Goal: Task Accomplishment & Management: Use online tool/utility

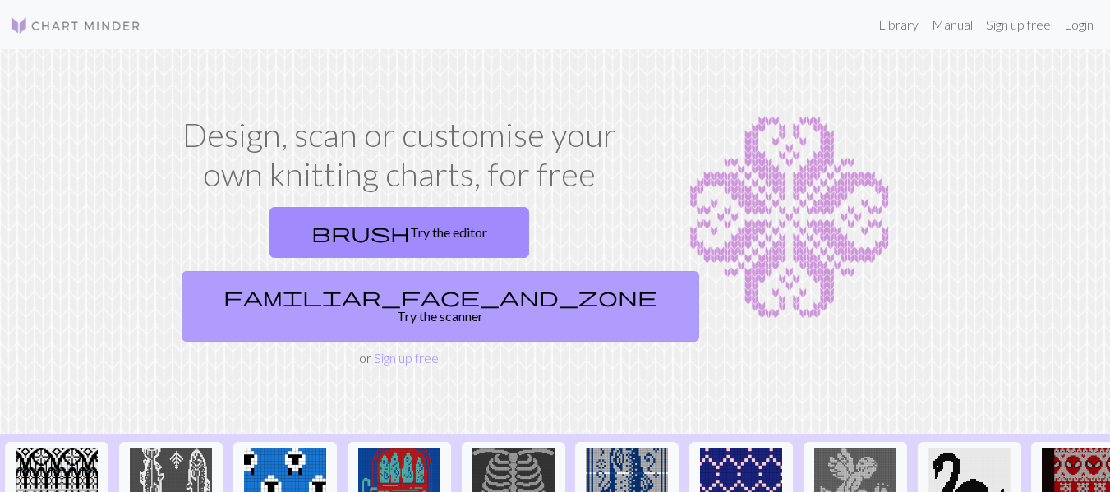
click at [504, 271] on link "familiar_face_and_zone Try the scanner" at bounding box center [440, 306] width 517 height 71
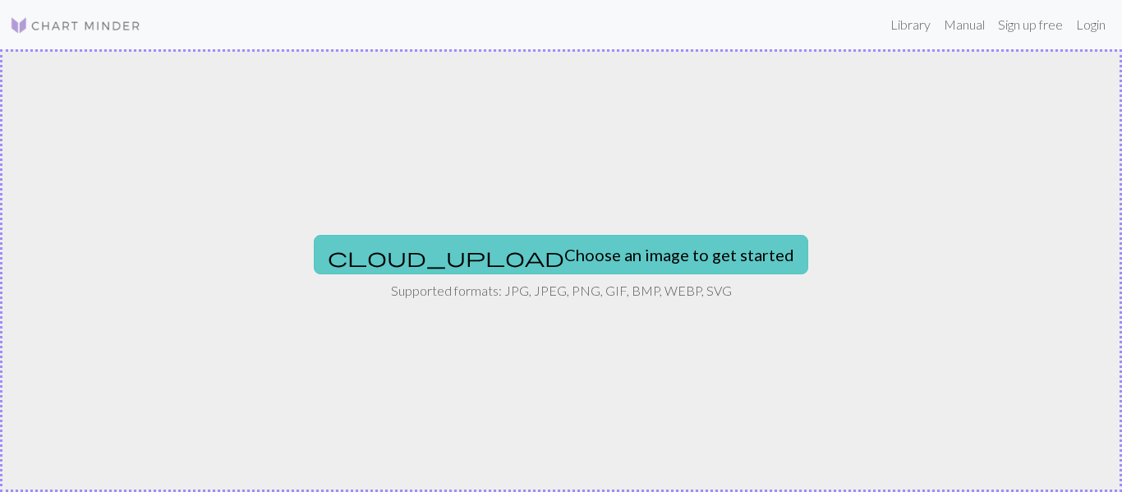
click at [545, 271] on button "cloud_upload Choose an image to get started" at bounding box center [561, 254] width 494 height 39
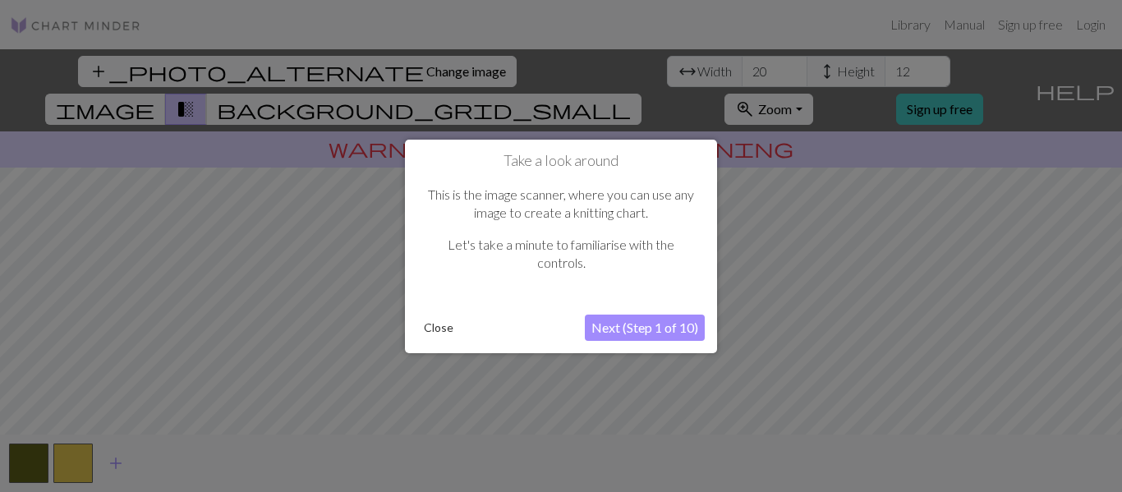
click at [455, 324] on button "Close" at bounding box center [438, 327] width 43 height 25
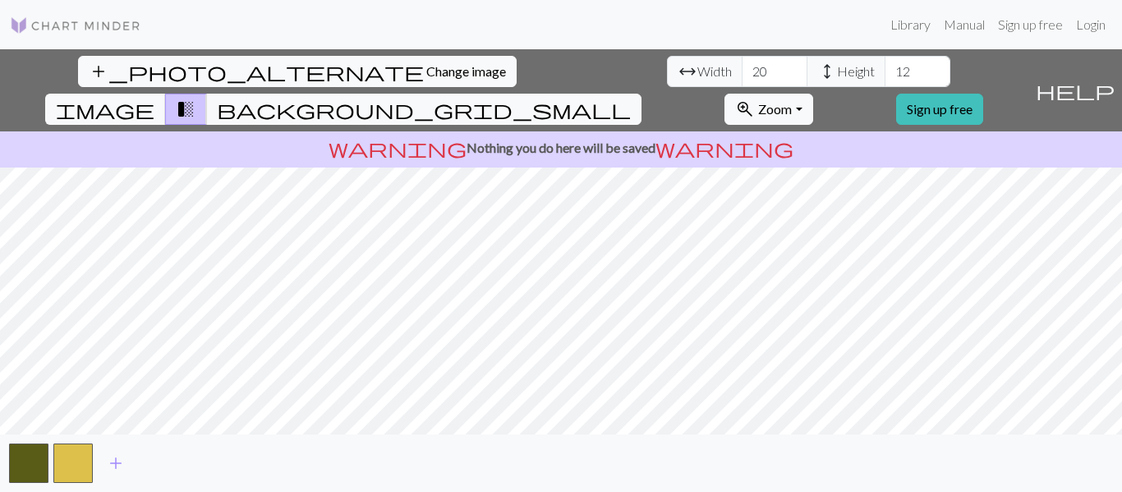
click at [1, 458] on div "add" at bounding box center [561, 463] width 1122 height 57
click at [30, 462] on button "button" at bounding box center [28, 463] width 39 height 39
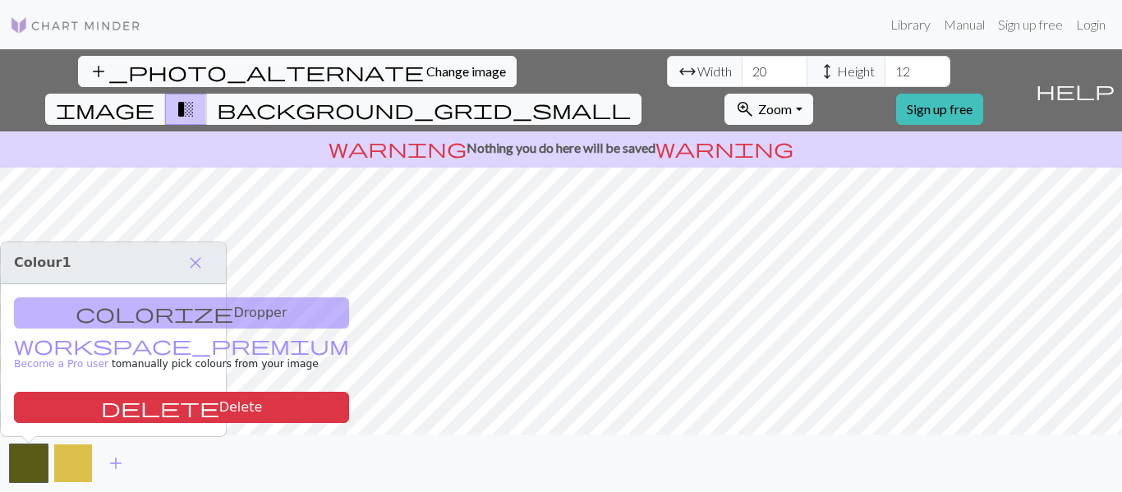
click at [70, 462] on button "button" at bounding box center [72, 463] width 39 height 39
click at [631, 98] on span "background_grid_small" at bounding box center [424, 109] width 414 height 23
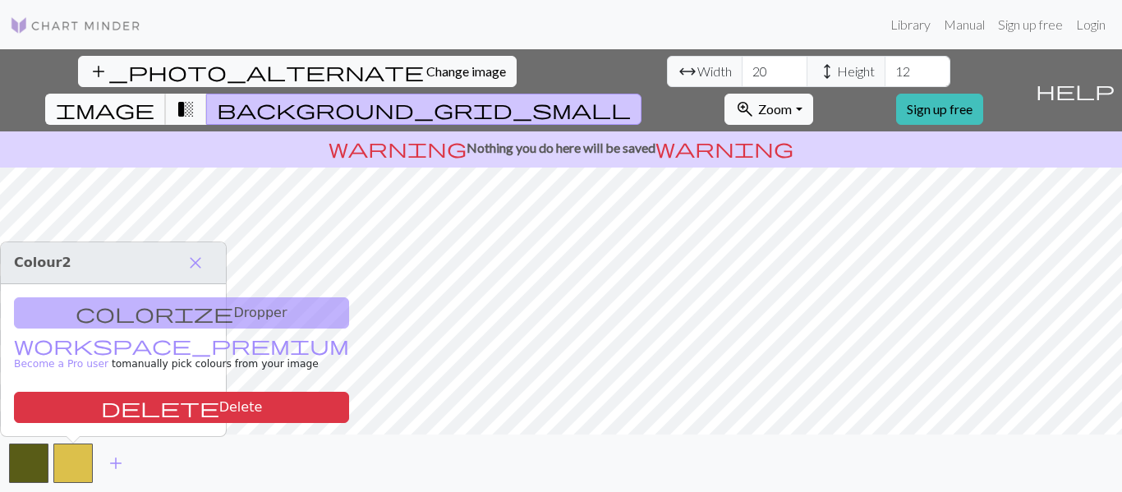
click at [154, 98] on span "image" at bounding box center [105, 109] width 99 height 23
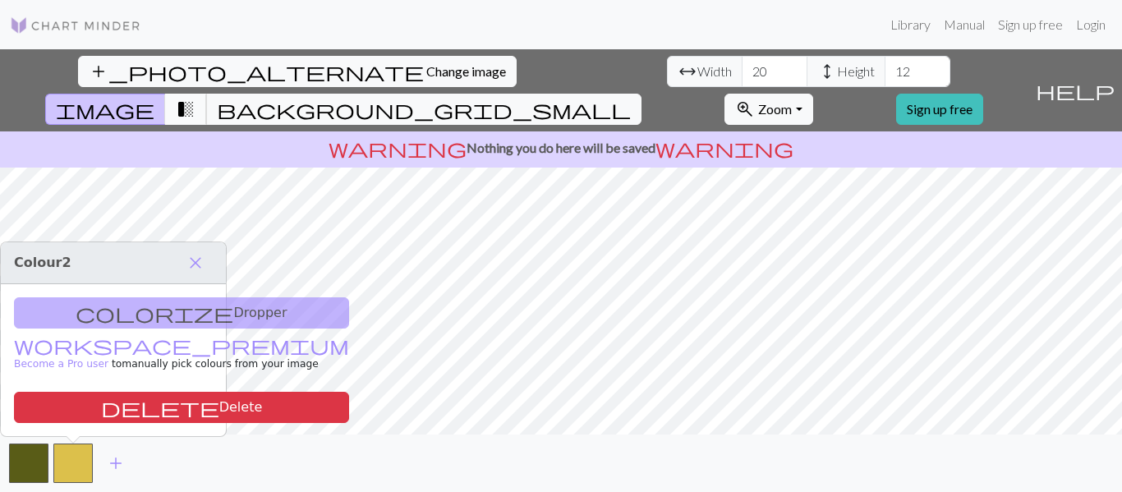
click at [195, 98] on span "transition_fade" at bounding box center [186, 109] width 20 height 23
click at [631, 98] on span "background_grid_small" at bounding box center [424, 109] width 414 height 23
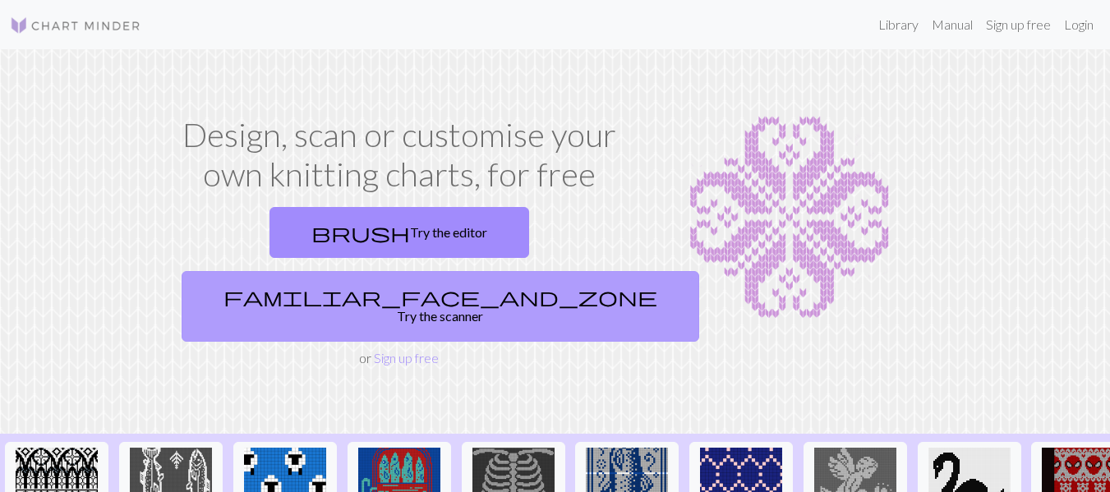
click at [478, 271] on link "familiar_face_and_zone Try the scanner" at bounding box center [440, 306] width 517 height 71
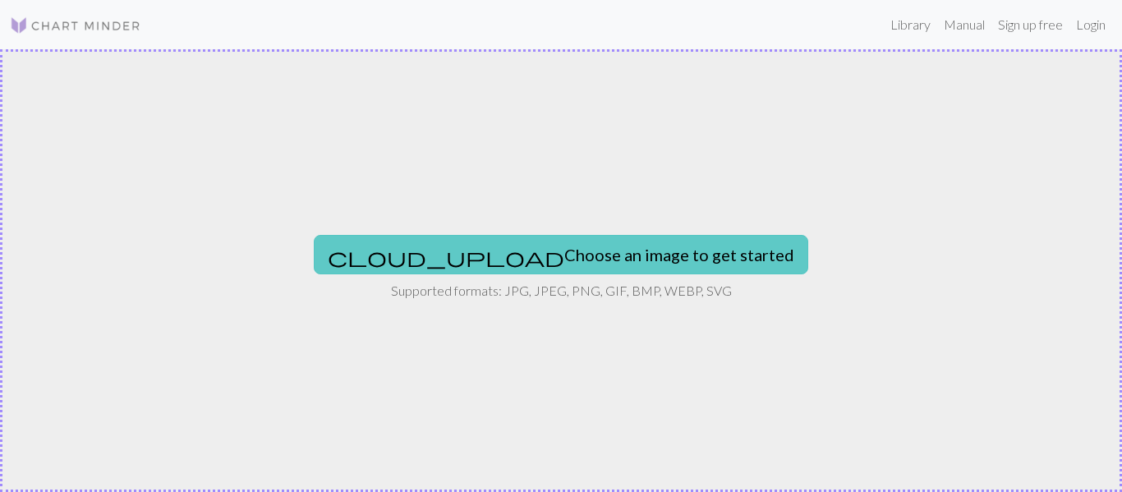
click at [500, 255] on button "cloud_upload Choose an image to get started" at bounding box center [561, 254] width 494 height 39
type input "C:\fakepath\manzana-golden-600x540.jpg"
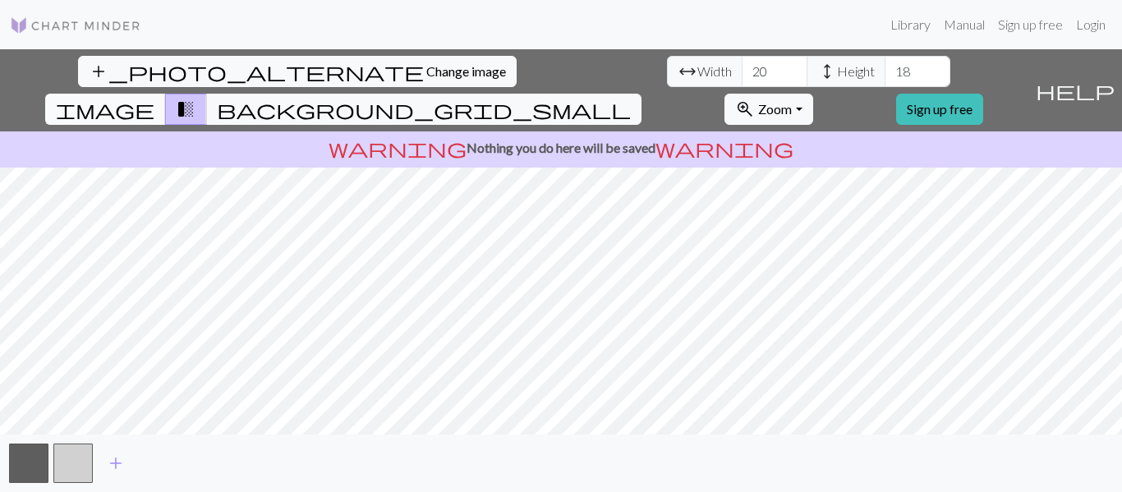
click at [154, 98] on span "image" at bounding box center [105, 109] width 99 height 23
click at [195, 98] on span "transition_fade" at bounding box center [186, 109] width 20 height 23
click at [631, 98] on span "background_grid_small" at bounding box center [424, 109] width 414 height 23
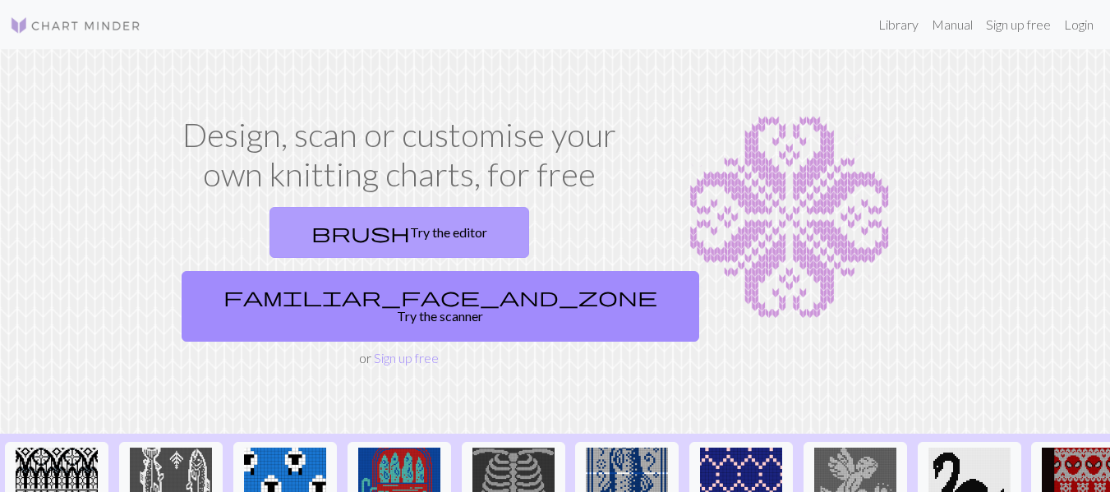
click at [318, 230] on link "brush Try the editor" at bounding box center [399, 232] width 260 height 51
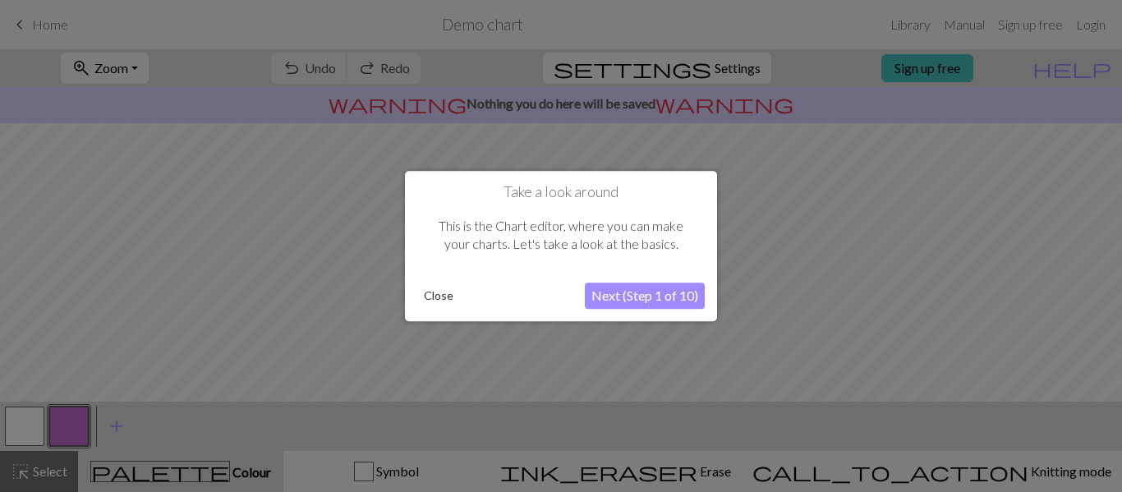
click at [655, 296] on button "Next (Step 1 of 10)" at bounding box center [645, 296] width 120 height 26
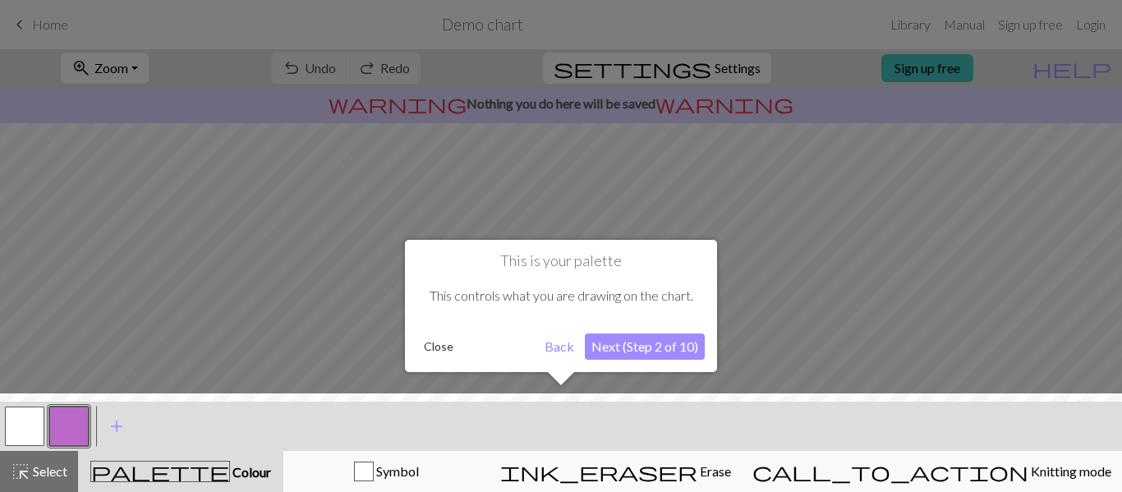
click at [437, 342] on button "Close" at bounding box center [438, 346] width 43 height 25
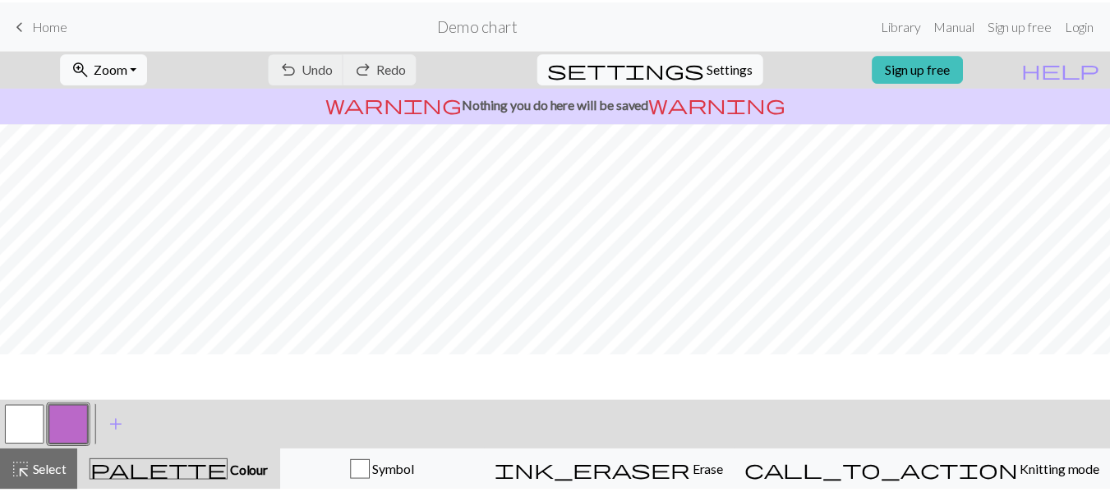
scroll to position [251, 0]
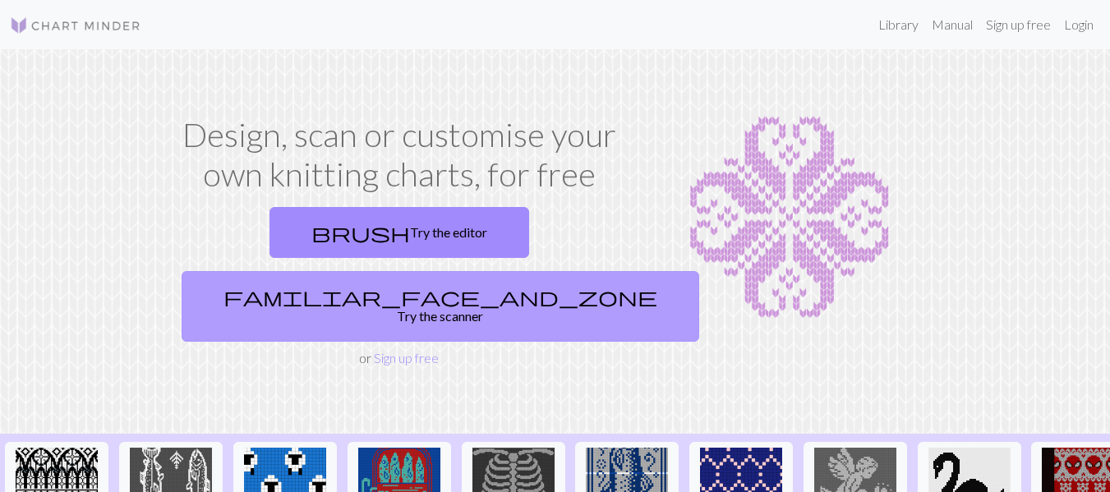
click at [512, 271] on link "familiar_face_and_zone Try the scanner" at bounding box center [440, 306] width 517 height 71
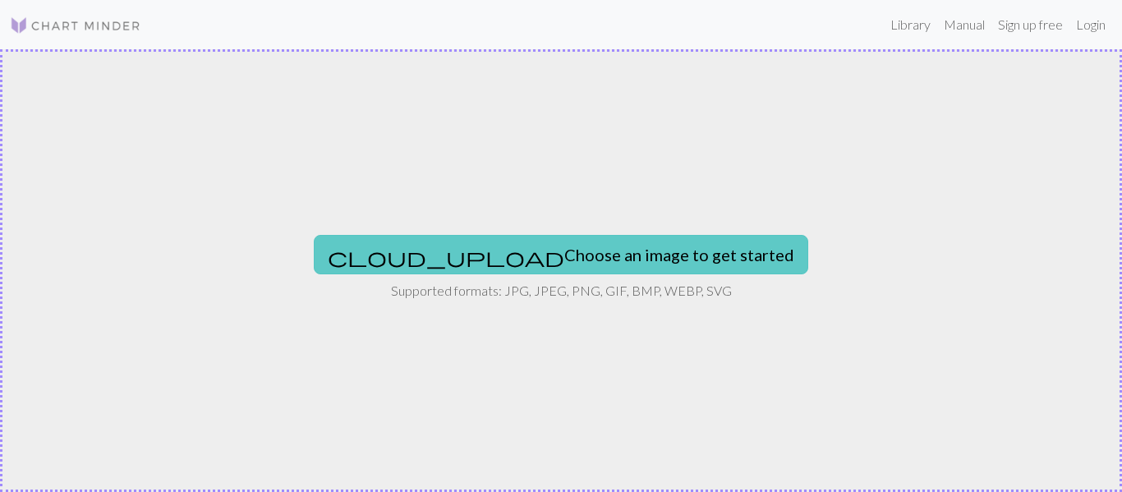
click at [494, 265] on button "cloud_upload Choose an image to get started" at bounding box center [561, 254] width 494 height 39
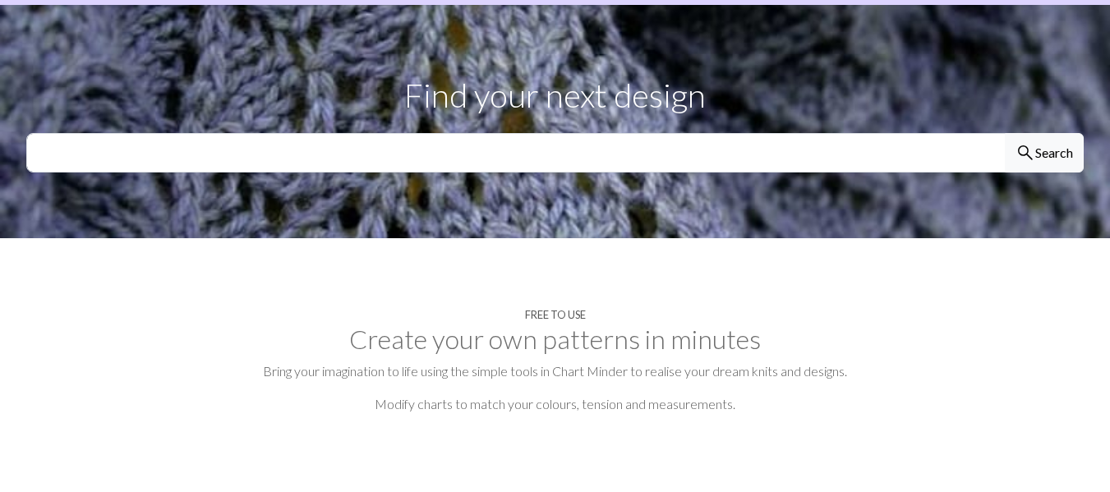
scroll to position [329, 0]
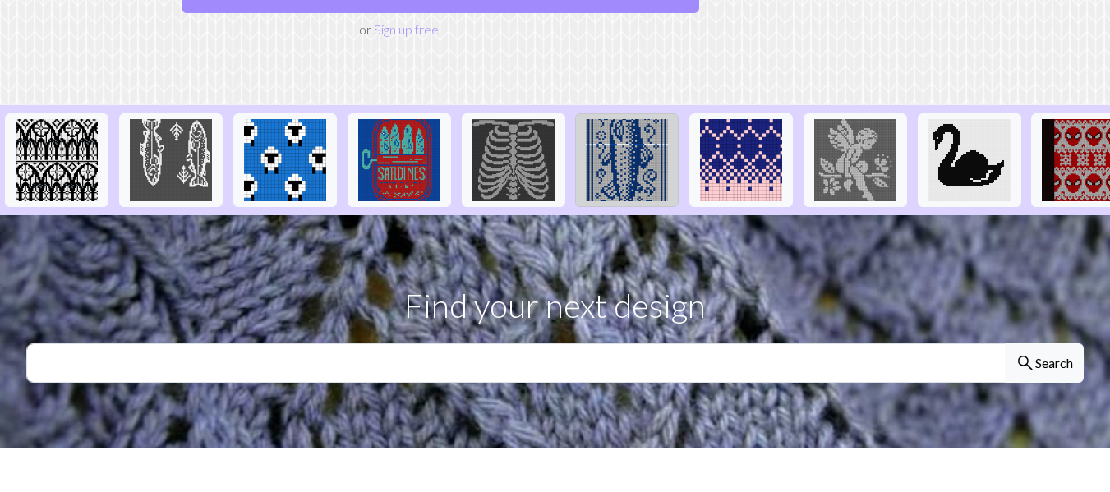
click at [616, 140] on img at bounding box center [627, 160] width 82 height 82
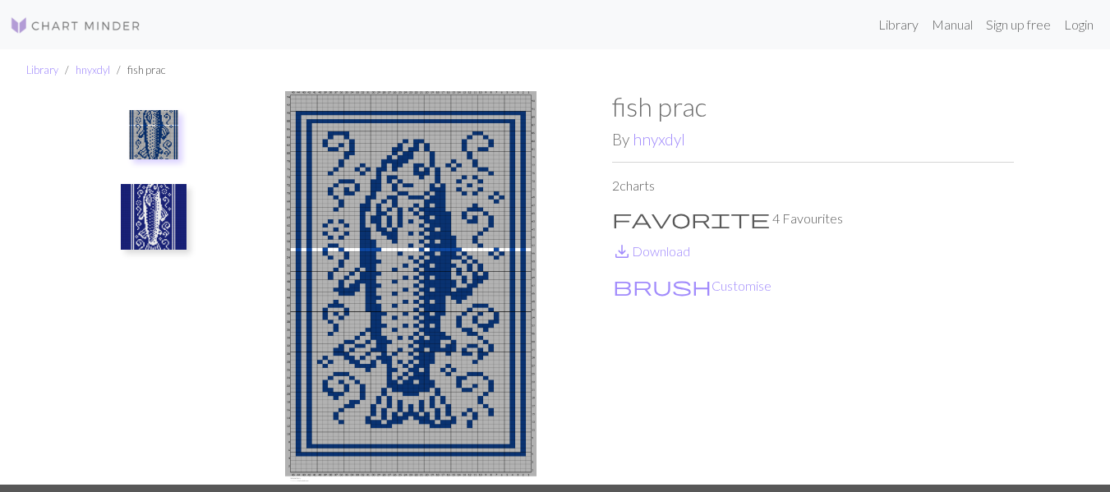
click at [145, 143] on img at bounding box center [153, 134] width 49 height 49
click at [158, 199] on img at bounding box center [154, 217] width 66 height 66
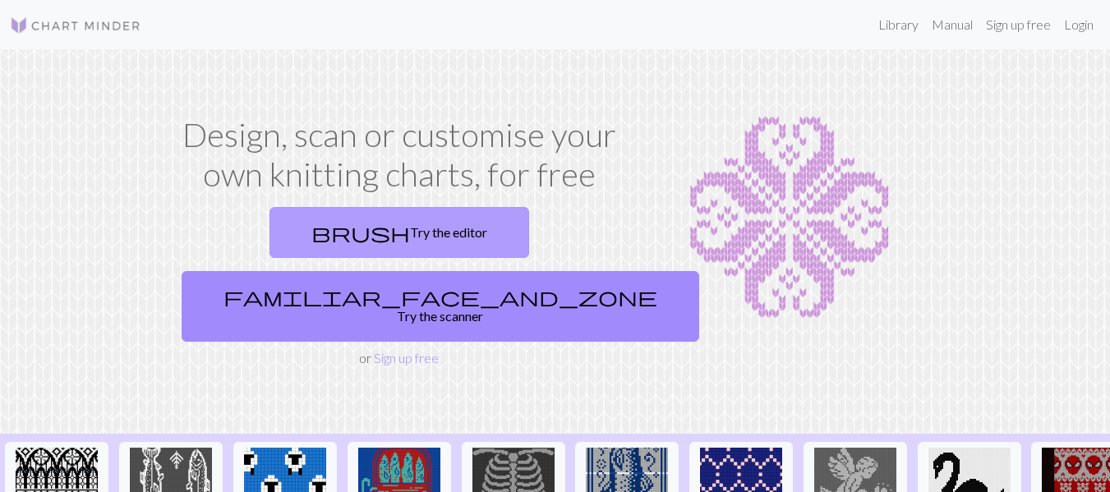
click at [329, 231] on link "brush Try the editor" at bounding box center [399, 232] width 260 height 51
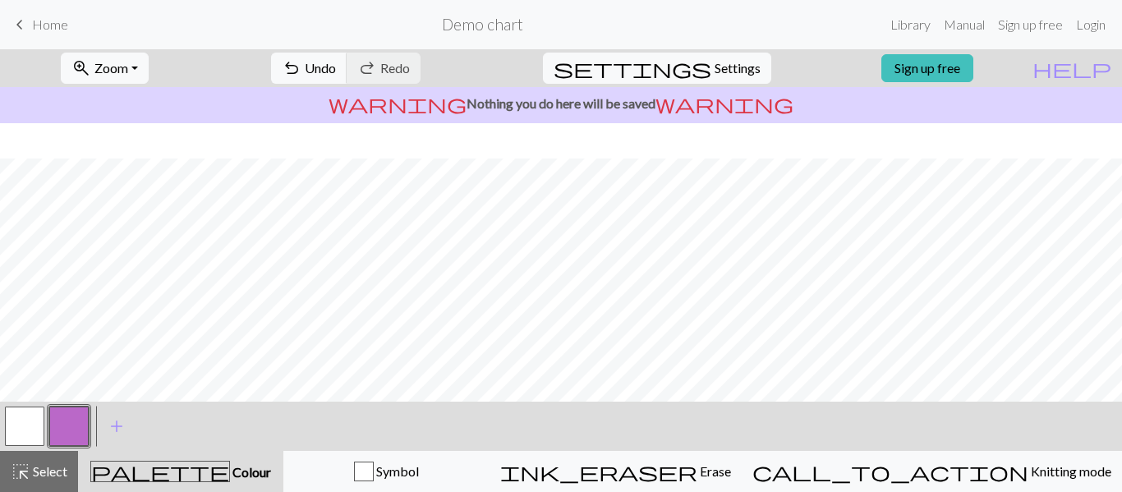
scroll to position [333, 0]
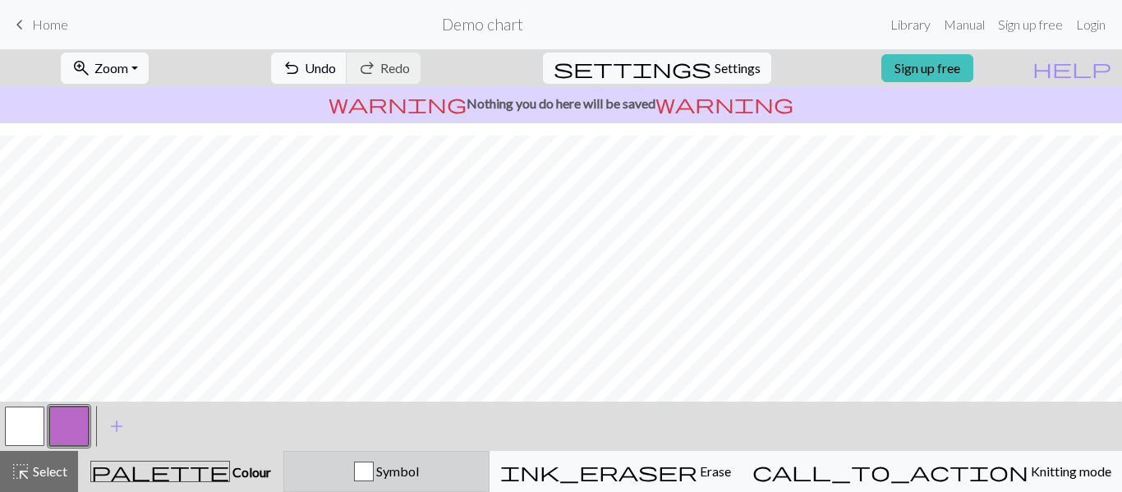
click at [448, 457] on button "Symbol" at bounding box center [386, 471] width 206 height 41
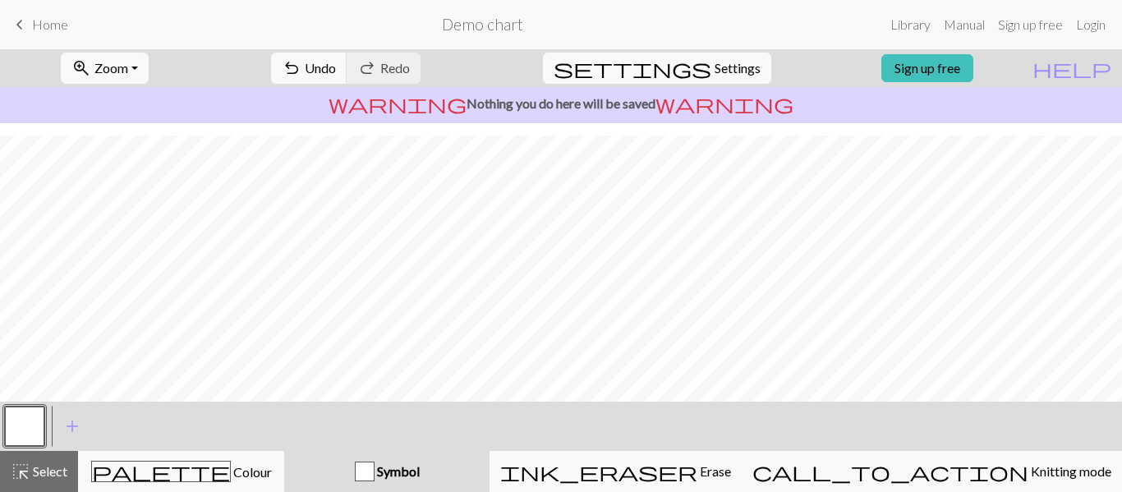
click at [375, 475] on div "button" at bounding box center [365, 472] width 20 height 20
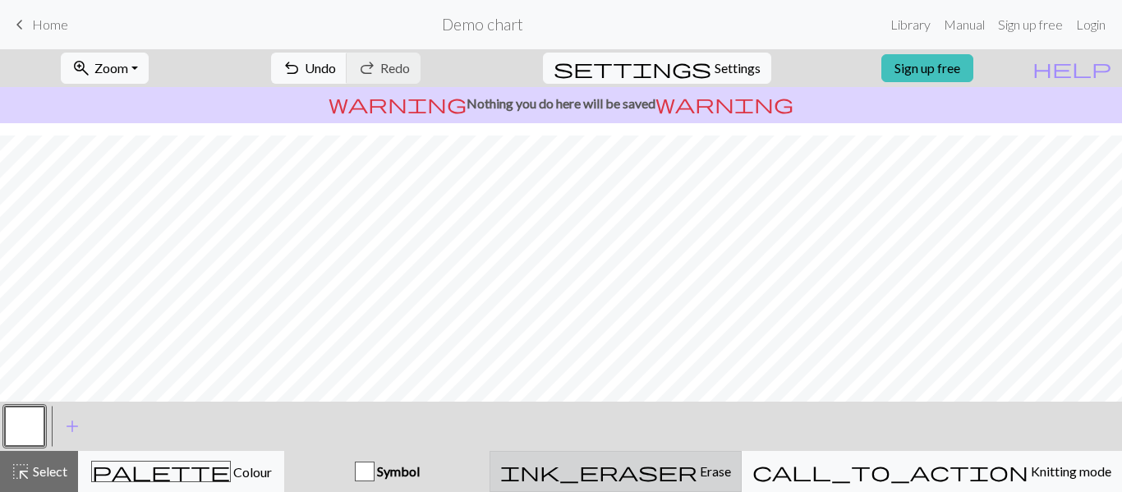
click at [673, 470] on div "ink_eraser Erase Erase" at bounding box center [615, 472] width 231 height 20
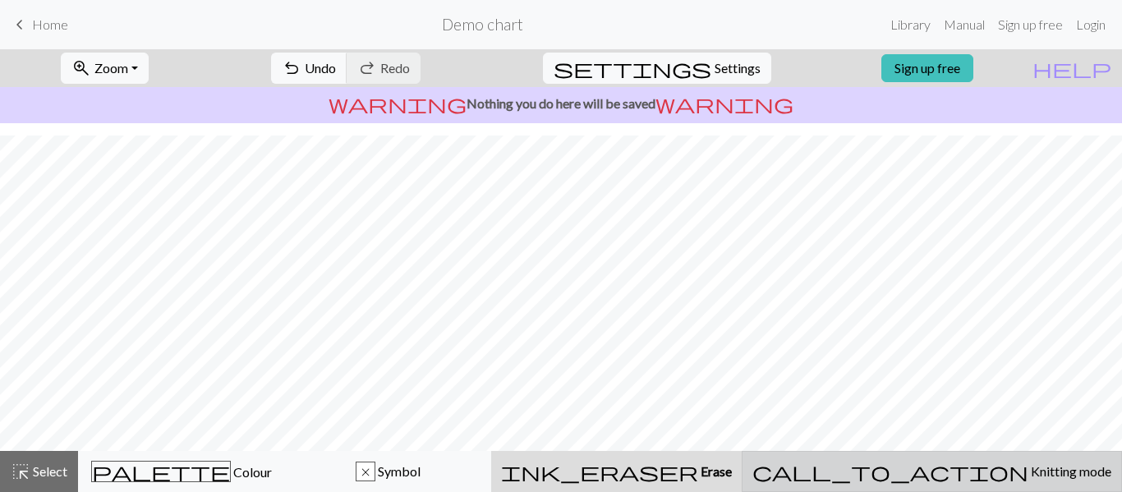
click at [945, 481] on span "call_to_action" at bounding box center [890, 471] width 276 height 23
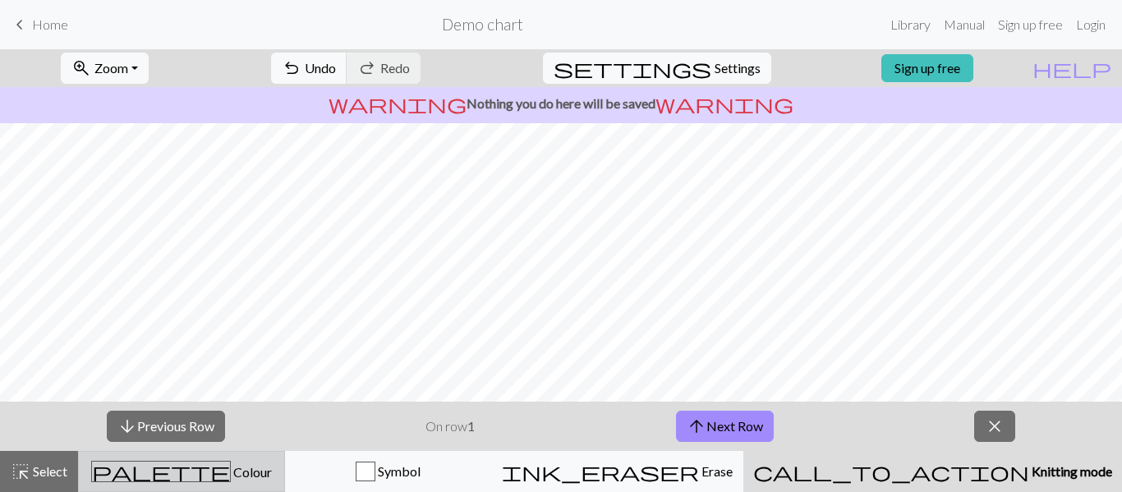
click at [168, 457] on button "palette Colour Colour" at bounding box center [181, 471] width 207 height 41
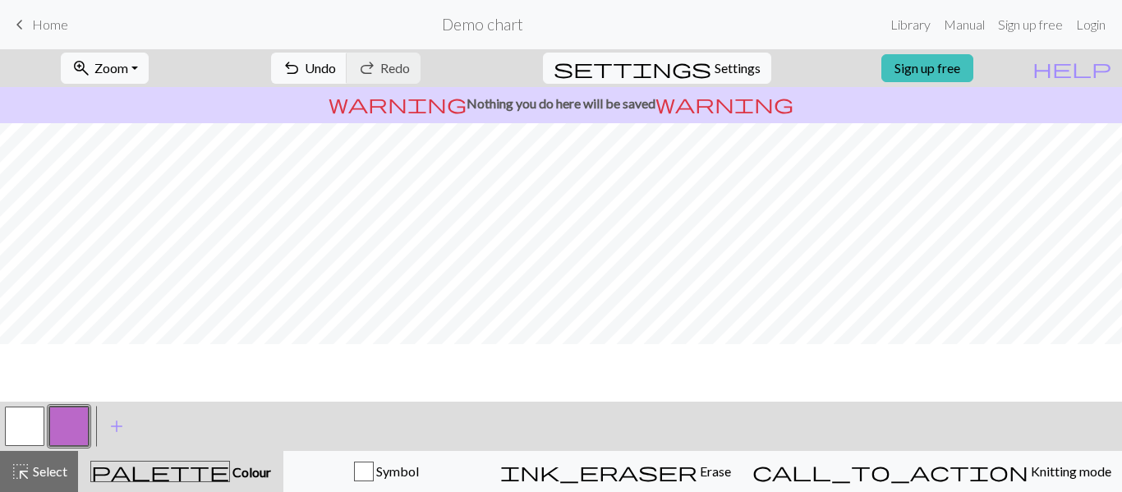
scroll to position [333, 0]
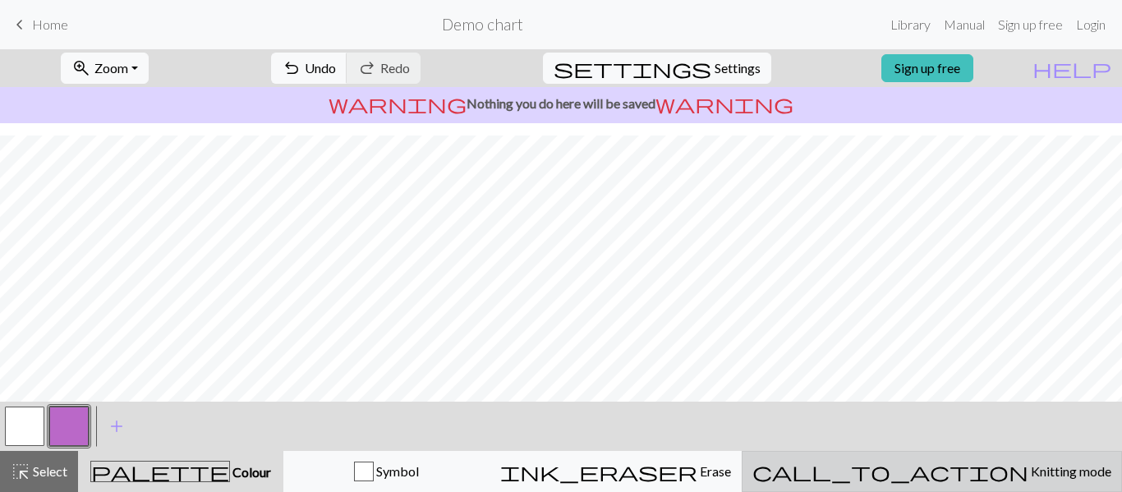
click at [931, 478] on div "call_to_action Knitting mode Knitting mode" at bounding box center [931, 472] width 359 height 20
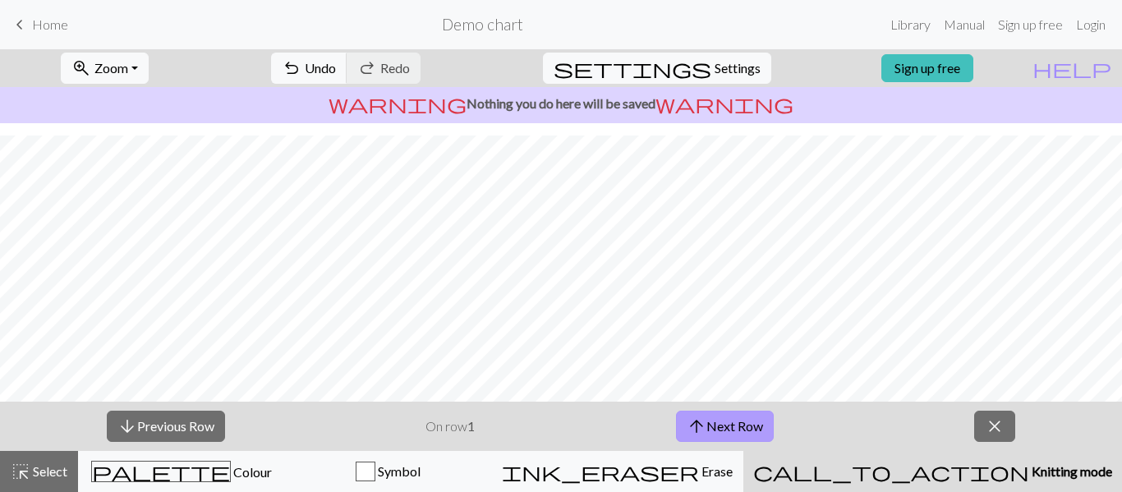
click at [703, 426] on span "arrow_upward" at bounding box center [697, 426] width 20 height 23
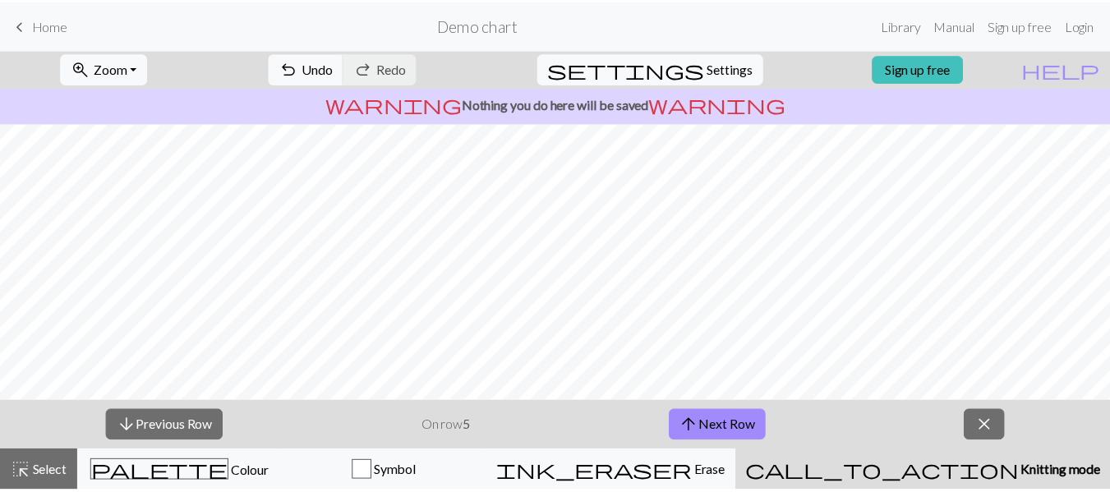
scroll to position [0, 0]
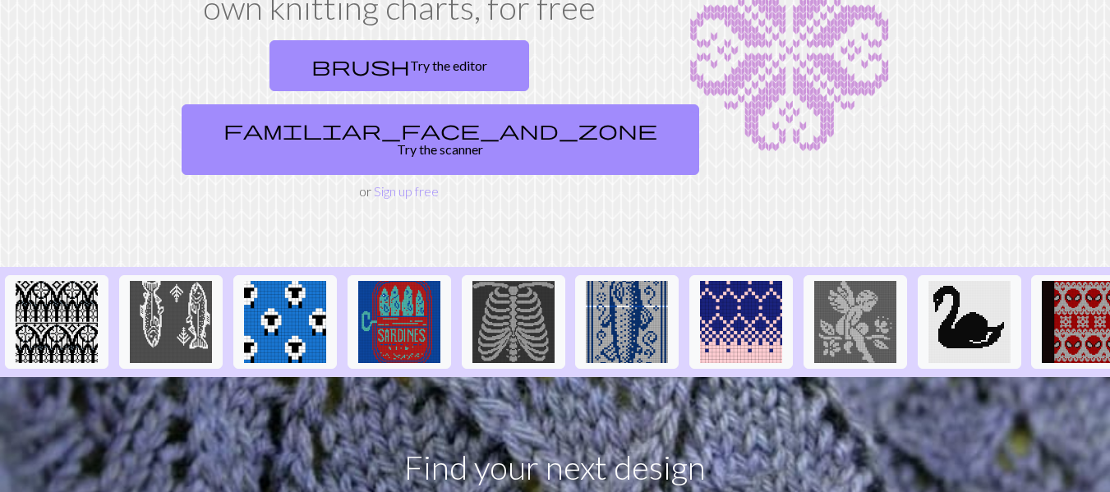
scroll to position [164, 0]
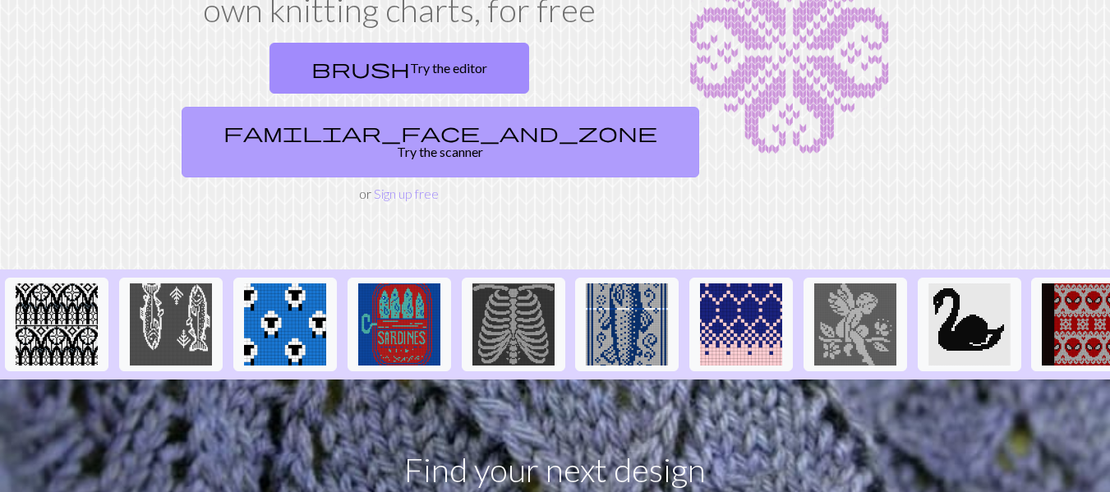
click at [485, 107] on link "familiar_face_and_zone Try the scanner" at bounding box center [440, 142] width 517 height 71
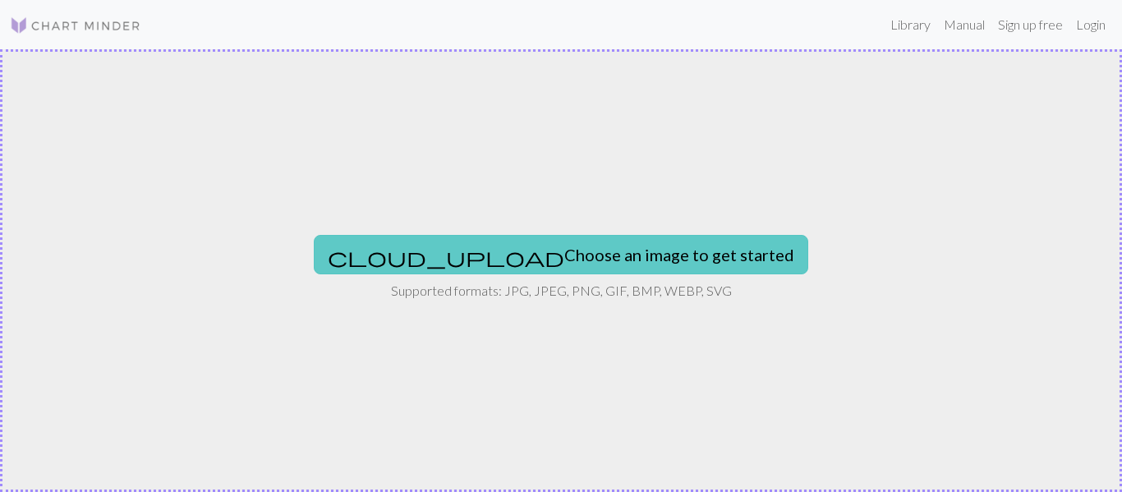
click at [513, 239] on button "cloud_upload Choose an image to get started" at bounding box center [561, 254] width 494 height 39
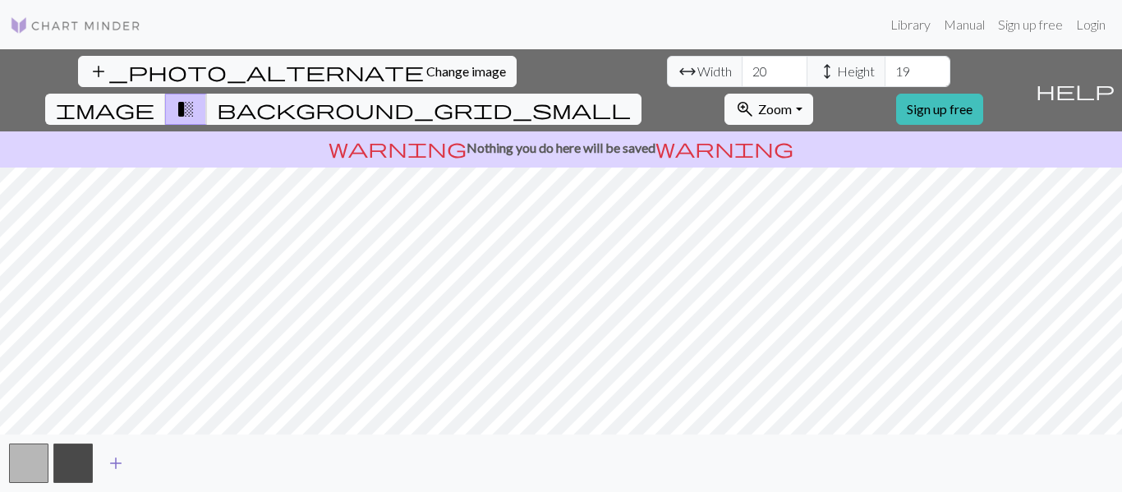
click at [104, 459] on button "add" at bounding box center [115, 463] width 41 height 31
click at [104, 459] on button "button" at bounding box center [117, 463] width 39 height 39
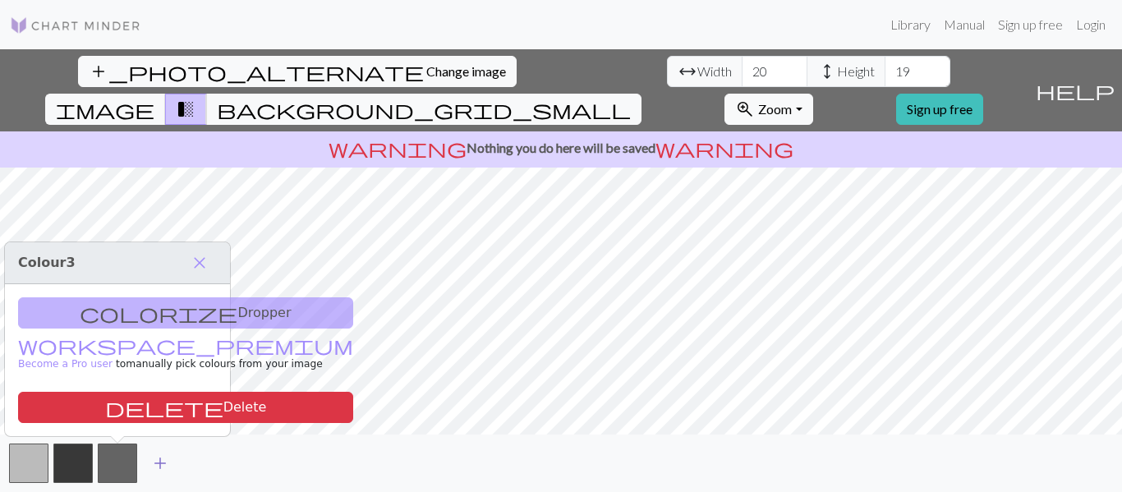
click at [153, 463] on span "add" at bounding box center [160, 463] width 20 height 23
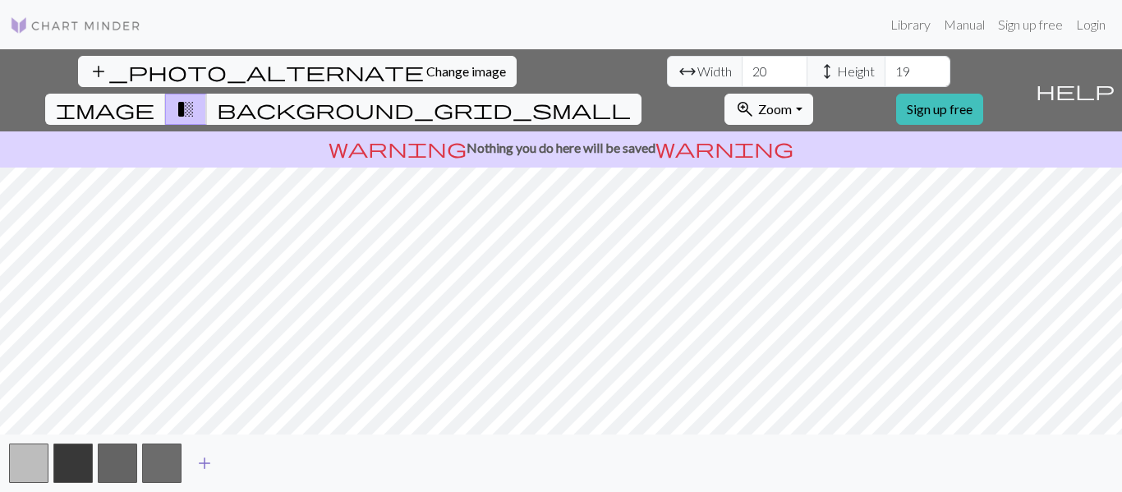
click at [153, 463] on button "button" at bounding box center [161, 463] width 39 height 39
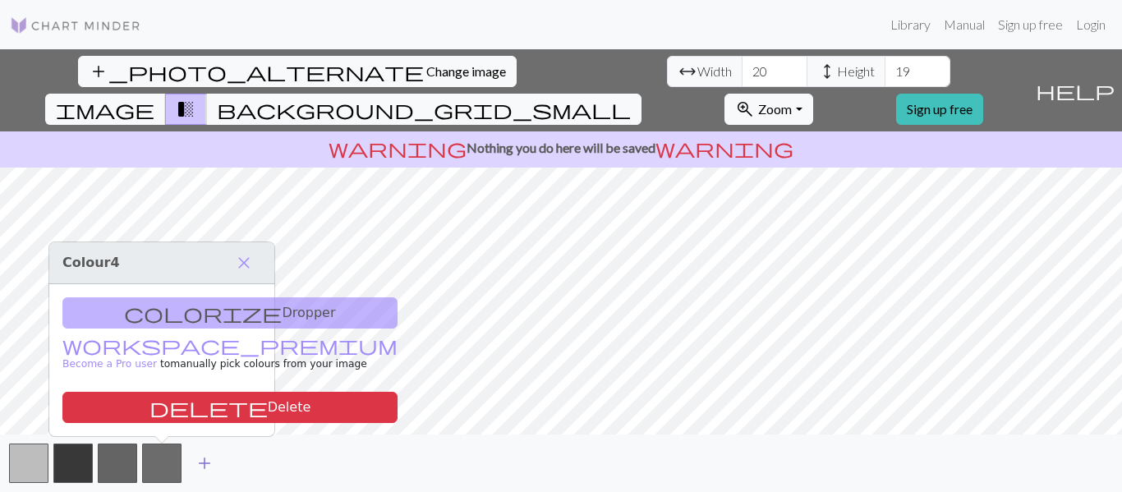
click at [205, 463] on span "add" at bounding box center [205, 463] width 20 height 23
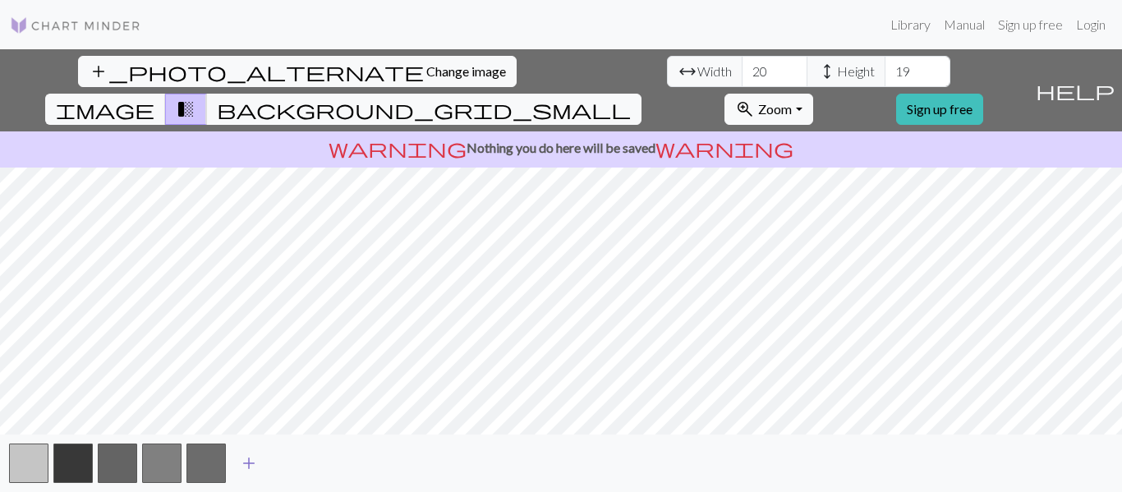
click at [255, 463] on span "add" at bounding box center [249, 463] width 20 height 23
click at [298, 464] on span "add" at bounding box center [293, 463] width 20 height 23
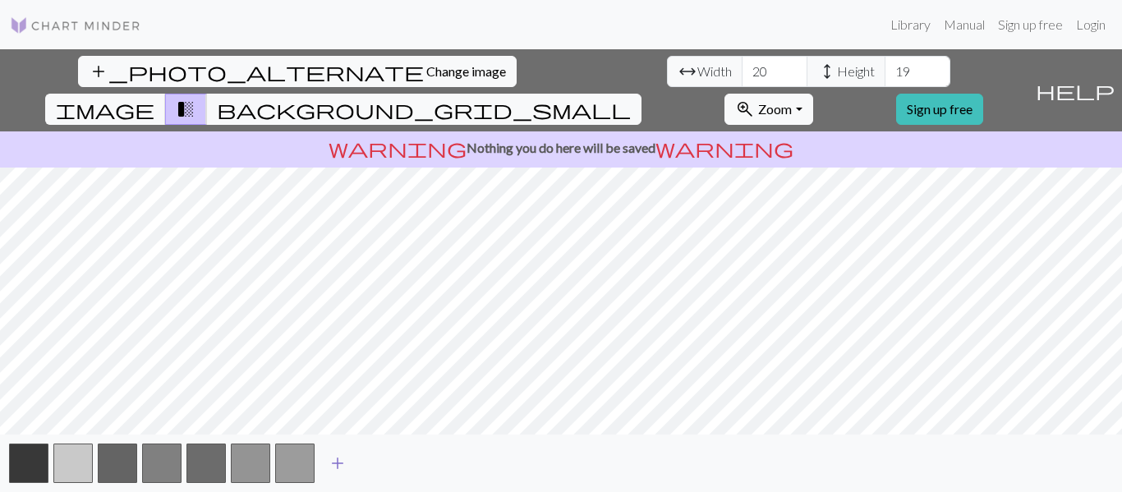
click at [339, 466] on span "add" at bounding box center [338, 463] width 20 height 23
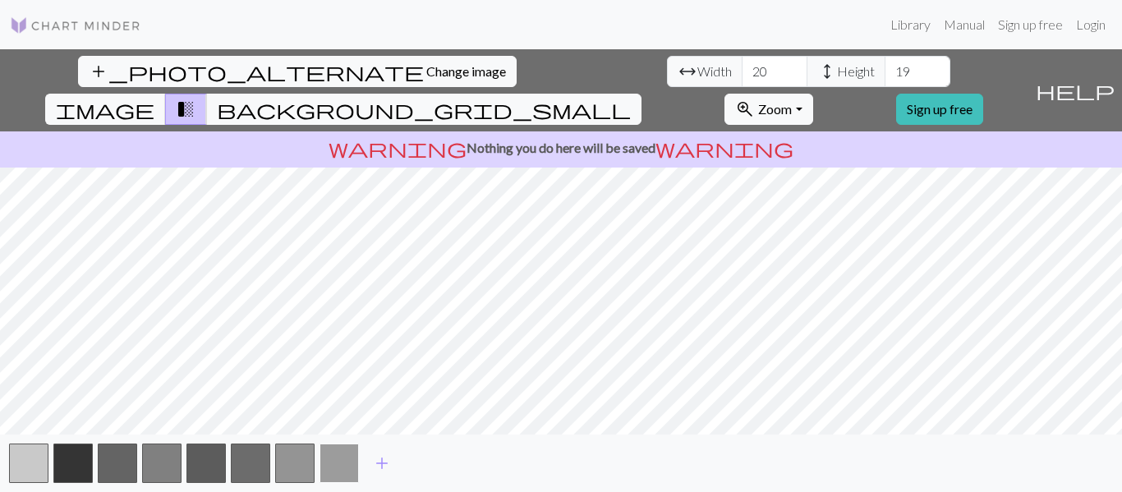
drag, startPoint x: 71, startPoint y: 460, endPoint x: 320, endPoint y: 463, distance: 249.7
click at [320, 463] on div "add" at bounding box center [561, 463] width 1122 height 57
click at [320, 464] on button "button" at bounding box center [339, 463] width 39 height 39
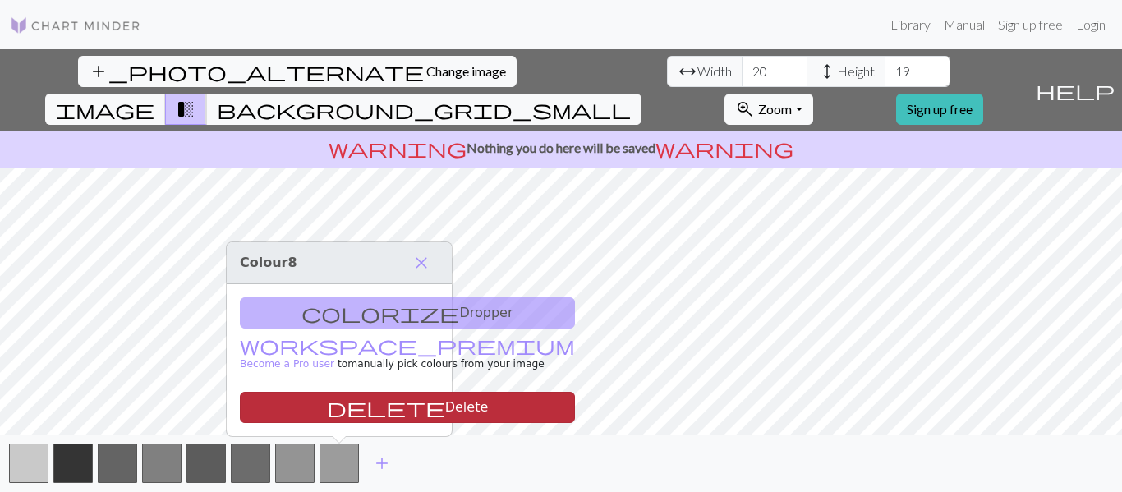
click at [389, 393] on button "delete Delete" at bounding box center [407, 407] width 335 height 31
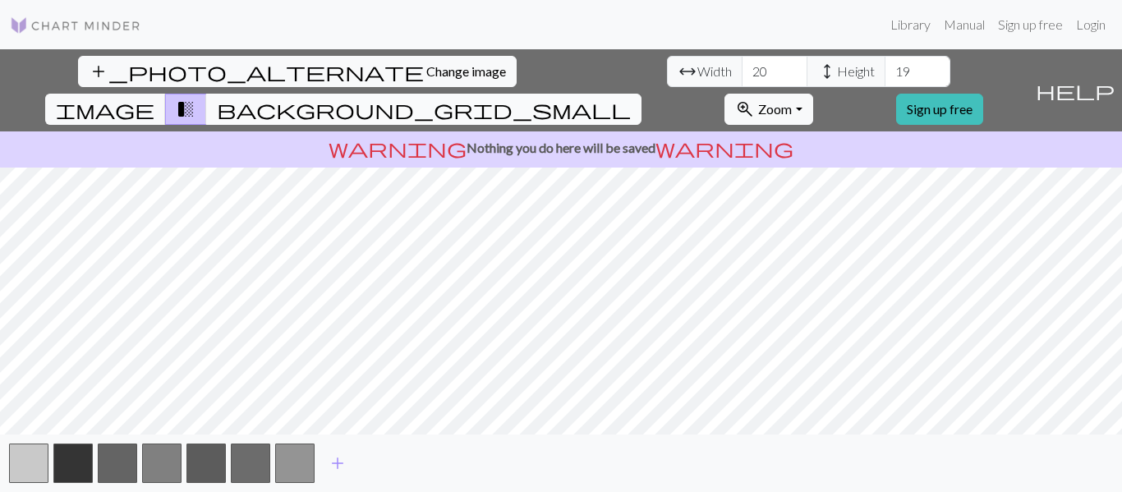
click at [631, 98] on span "background_grid_small" at bounding box center [424, 109] width 414 height 23
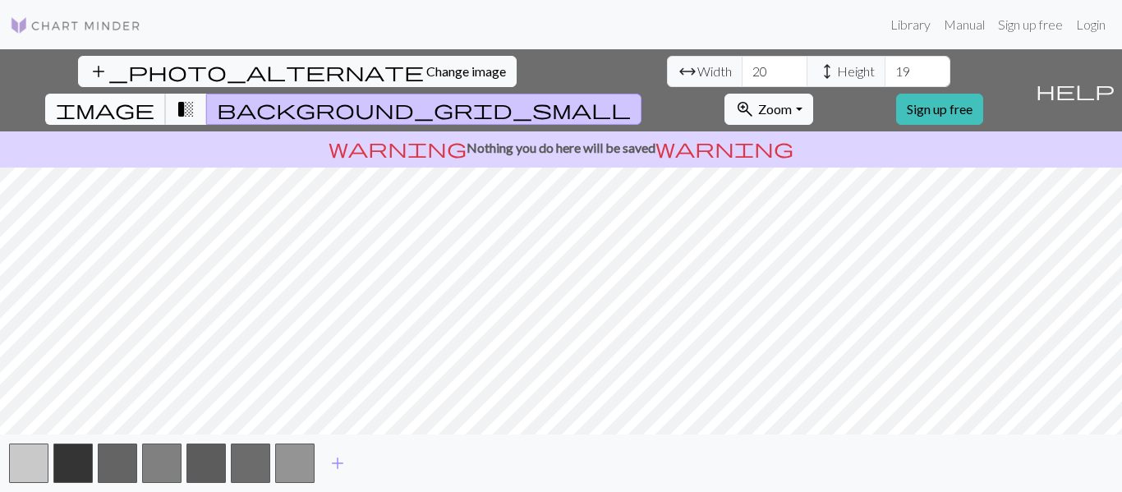
click at [166, 94] on button "image" at bounding box center [105, 109] width 121 height 31
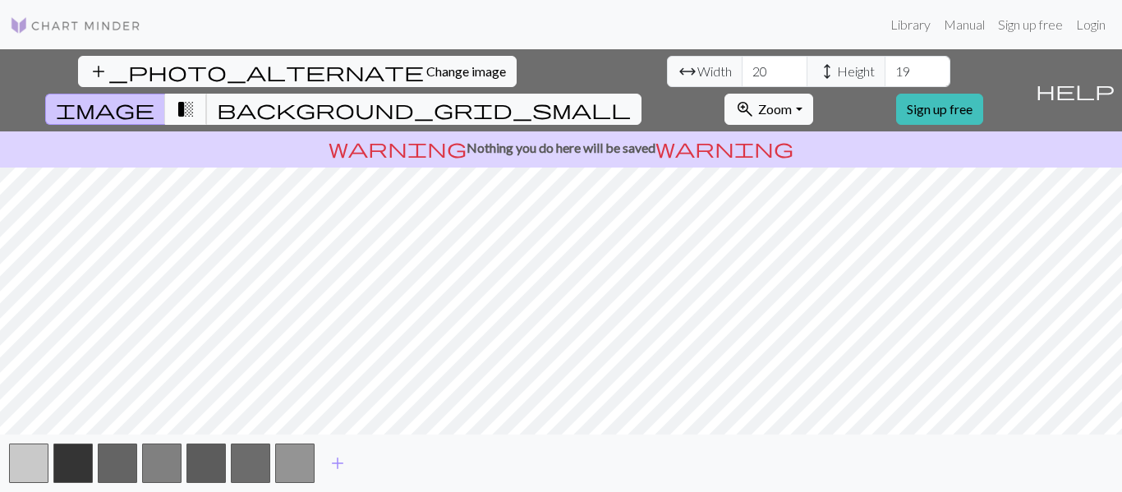
click at [207, 94] on button "transition_fade" at bounding box center [186, 109] width 42 height 31
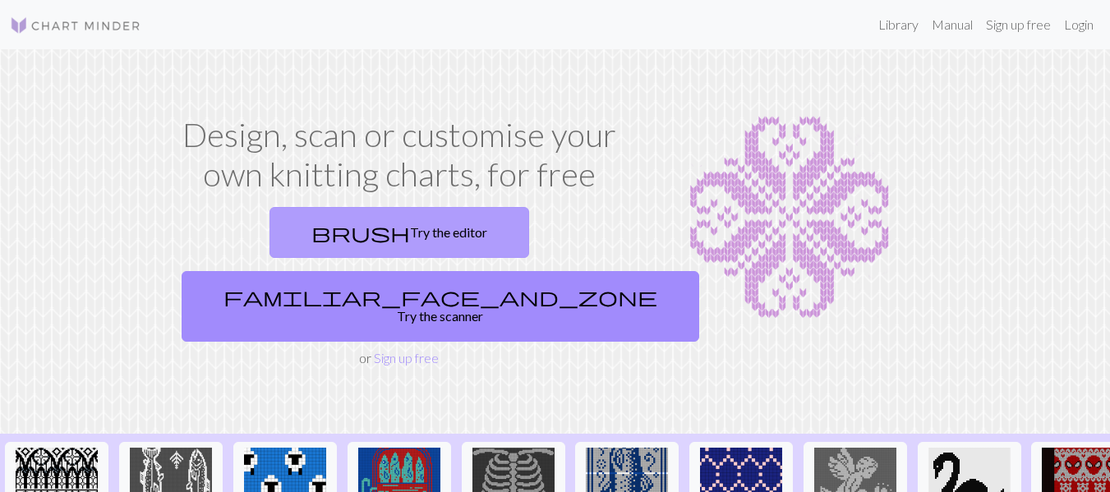
click at [304, 231] on link "brush Try the editor" at bounding box center [399, 232] width 260 height 51
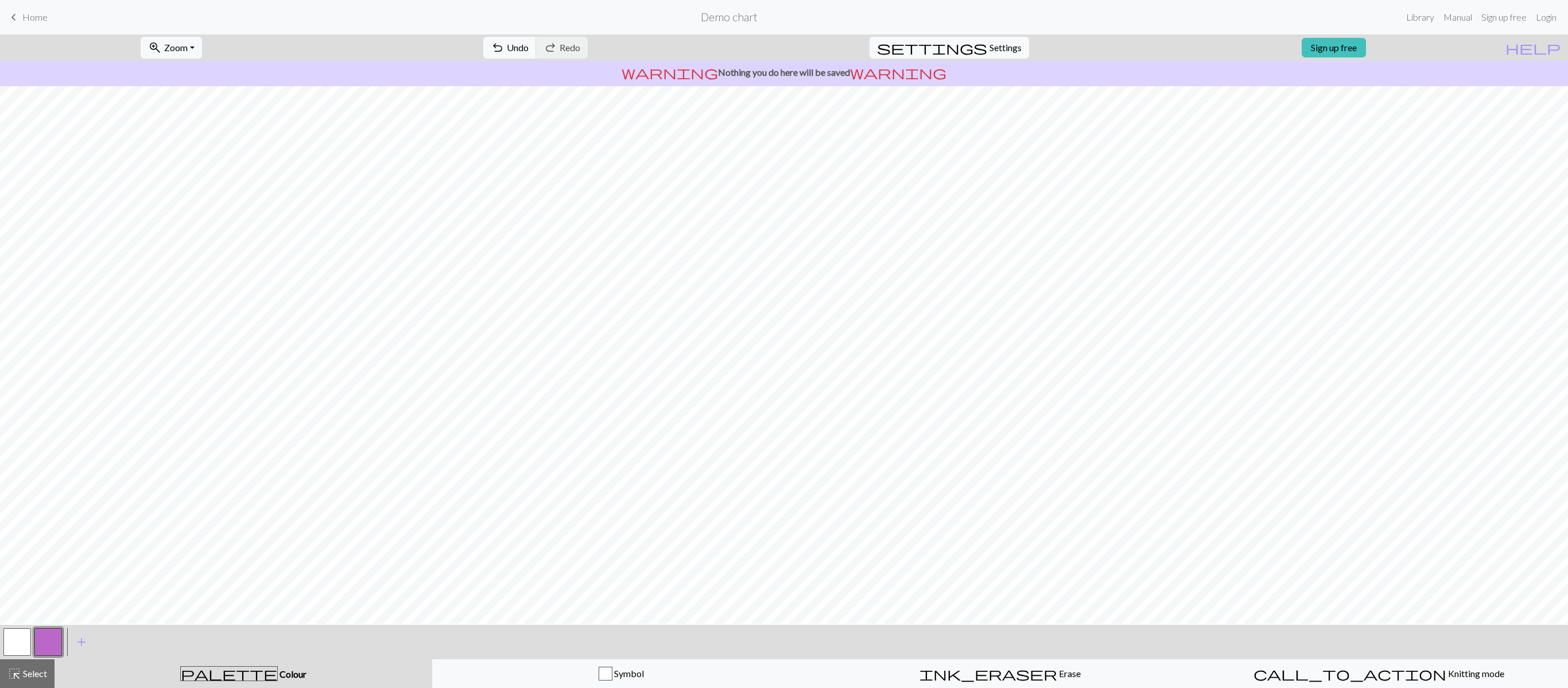
click at [23, 343] on button "button" at bounding box center [17, 642] width 27 height 27
click at [77, 343] on span "add" at bounding box center [82, 642] width 14 height 16
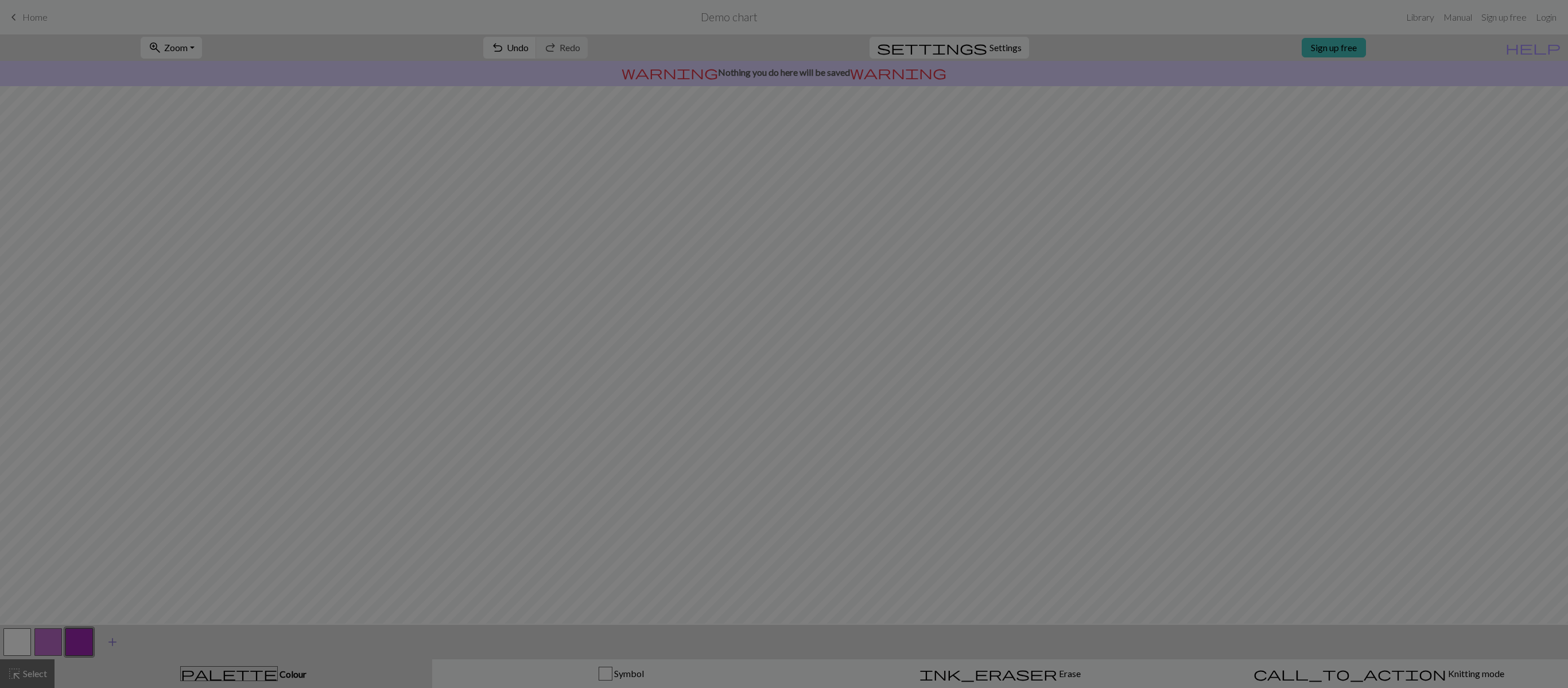
click at [77, 343] on div "Edit colour Name CC2 Use advanced picker workspace_premium Become a Pro user to…" at bounding box center [784, 344] width 1568 height 688
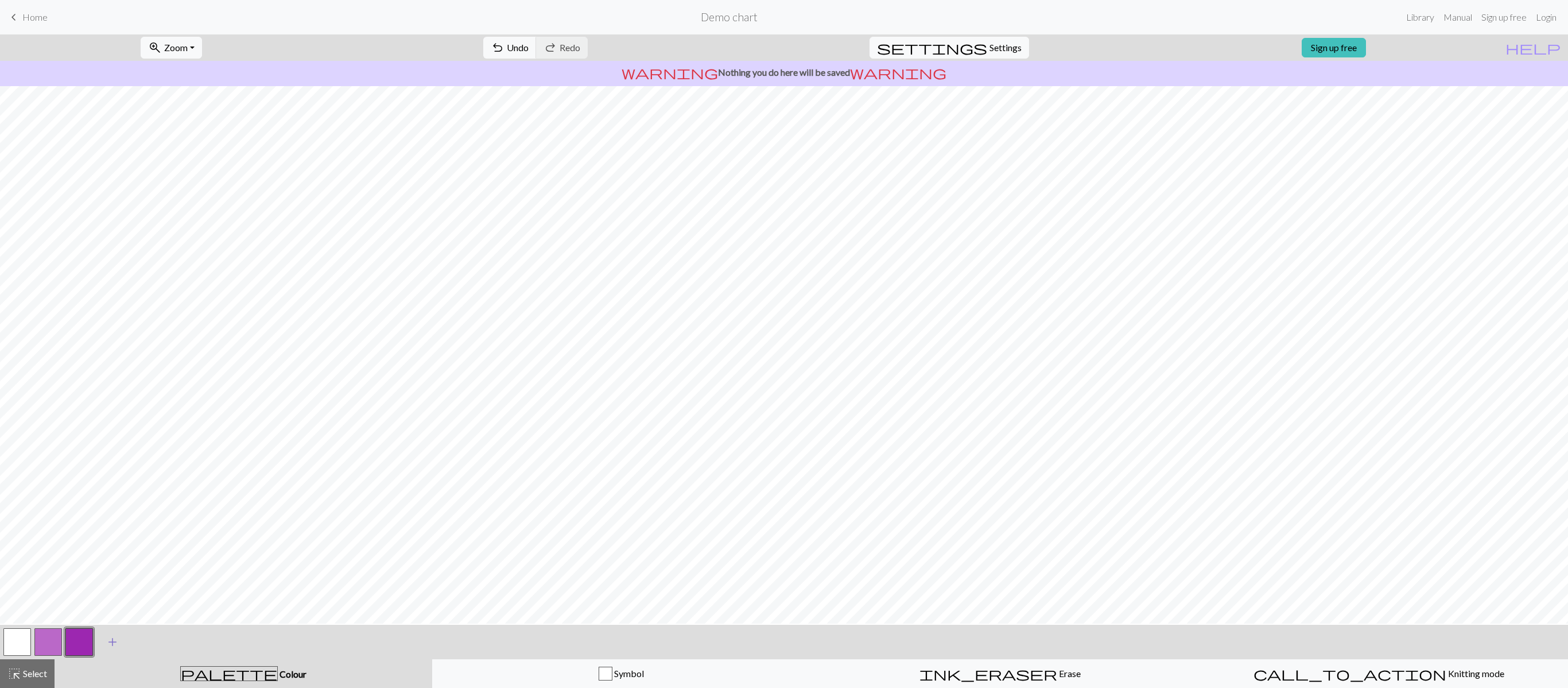
click at [112, 343] on span "add" at bounding box center [112, 642] width 14 height 16
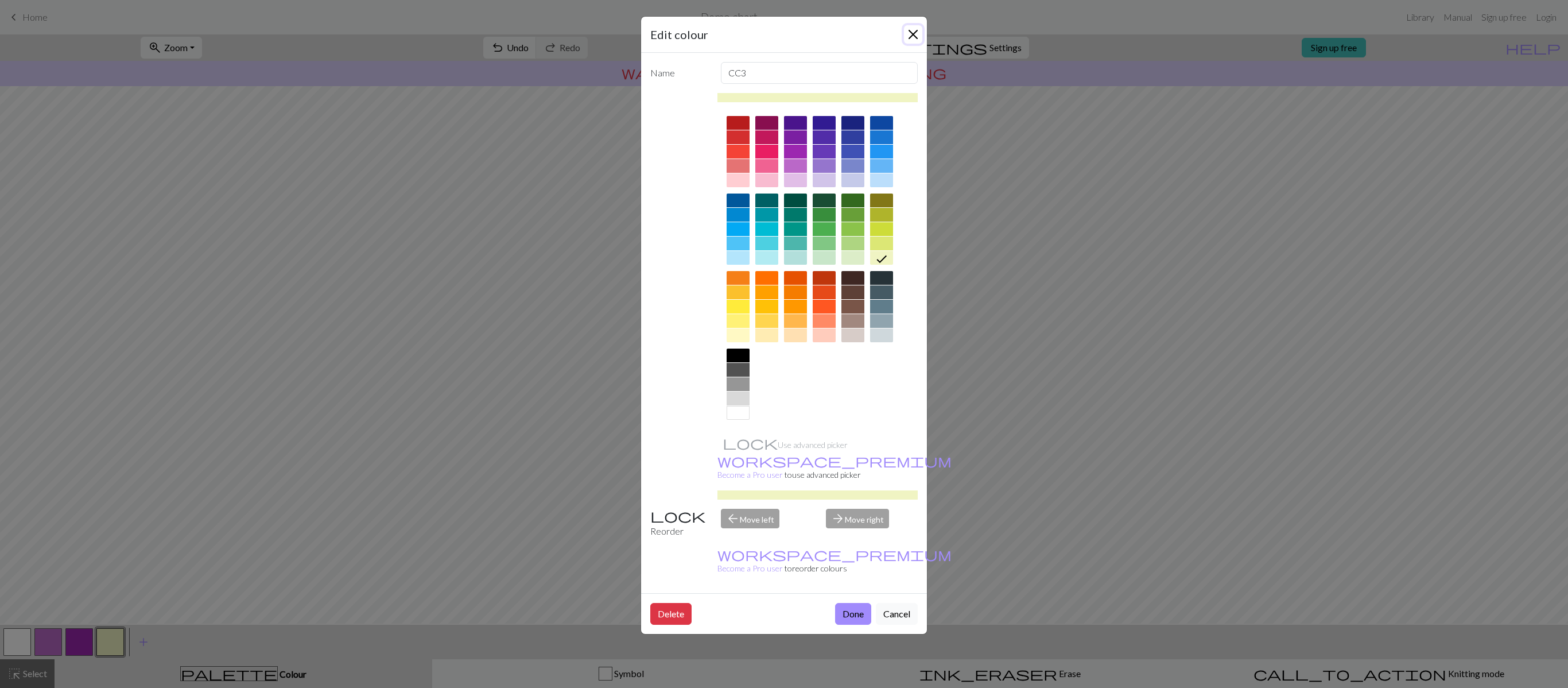
click at [775, 37] on button "Close" at bounding box center [913, 34] width 18 height 18
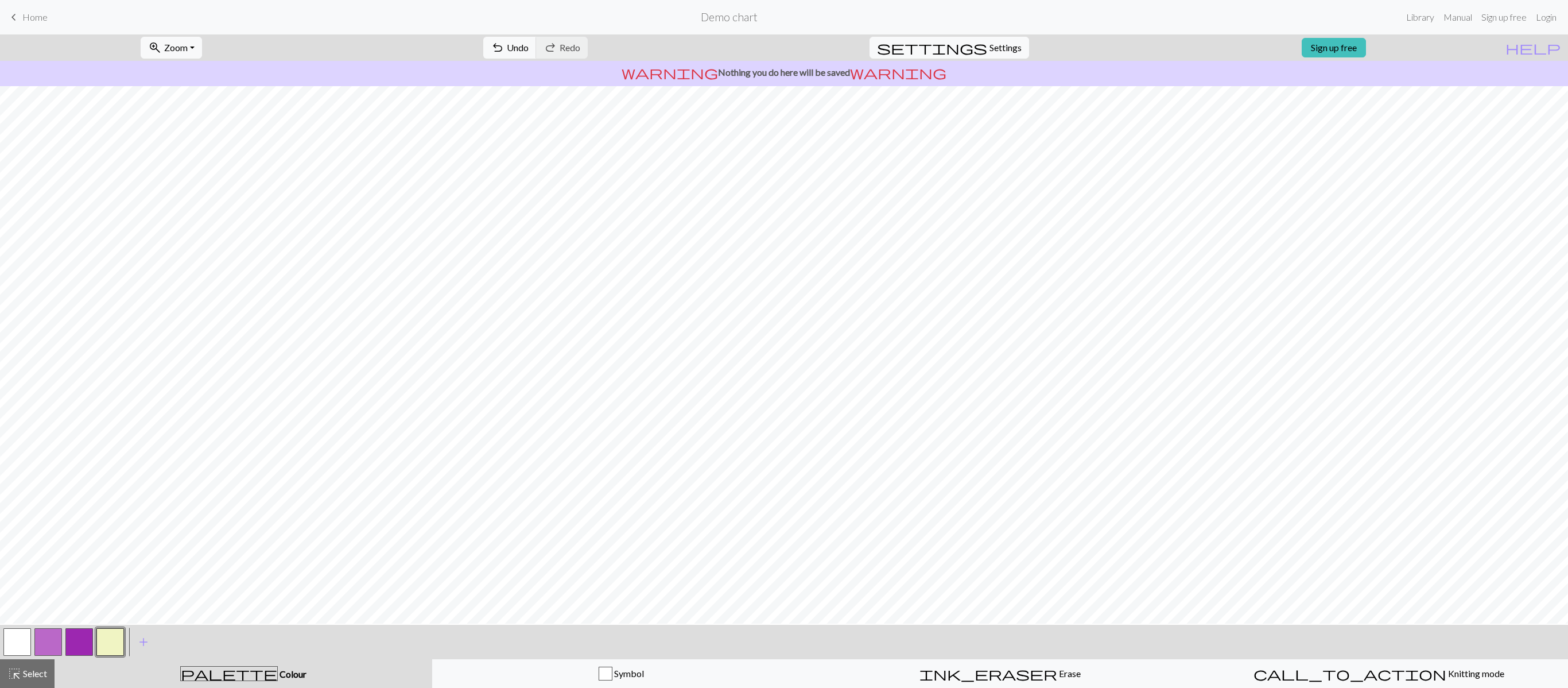
click at [82, 343] on button "button" at bounding box center [79, 642] width 27 height 27
click at [775, 343] on span "ink_eraser" at bounding box center [988, 673] width 138 height 16
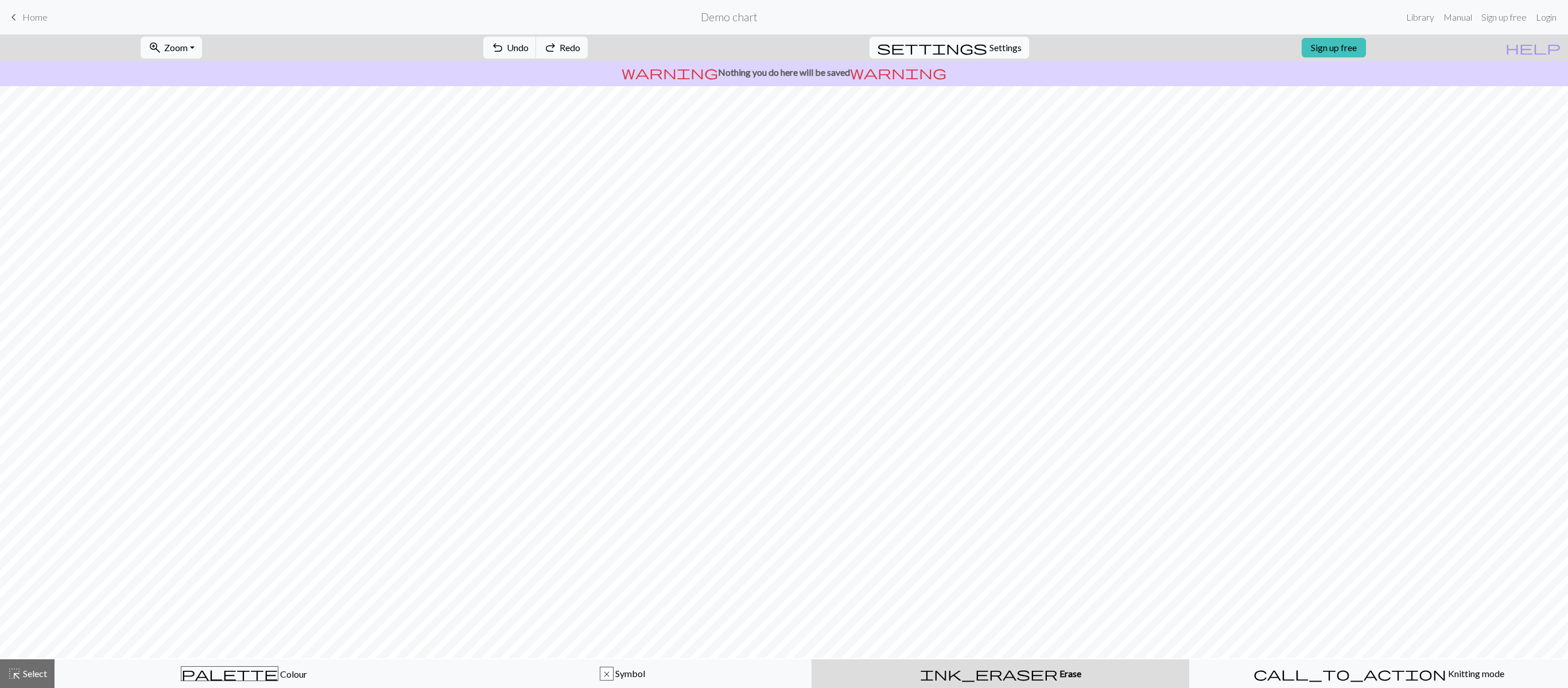
click at [775, 45] on span "Settings" at bounding box center [1006, 48] width 32 height 14
select select "aran"
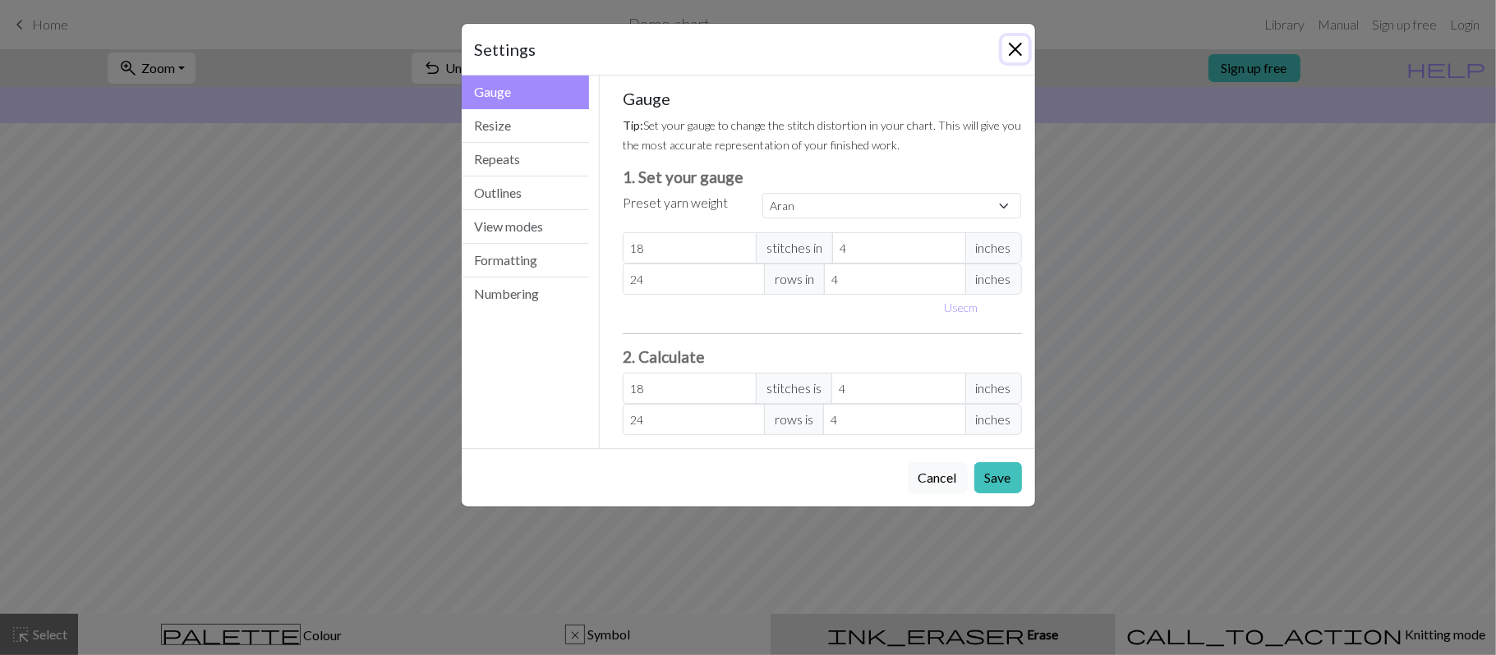
drag, startPoint x: 1897, startPoint y: 8, endPoint x: 1017, endPoint y: 46, distance: 881.4
click at [1017, 46] on button "Close" at bounding box center [1015, 49] width 26 height 26
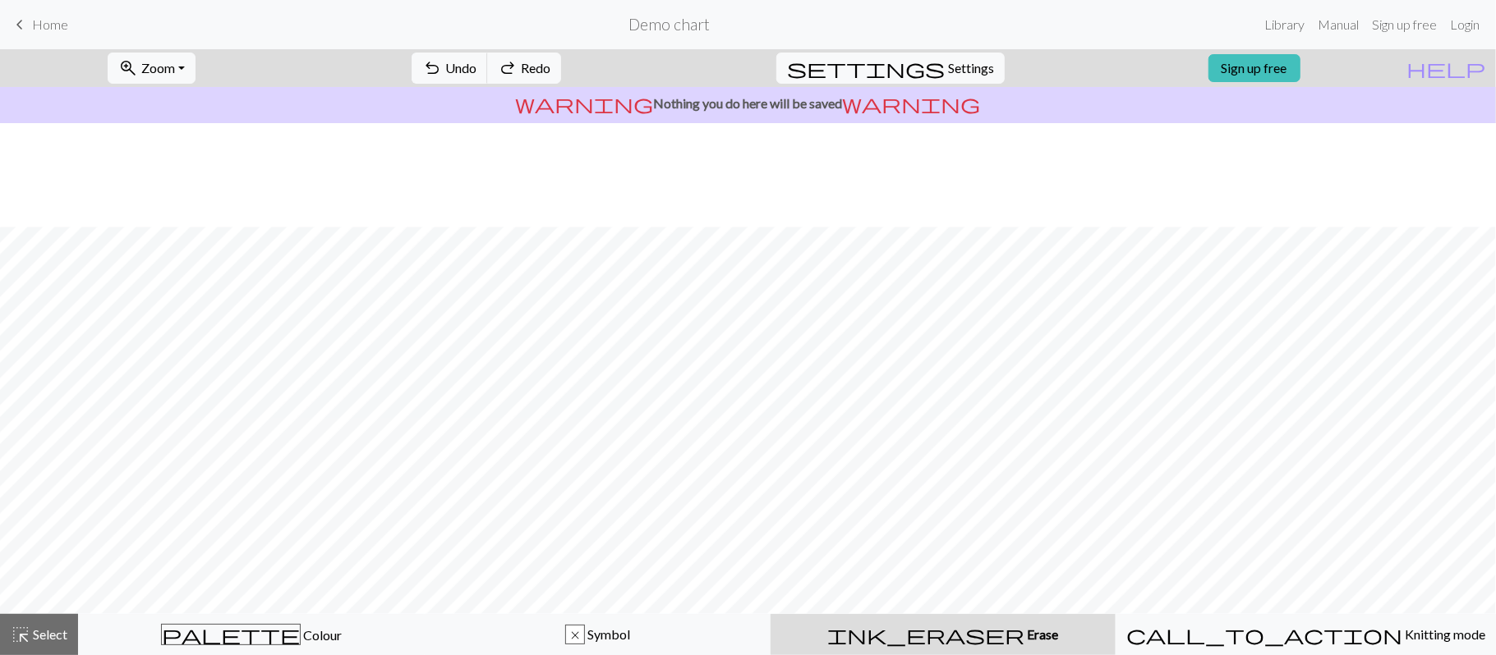
scroll to position [125, 0]
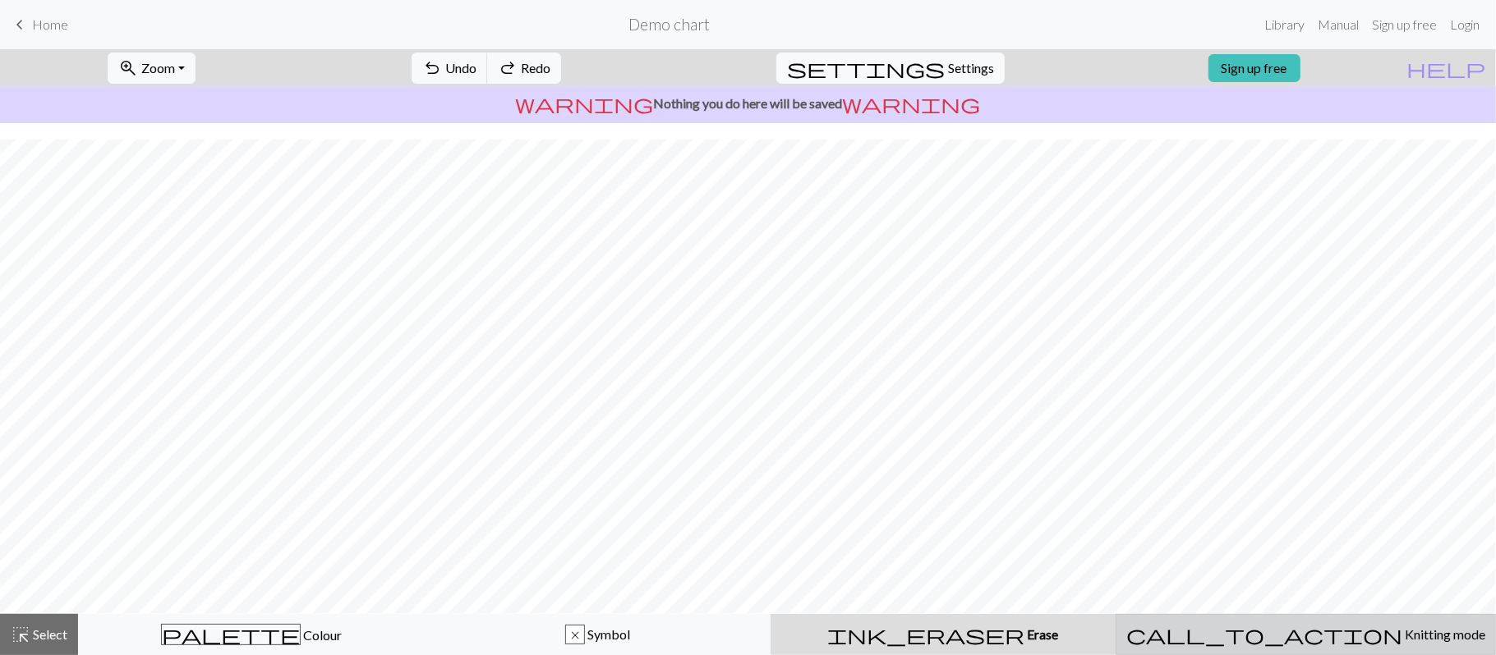
click at [1109, 491] on span "Knitting mode" at bounding box center [1443, 635] width 83 height 16
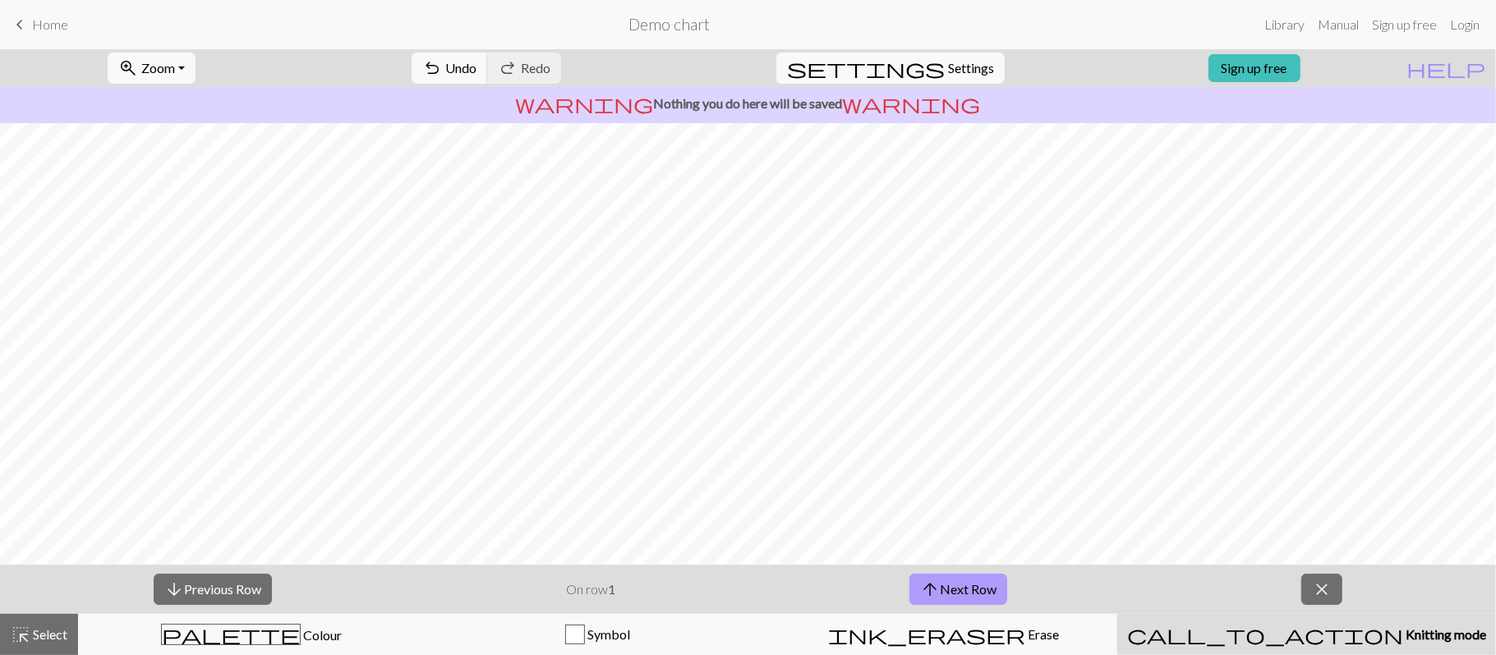
click at [954, 491] on button "arrow_upward Next Row" at bounding box center [958, 589] width 98 height 31
click at [941, 491] on button "arrow_upward Next Row" at bounding box center [958, 589] width 98 height 31
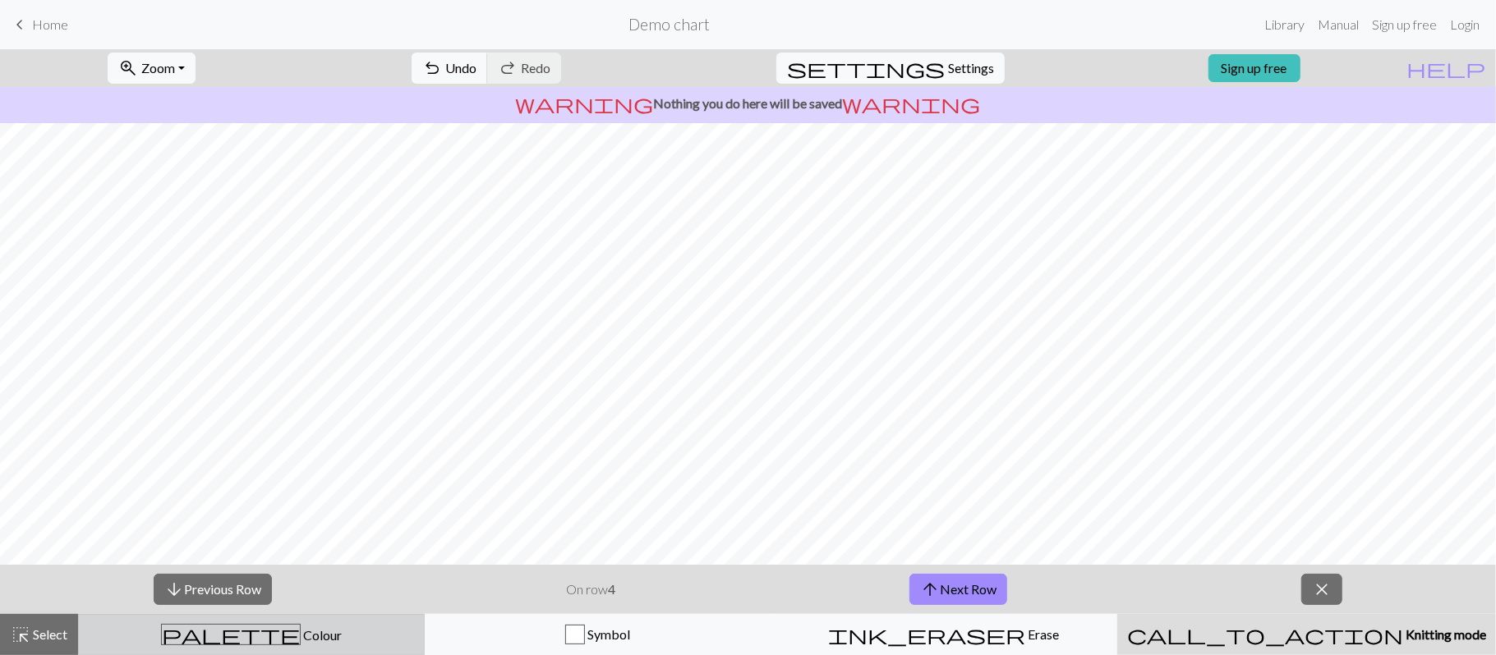
click at [291, 491] on div "palette Colour Colour" at bounding box center [251, 634] width 325 height 21
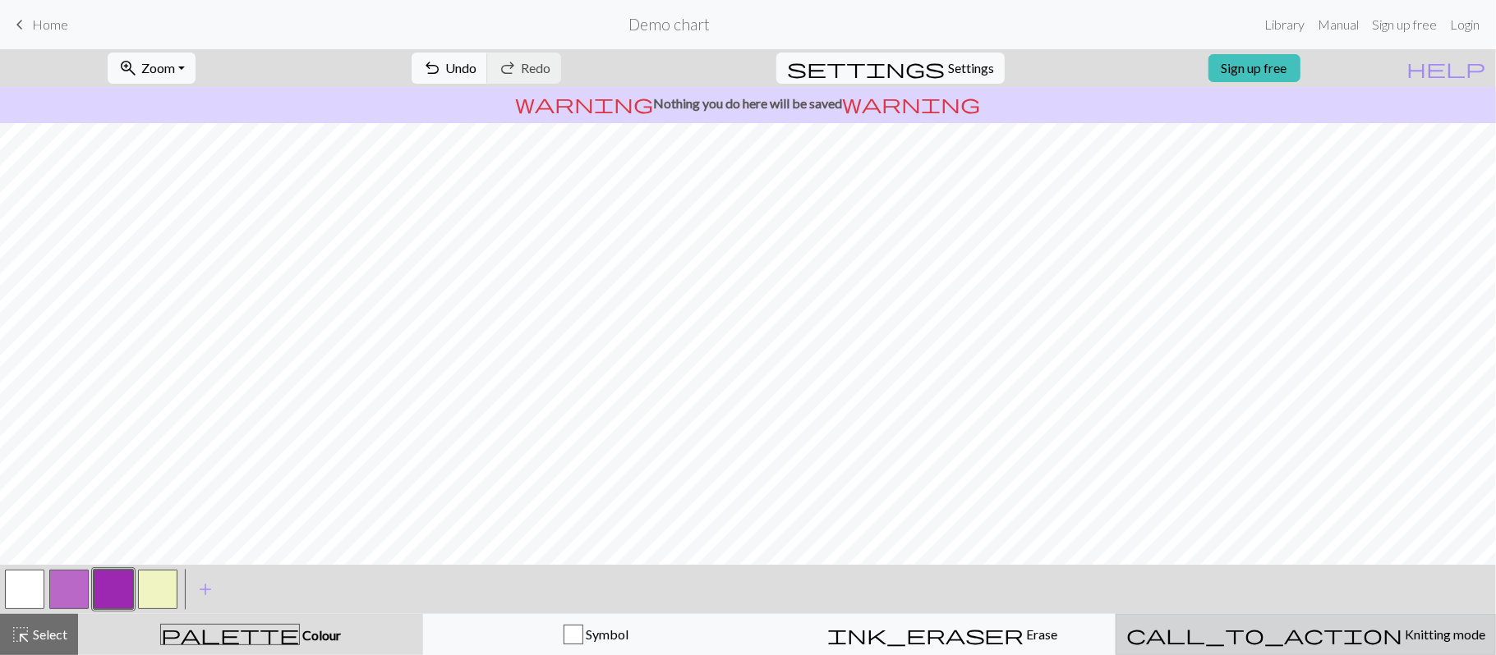
click at [1109, 491] on span "Knitting mode" at bounding box center [1443, 635] width 83 height 16
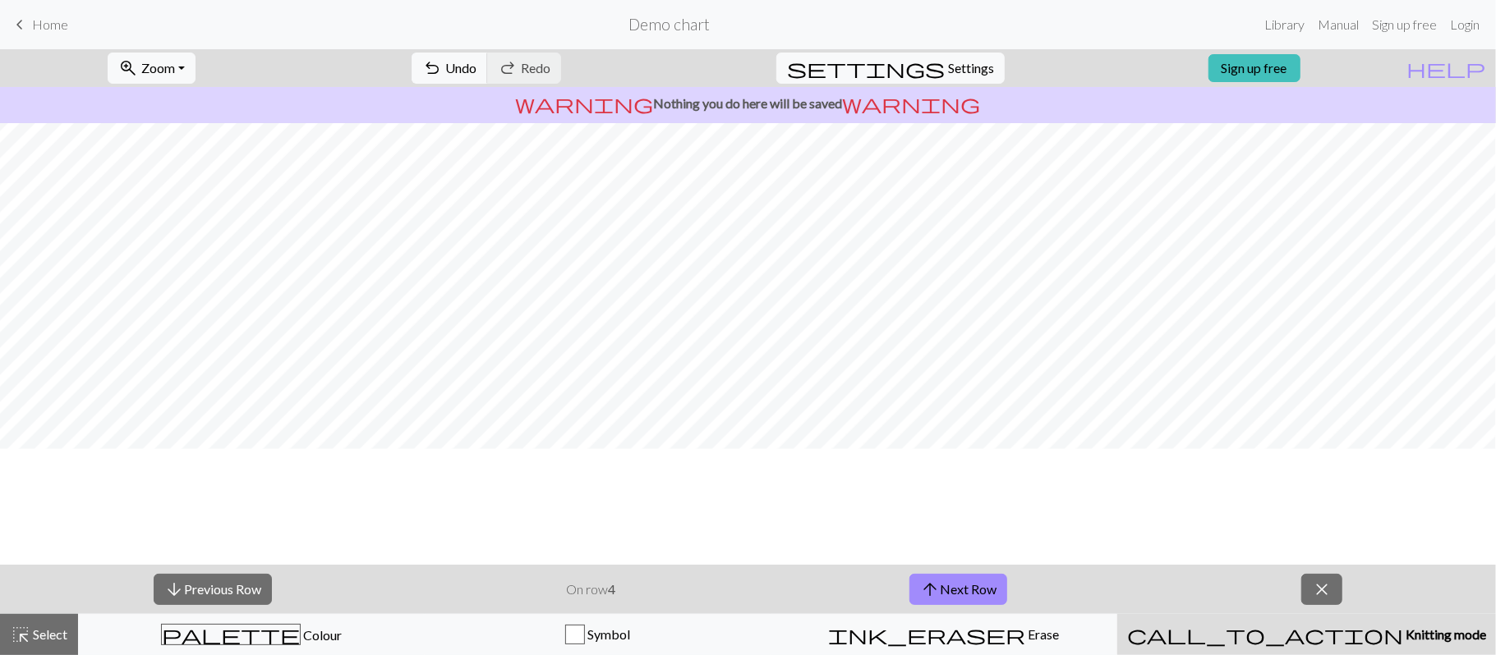
scroll to position [0, 0]
click at [950, 62] on span "Settings" at bounding box center [971, 68] width 46 height 20
select select "aran"
select select "Courier new"
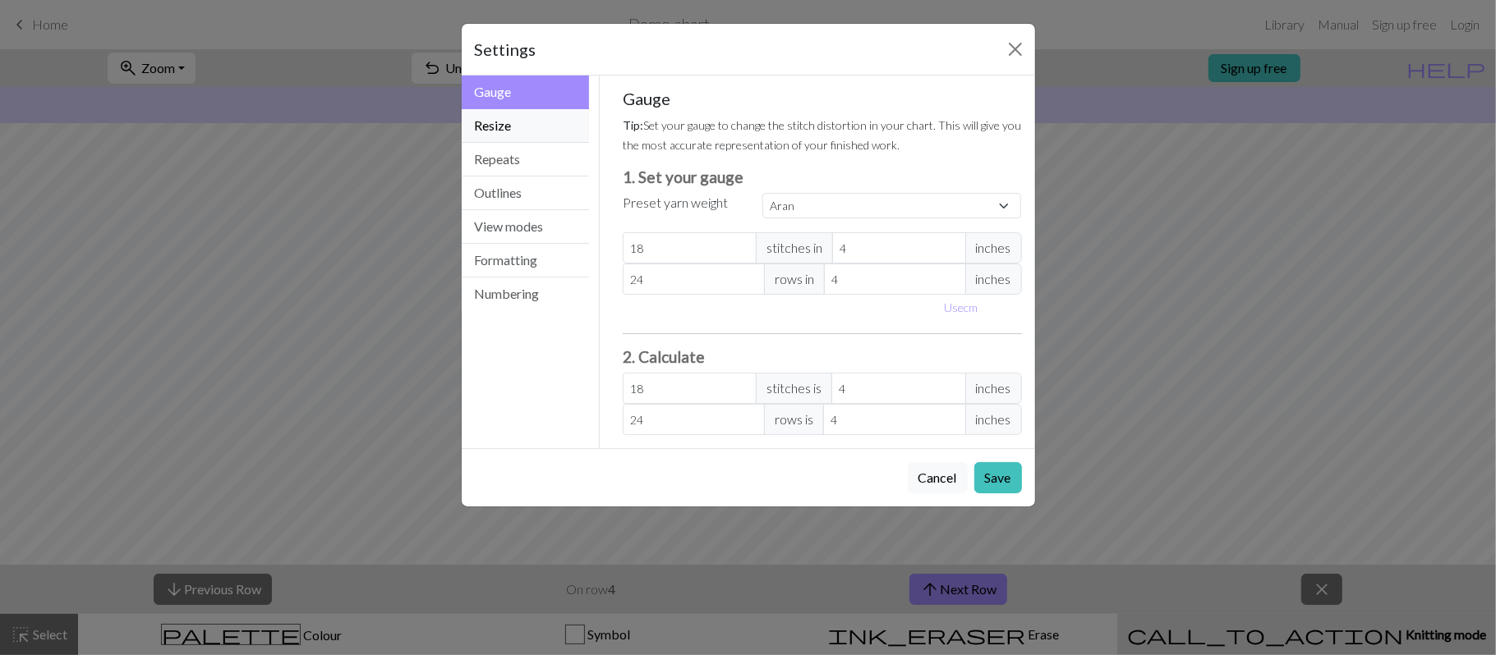
click at [516, 126] on button "Resize" at bounding box center [526, 126] width 128 height 34
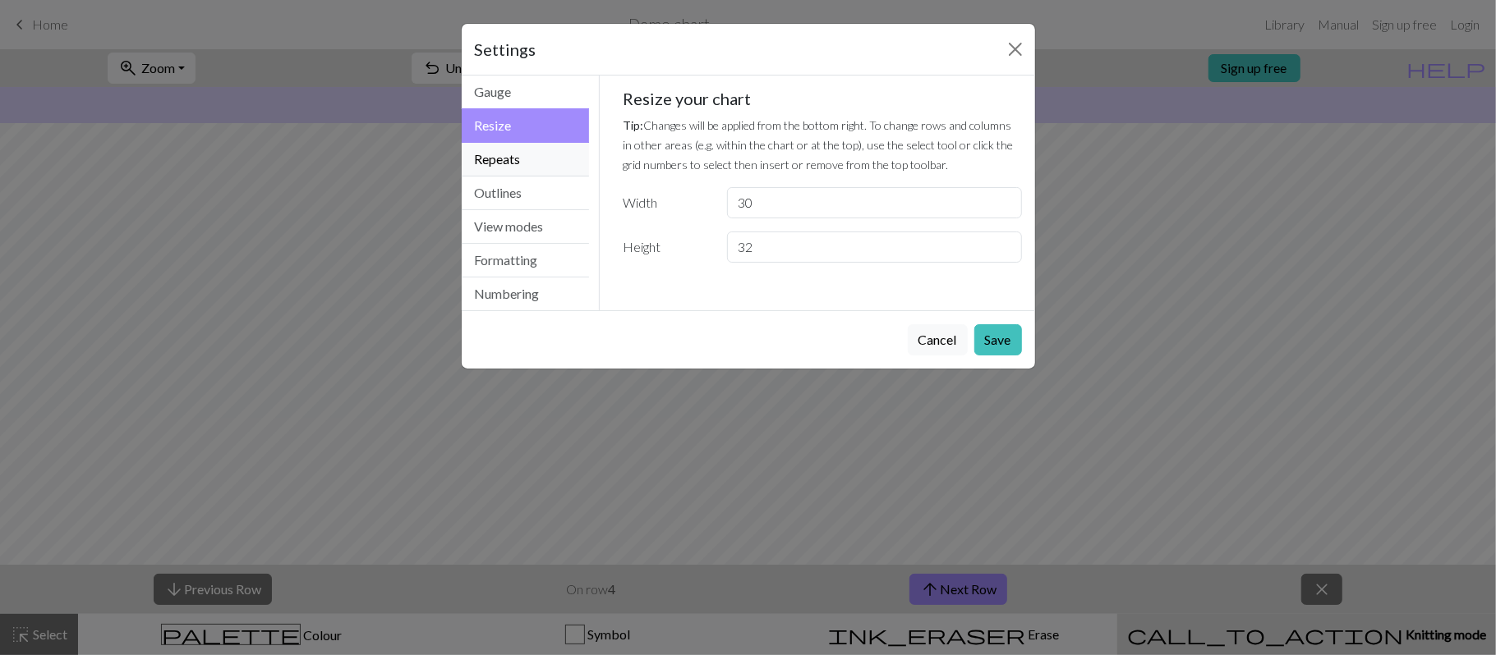
click at [506, 151] on button "Repeats" at bounding box center [526, 160] width 128 height 34
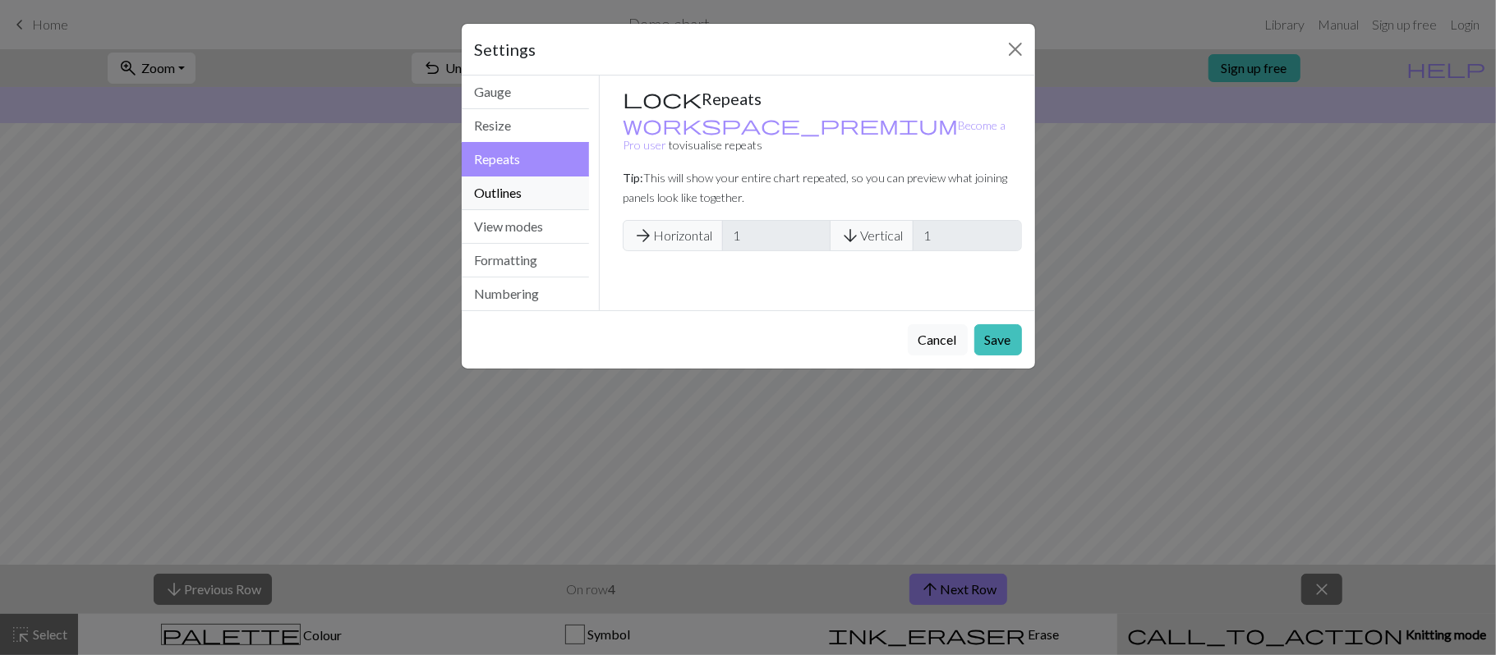
click at [506, 195] on button "Outlines" at bounding box center [526, 194] width 128 height 34
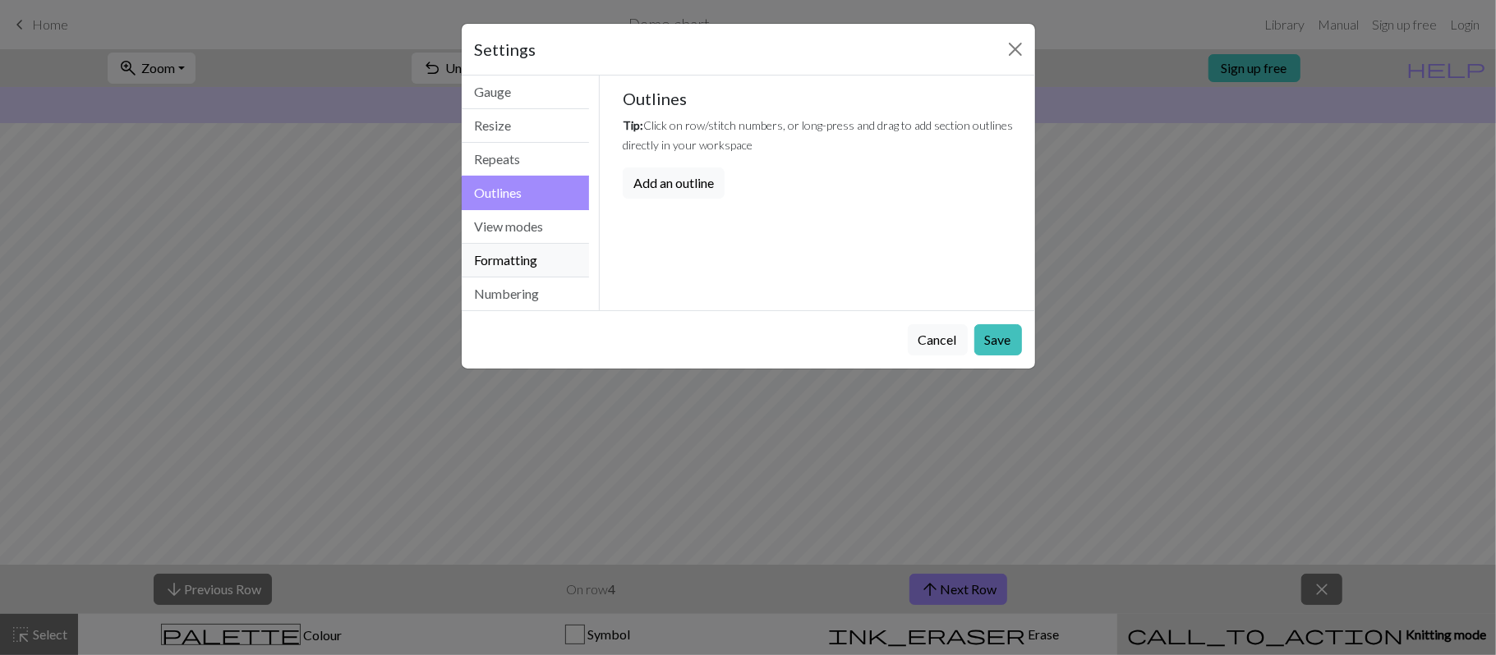
click at [513, 250] on button "Formatting" at bounding box center [526, 261] width 128 height 34
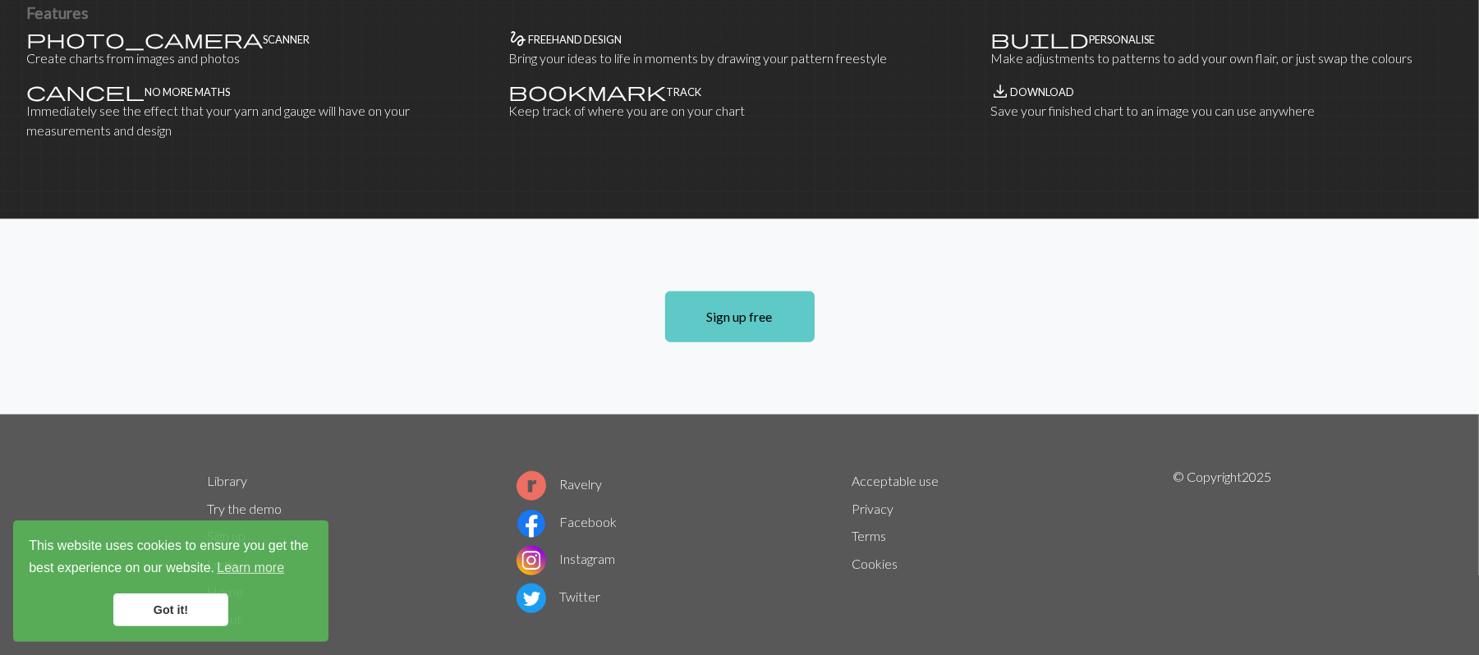
click at [727, 292] on link "Sign up free" at bounding box center [739, 317] width 149 height 51
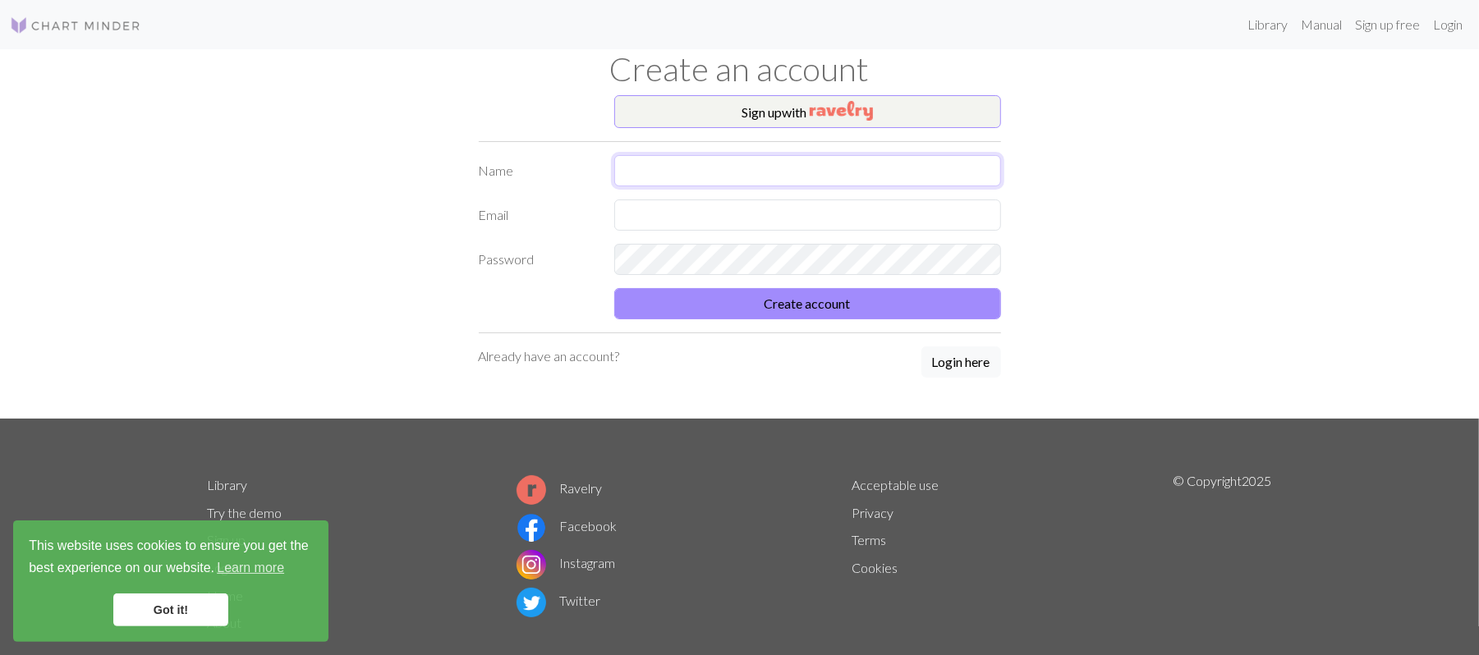
click at [734, 175] on input "text" at bounding box center [807, 170] width 387 height 31
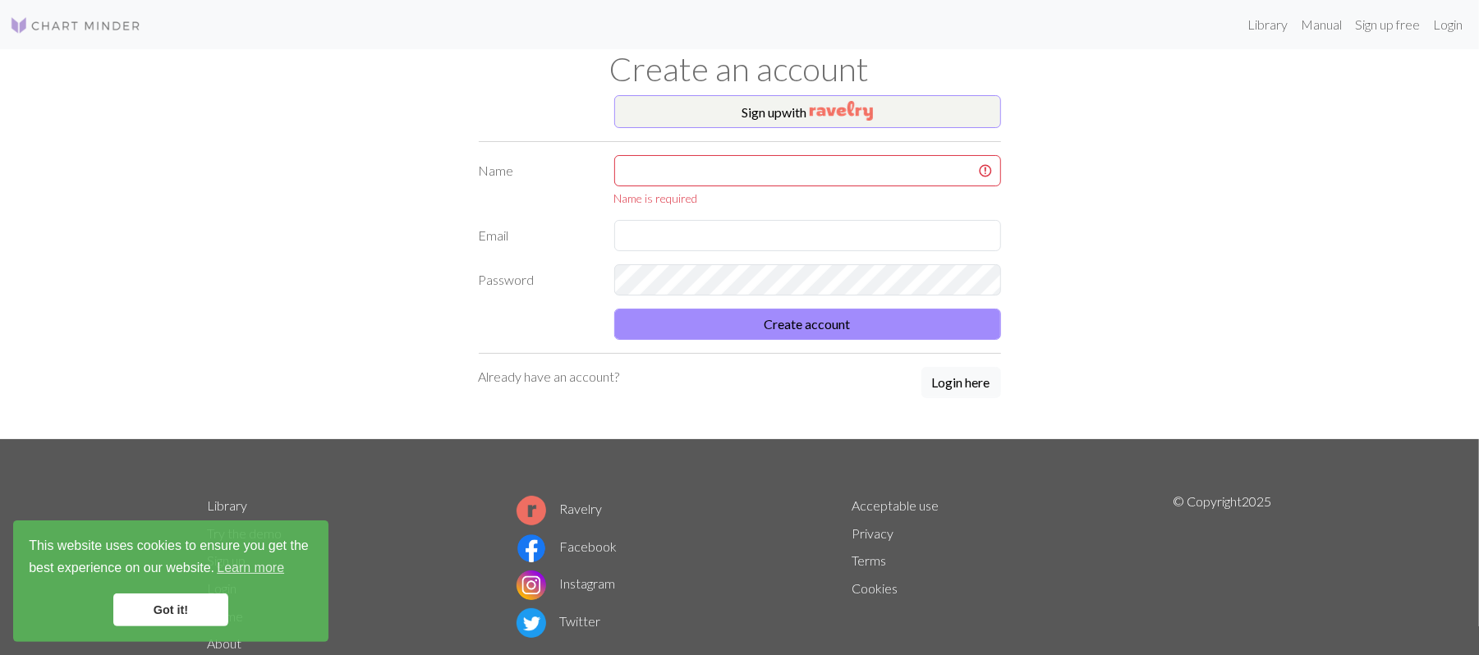
drag, startPoint x: 570, startPoint y: 358, endPoint x: 701, endPoint y: 356, distance: 130.6
click at [570, 358] on div "Sign up with Name Name is required Email Password Create account Already have a…" at bounding box center [740, 267] width 542 height 344
click at [943, 379] on button "Login here" at bounding box center [962, 382] width 80 height 31
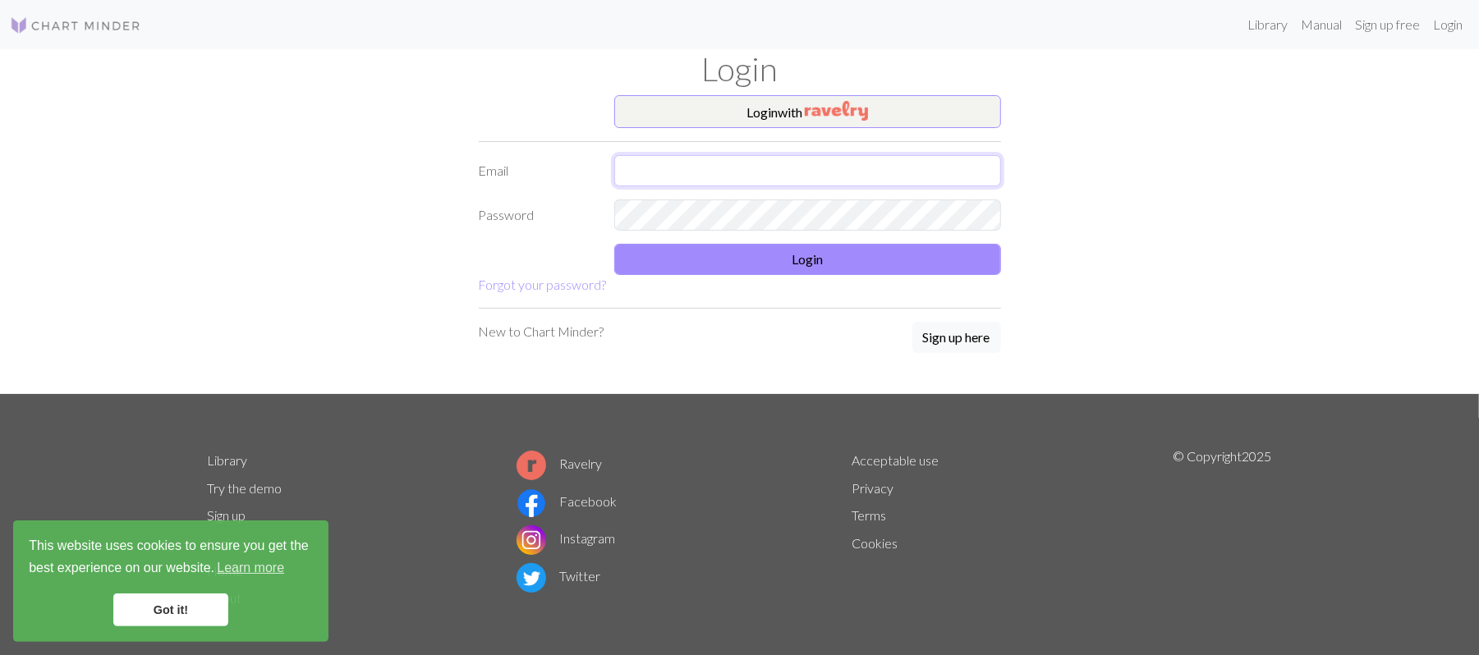
click at [818, 172] on input "text" at bounding box center [807, 170] width 387 height 31
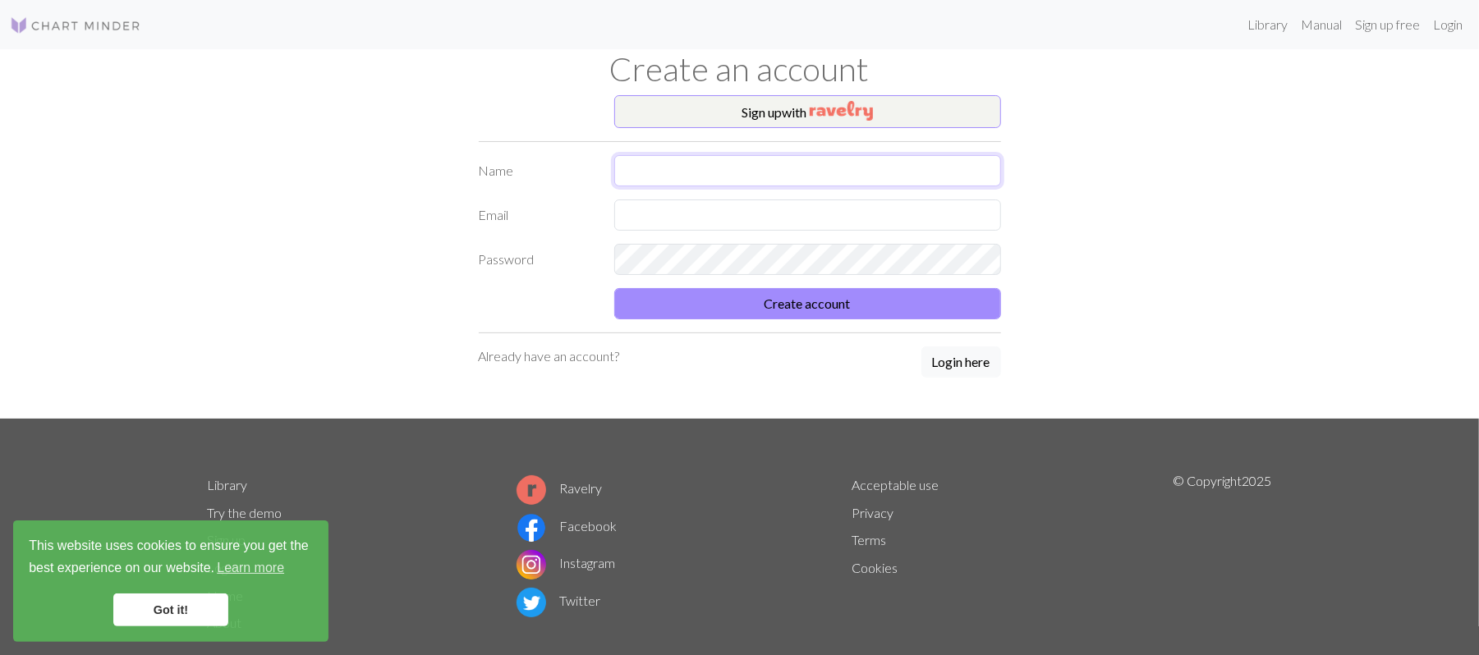
click at [691, 166] on input "text" at bounding box center [807, 170] width 387 height 31
type input "arecocarla21@gmail.com"
drag, startPoint x: 784, startPoint y: 179, endPoint x: 310, endPoint y: 224, distance: 475.3
click at [310, 224] on div "Sign up with Name arecocarla21@gmail.com Email Password Create account Already …" at bounding box center [740, 257] width 1084 height 324
type input "carla"
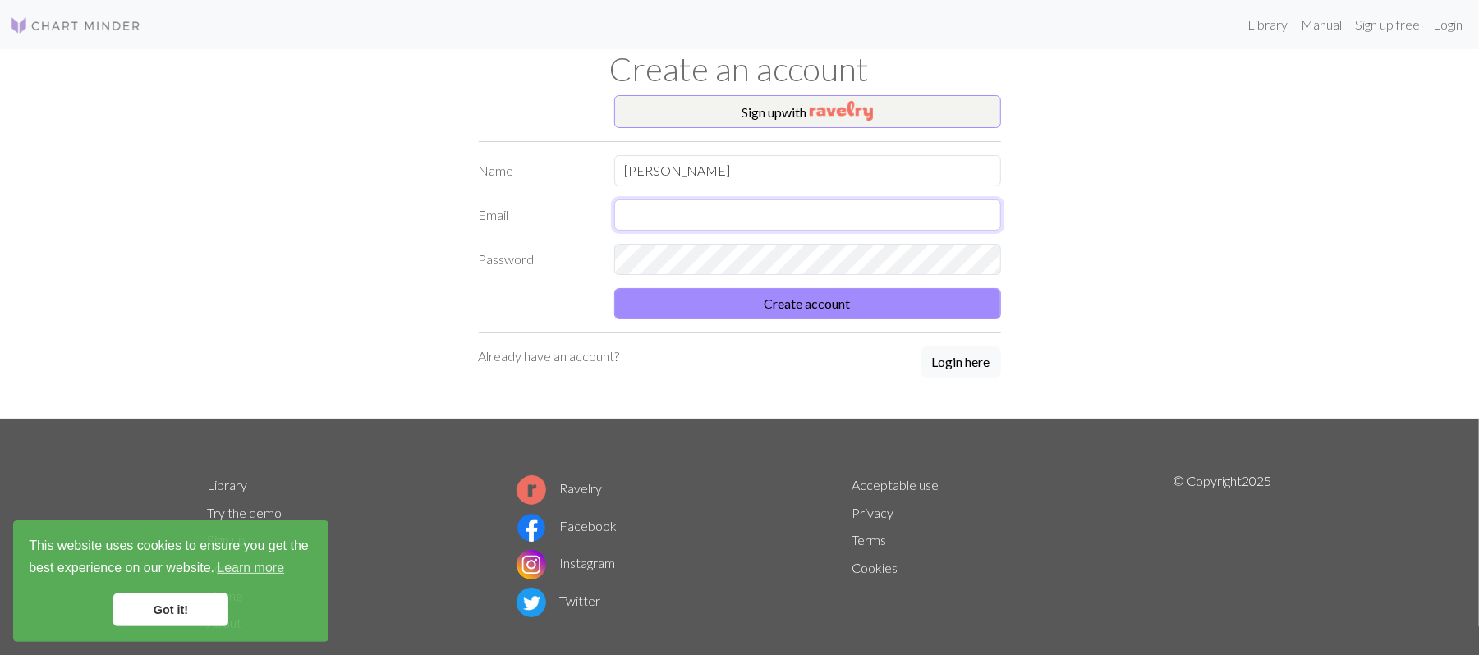
click at [669, 228] on input "text" at bounding box center [807, 215] width 387 height 31
paste input "arecocarla21@gmail.com"
type input "arecocarla21@gmail.com"
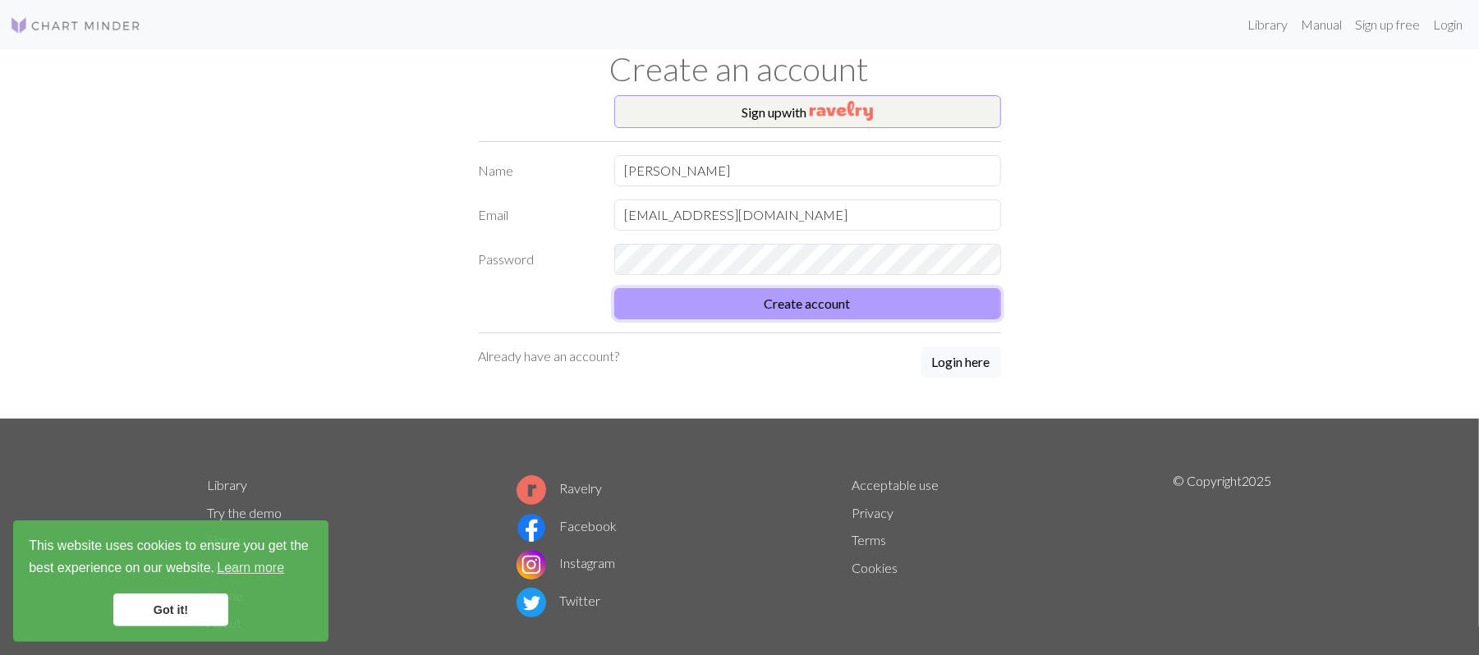
click at [796, 310] on button "Create account" at bounding box center [807, 303] width 387 height 31
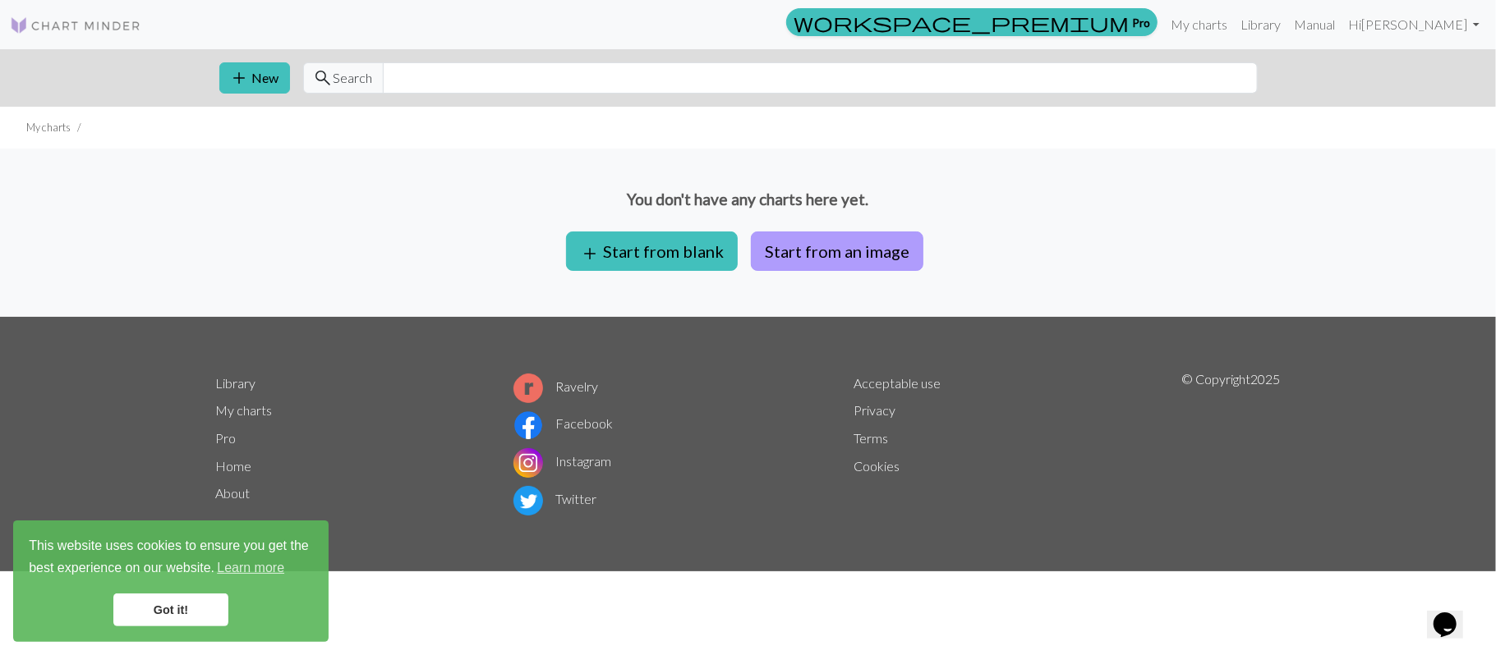
click at [793, 244] on button "Start from an image" at bounding box center [837, 251] width 172 height 39
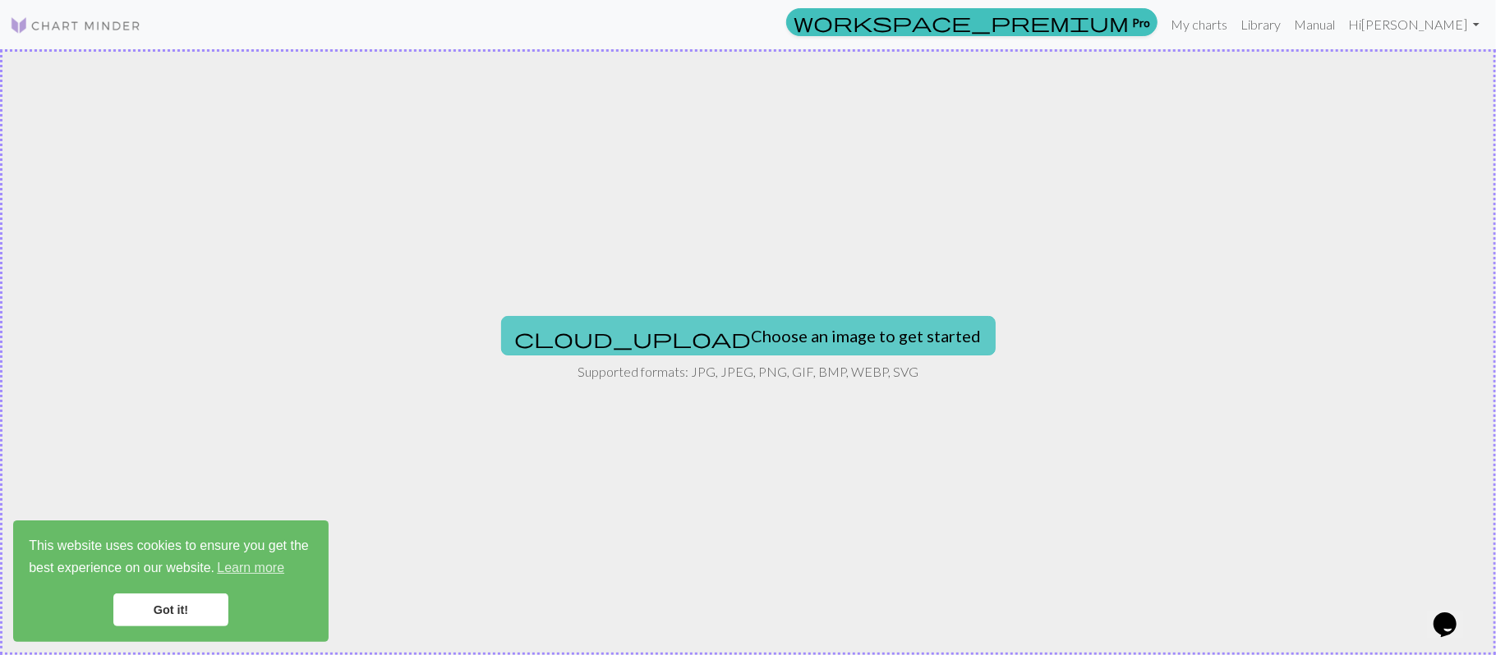
click at [762, 324] on button "cloud_upload Choose an image to get started" at bounding box center [748, 335] width 494 height 39
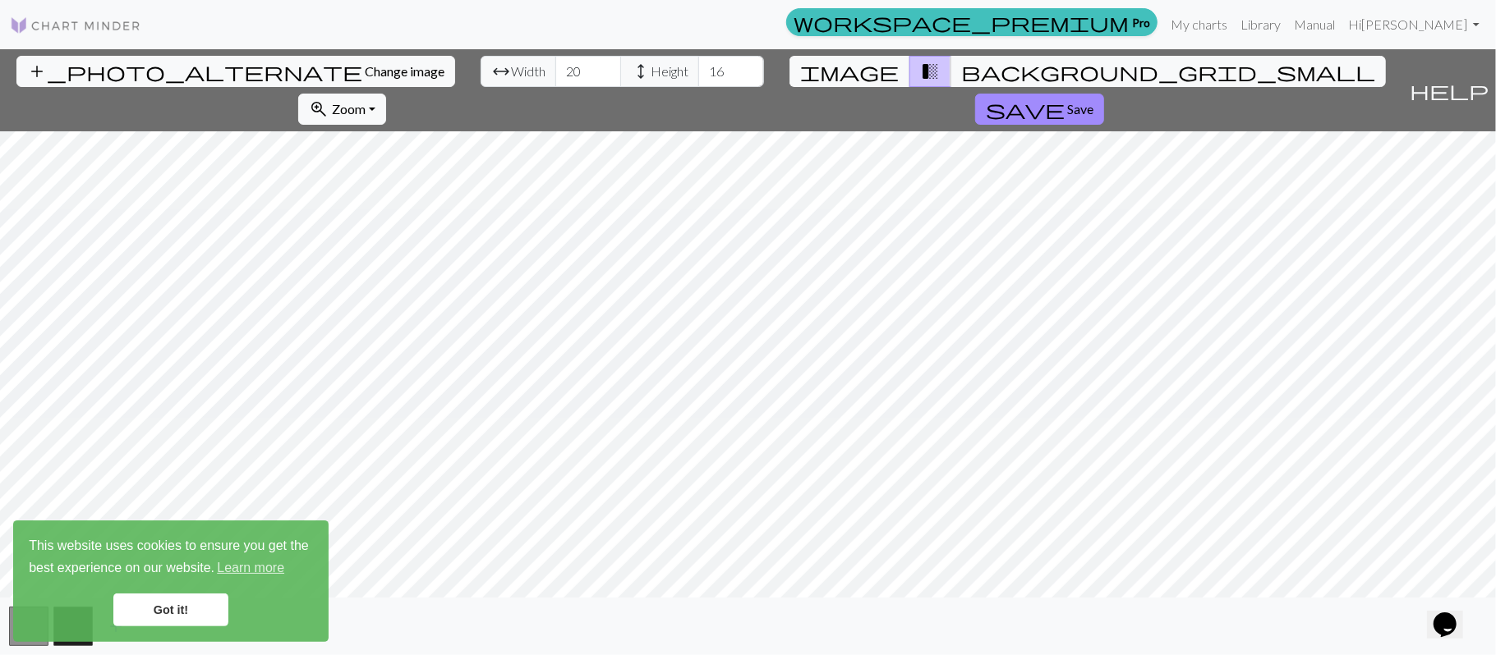
click at [184, 606] on link "Got it!" at bounding box center [170, 610] width 115 height 33
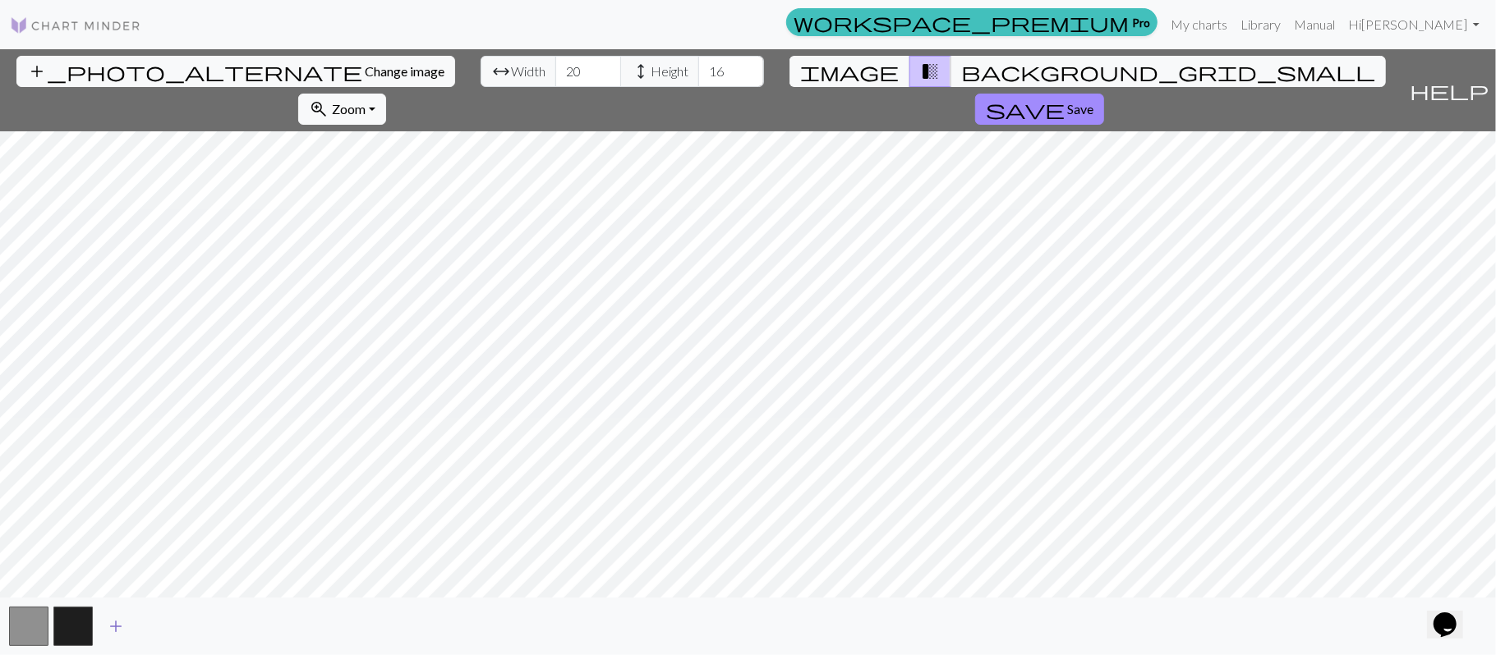
click at [112, 621] on span "add" at bounding box center [116, 626] width 20 height 23
click at [112, 621] on button "button" at bounding box center [117, 626] width 39 height 39
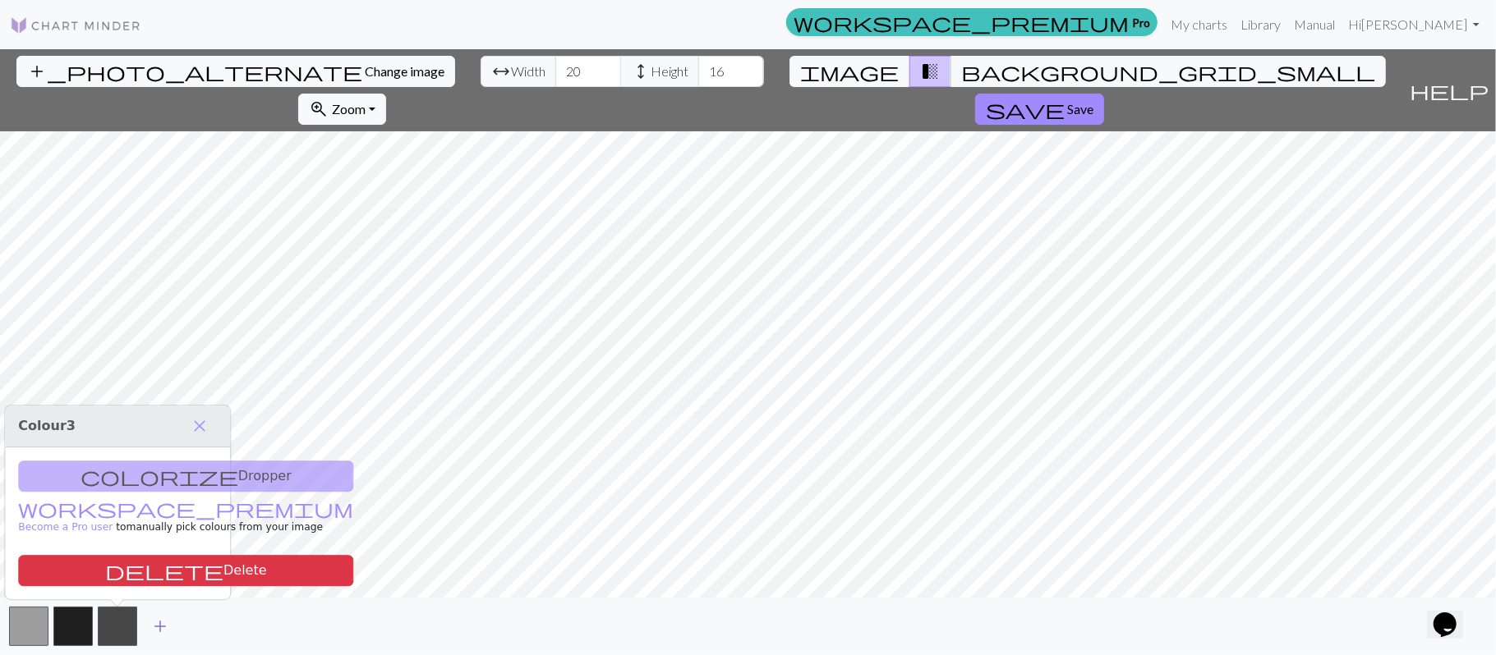
click at [112, 621] on button "button" at bounding box center [117, 626] width 39 height 39
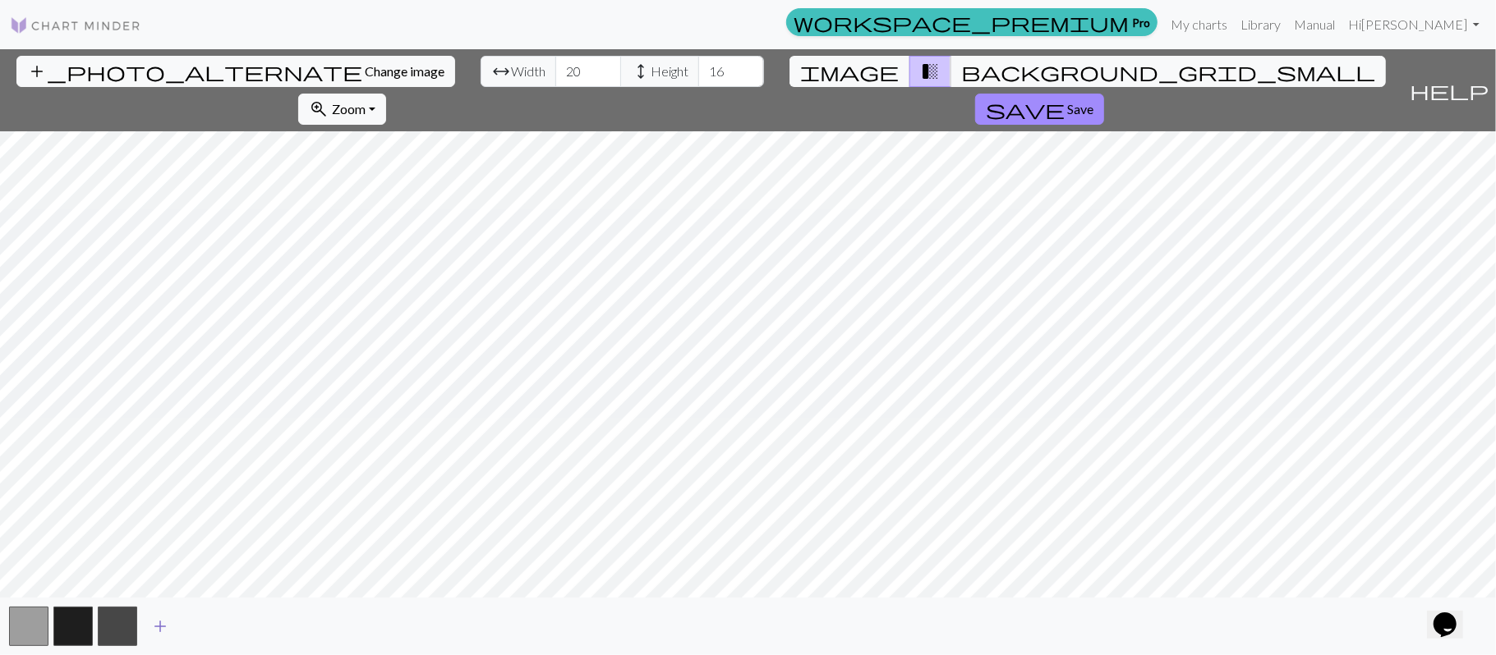
click at [163, 631] on span "add" at bounding box center [160, 626] width 20 height 23
click at [202, 629] on span "add" at bounding box center [205, 626] width 20 height 23
click at [254, 629] on span "add" at bounding box center [249, 626] width 20 height 23
click at [293, 628] on span "add" at bounding box center [293, 626] width 20 height 23
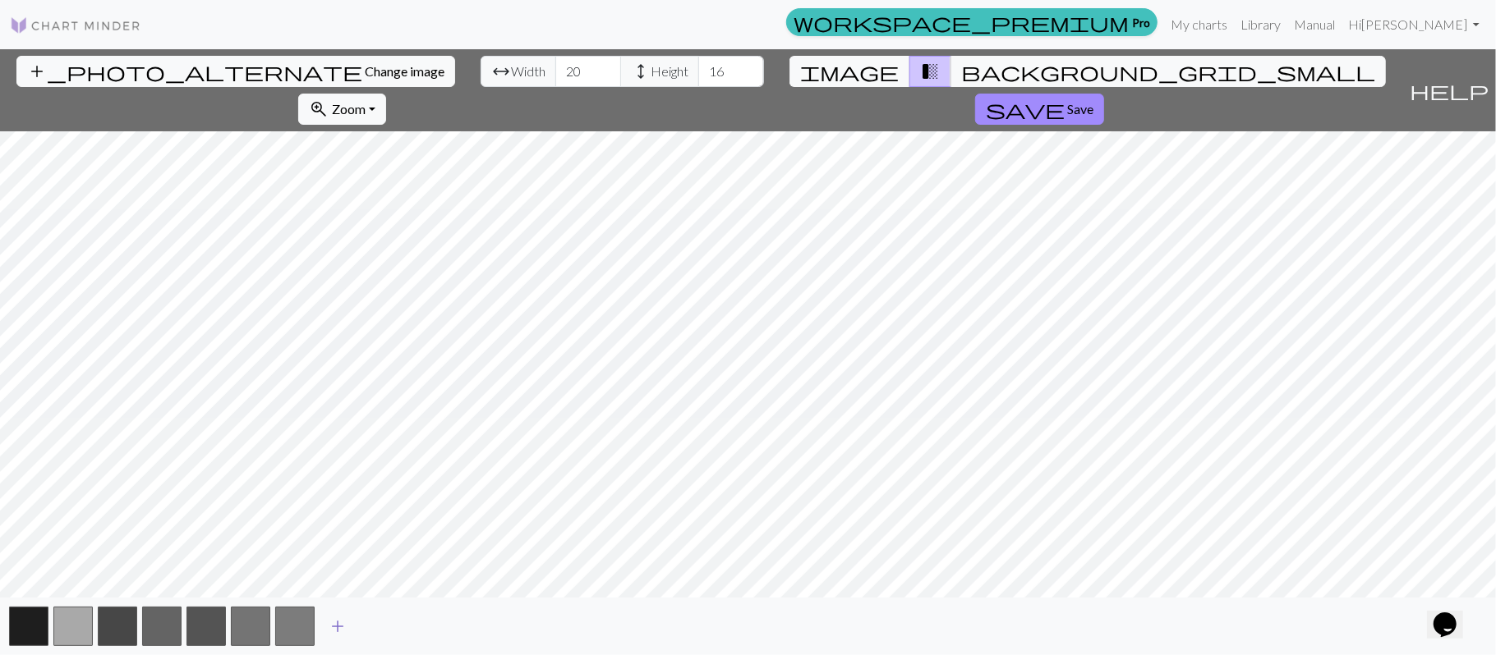
click at [329, 624] on span "add" at bounding box center [338, 626] width 20 height 23
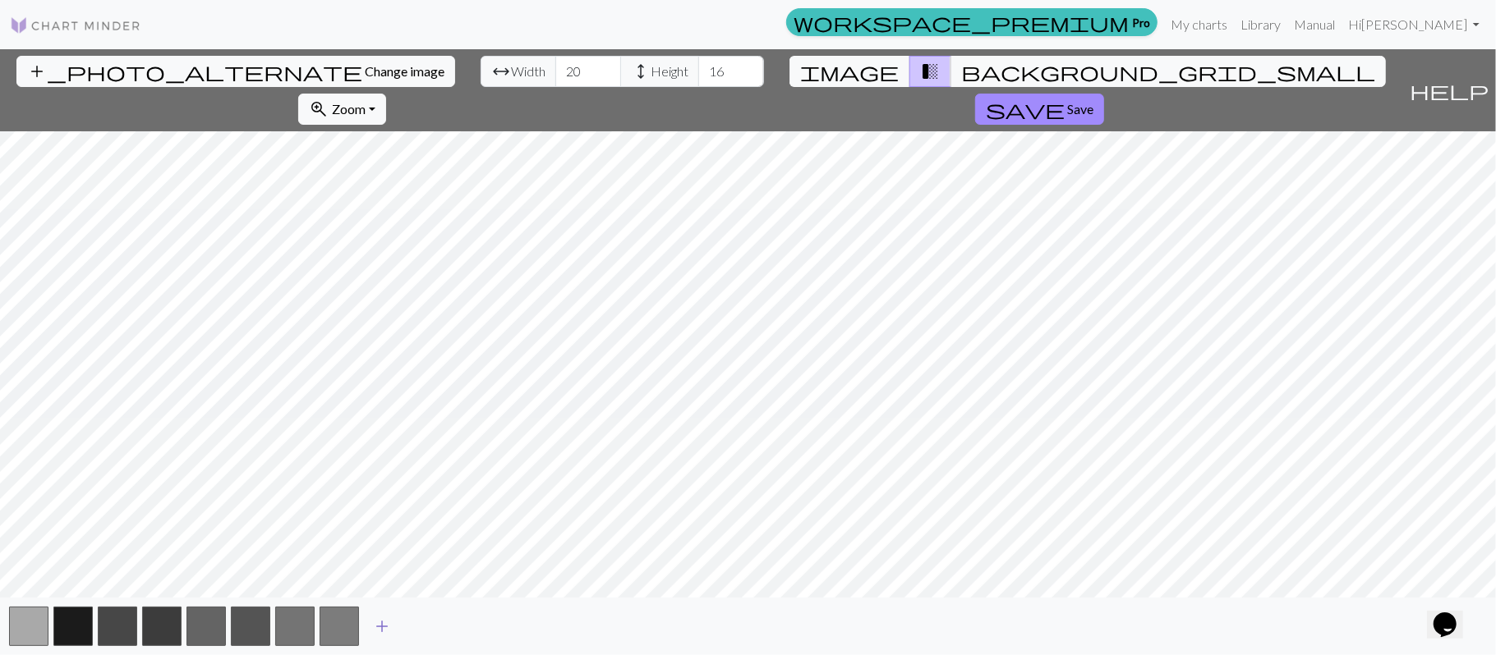
click at [379, 624] on span "add" at bounding box center [382, 626] width 20 height 23
click at [421, 626] on span "add" at bounding box center [426, 626] width 20 height 23
click at [468, 628] on span "add" at bounding box center [471, 626] width 20 height 23
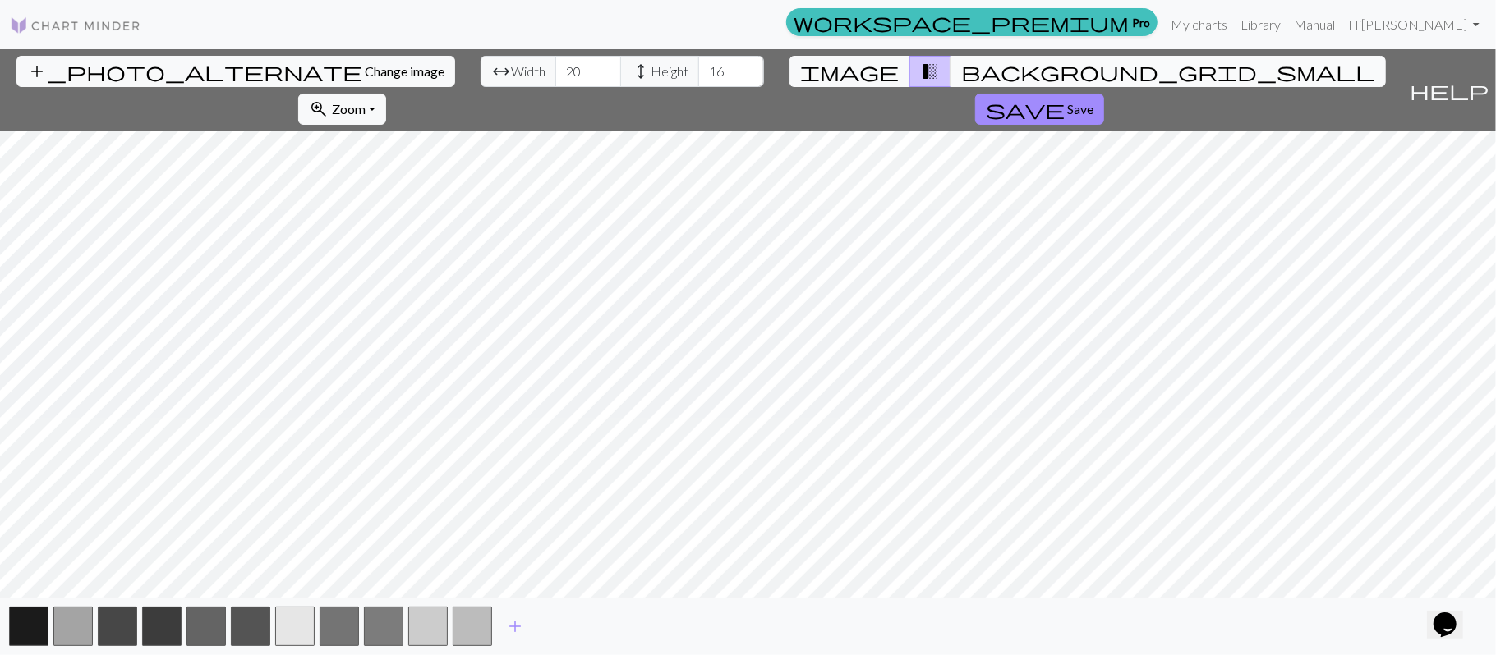
click at [961, 64] on span "background_grid_small" at bounding box center [1168, 71] width 414 height 23
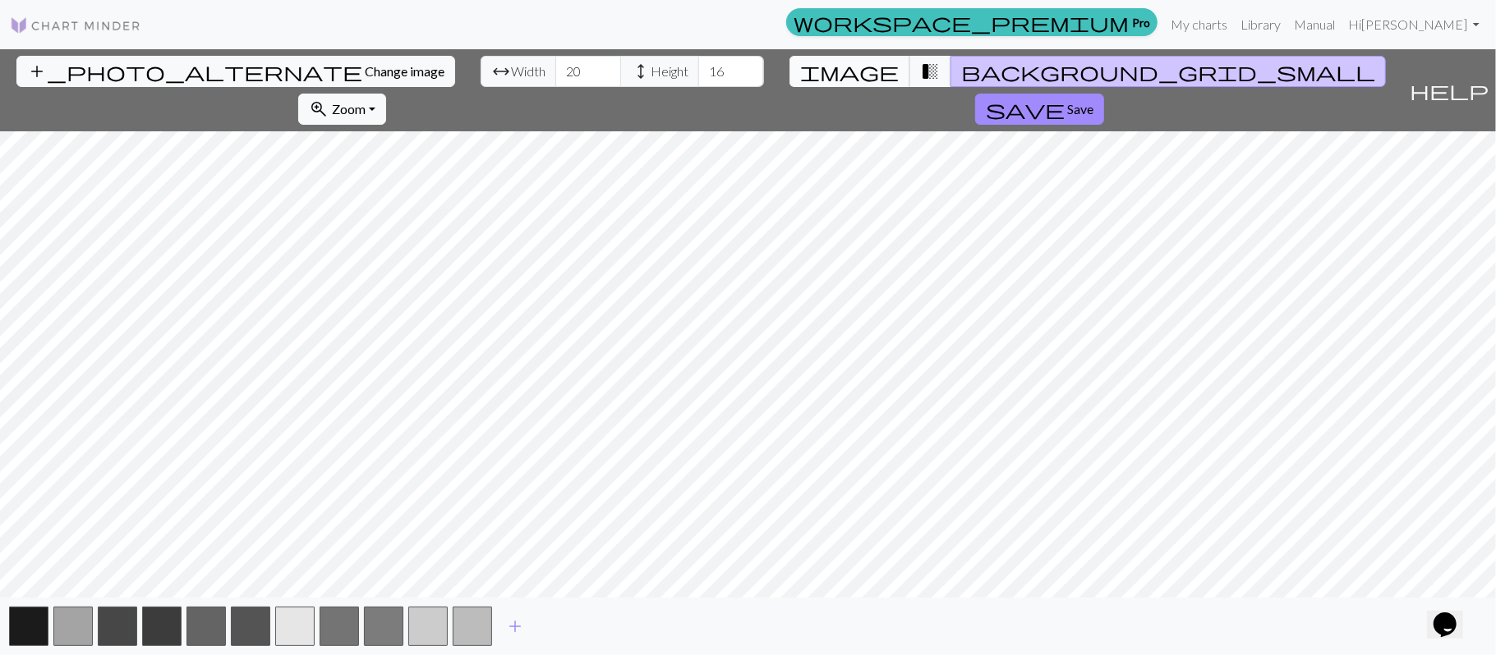
click at [831, 73] on button "image" at bounding box center [849, 71] width 121 height 31
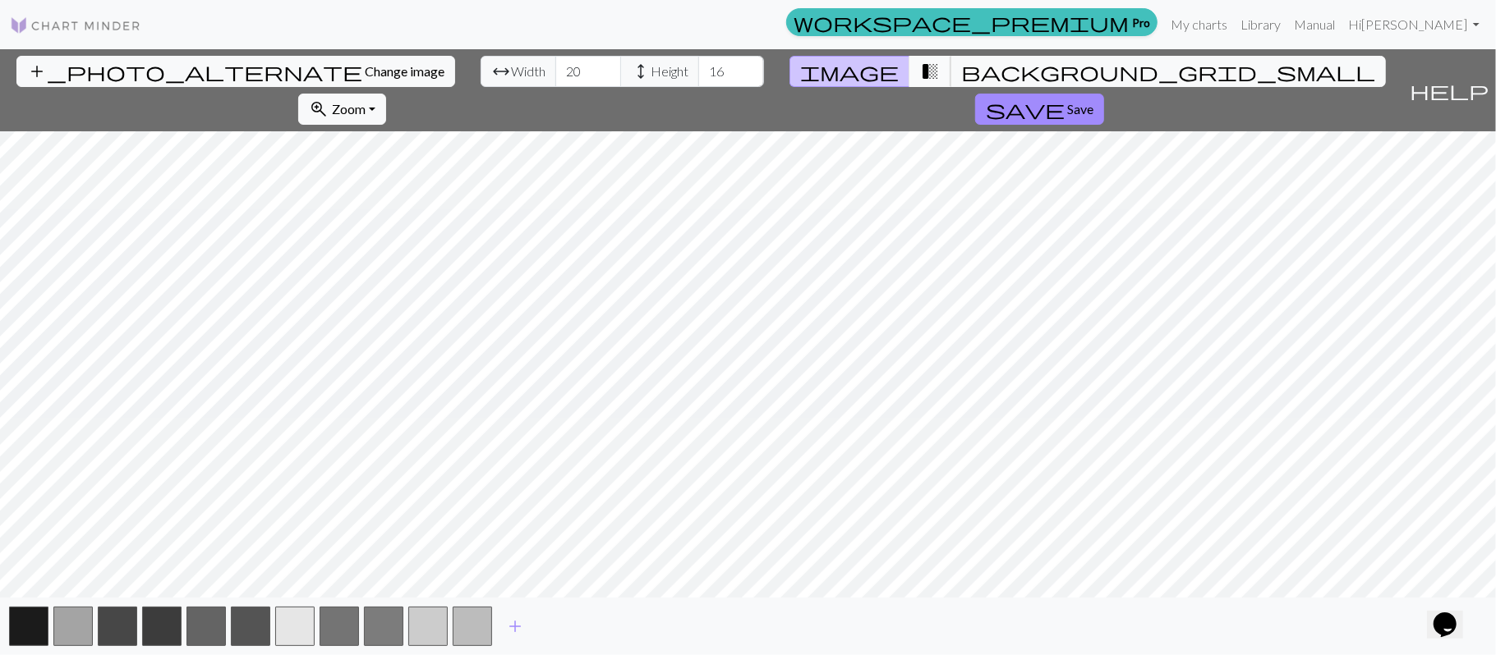
click at [920, 72] on span "transition_fade" at bounding box center [930, 71] width 20 height 23
drag, startPoint x: 462, startPoint y: 632, endPoint x: 421, endPoint y: 623, distance: 42.2
click at [322, 626] on div "add" at bounding box center [748, 626] width 1496 height 57
click at [504, 622] on button "add" at bounding box center [514, 626] width 41 height 31
click at [560, 632] on span "add" at bounding box center [560, 626] width 20 height 23
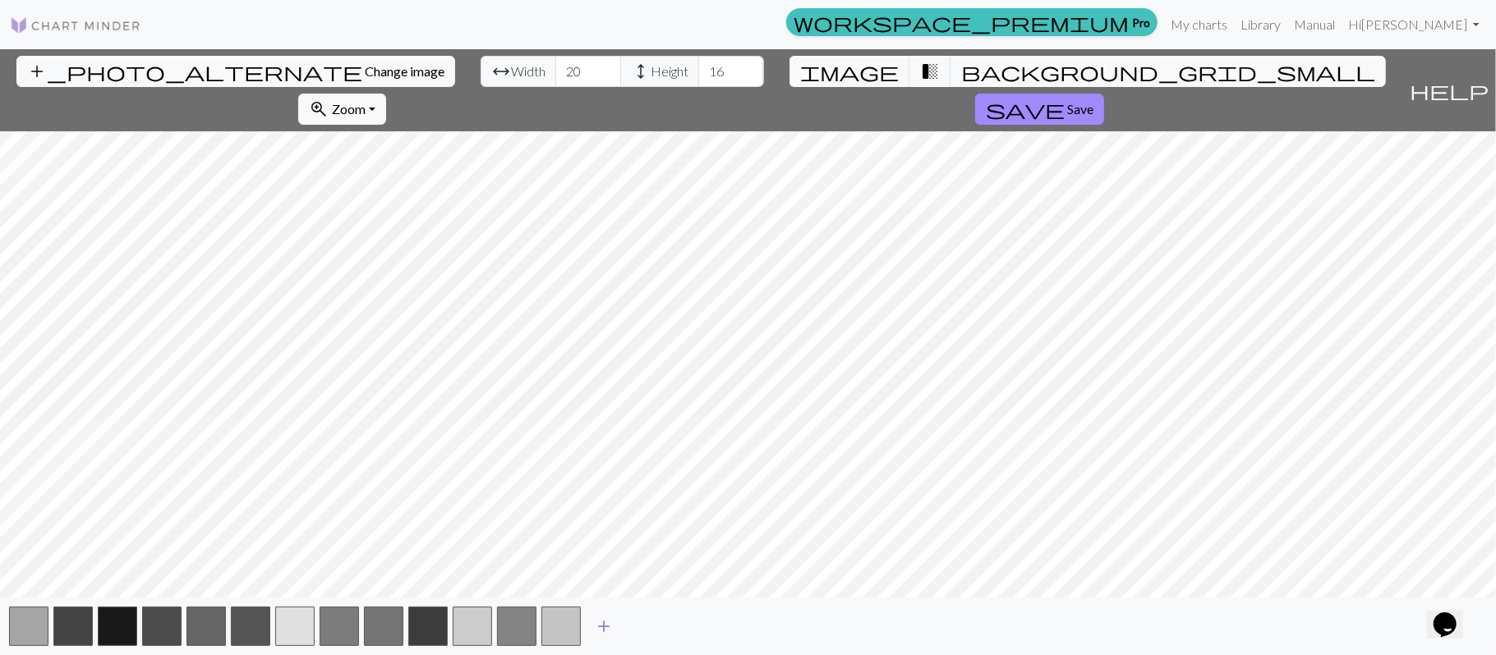
click at [602, 623] on span "add" at bounding box center [604, 626] width 20 height 23
click at [636, 619] on button "add" at bounding box center [648, 626] width 41 height 31
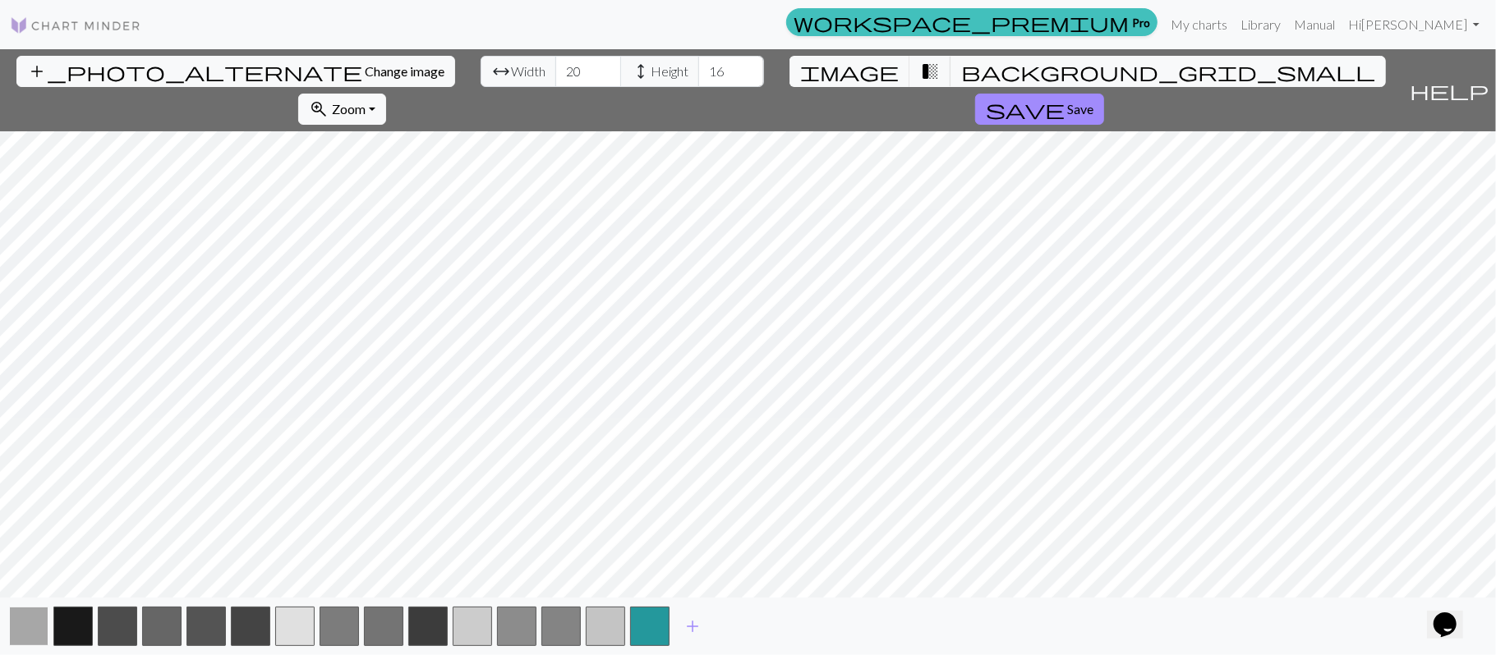
click at [39, 625] on button "button" at bounding box center [28, 626] width 39 height 39
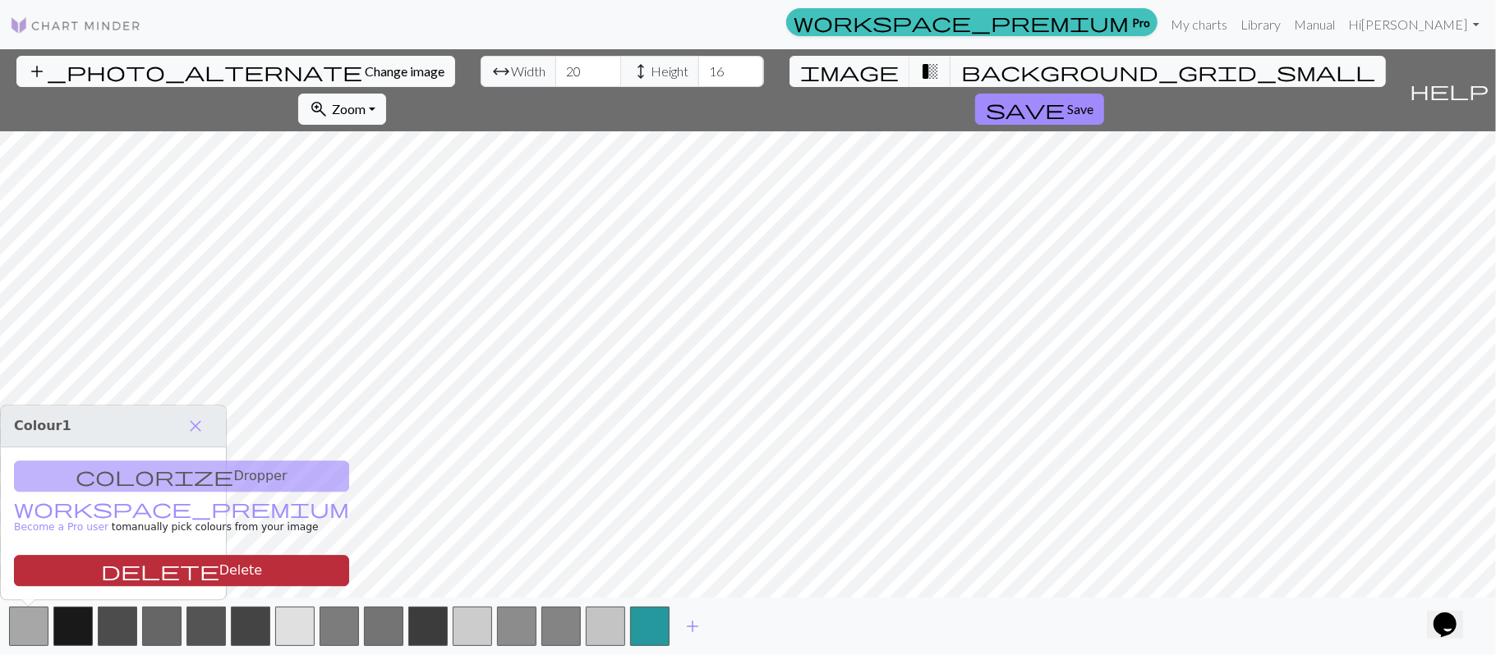
click at [76, 568] on button "delete Delete" at bounding box center [181, 570] width 335 height 31
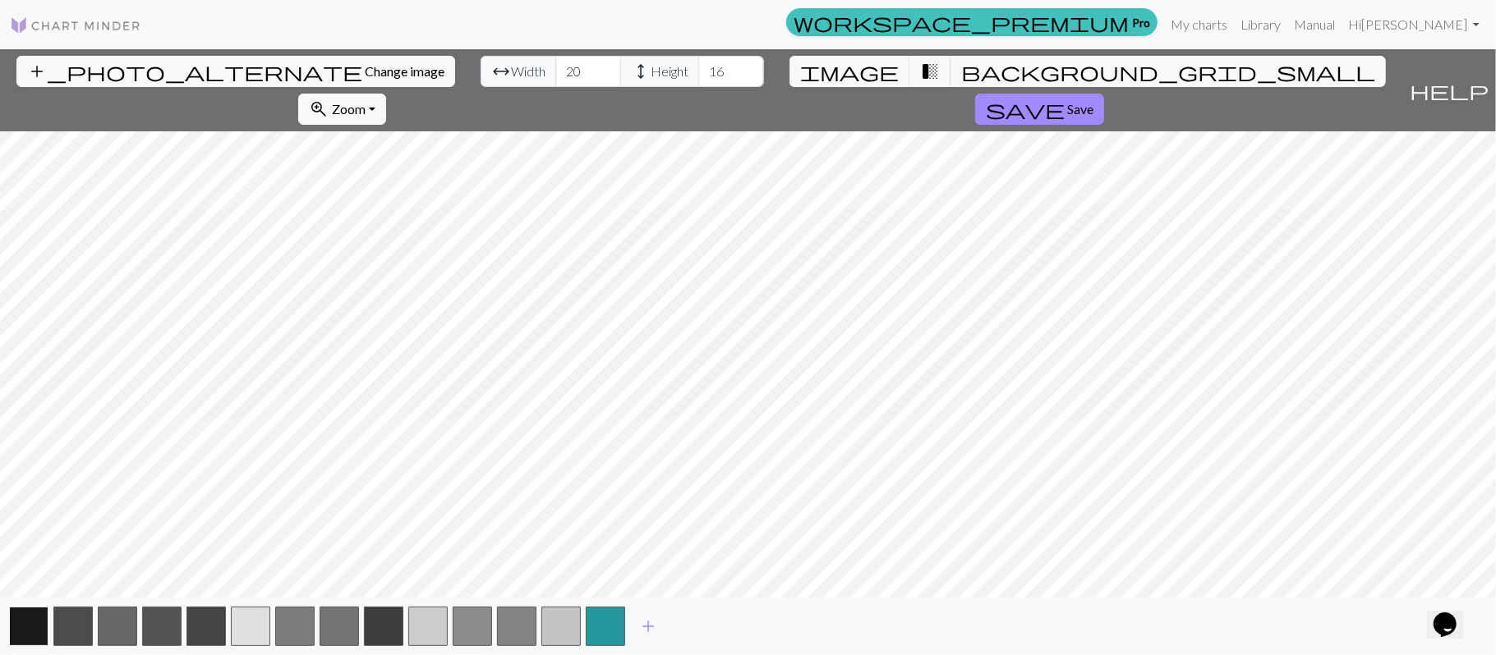
click at [34, 629] on button "button" at bounding box center [28, 626] width 39 height 39
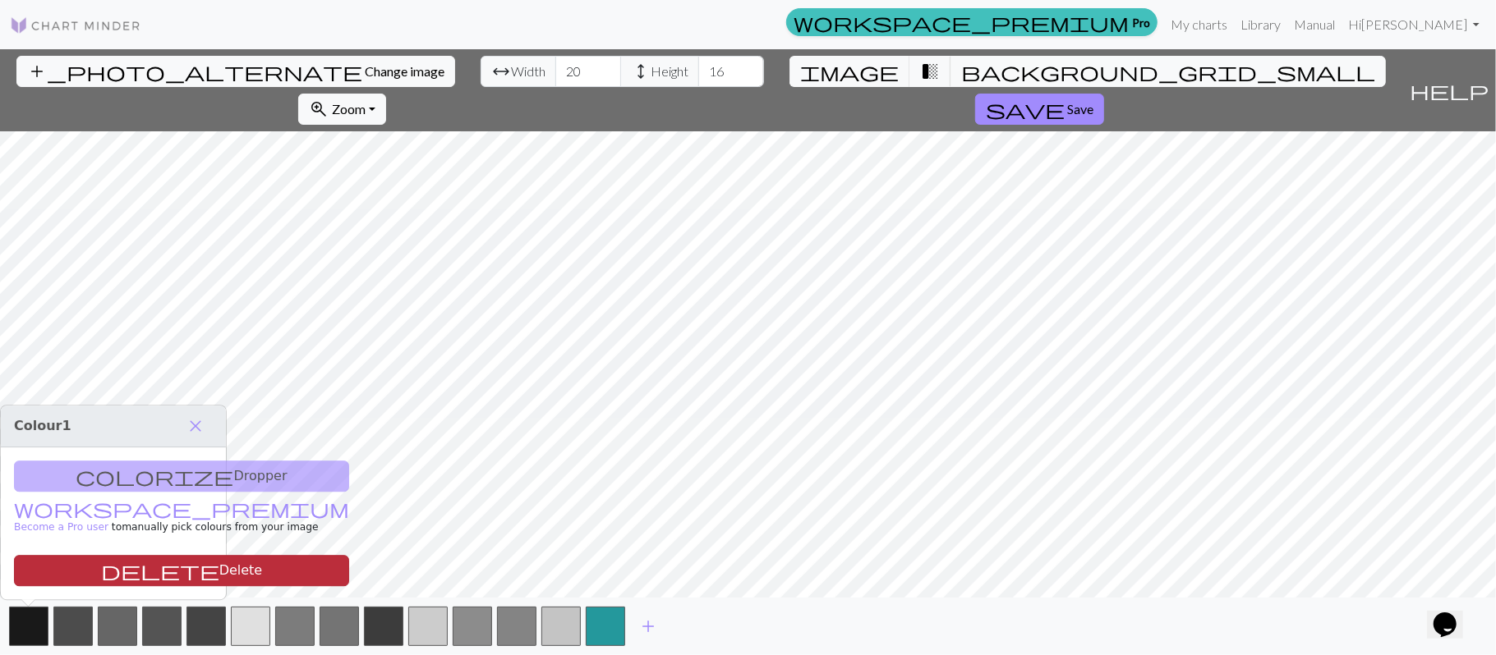
click at [101, 563] on span "delete" at bounding box center [160, 570] width 118 height 23
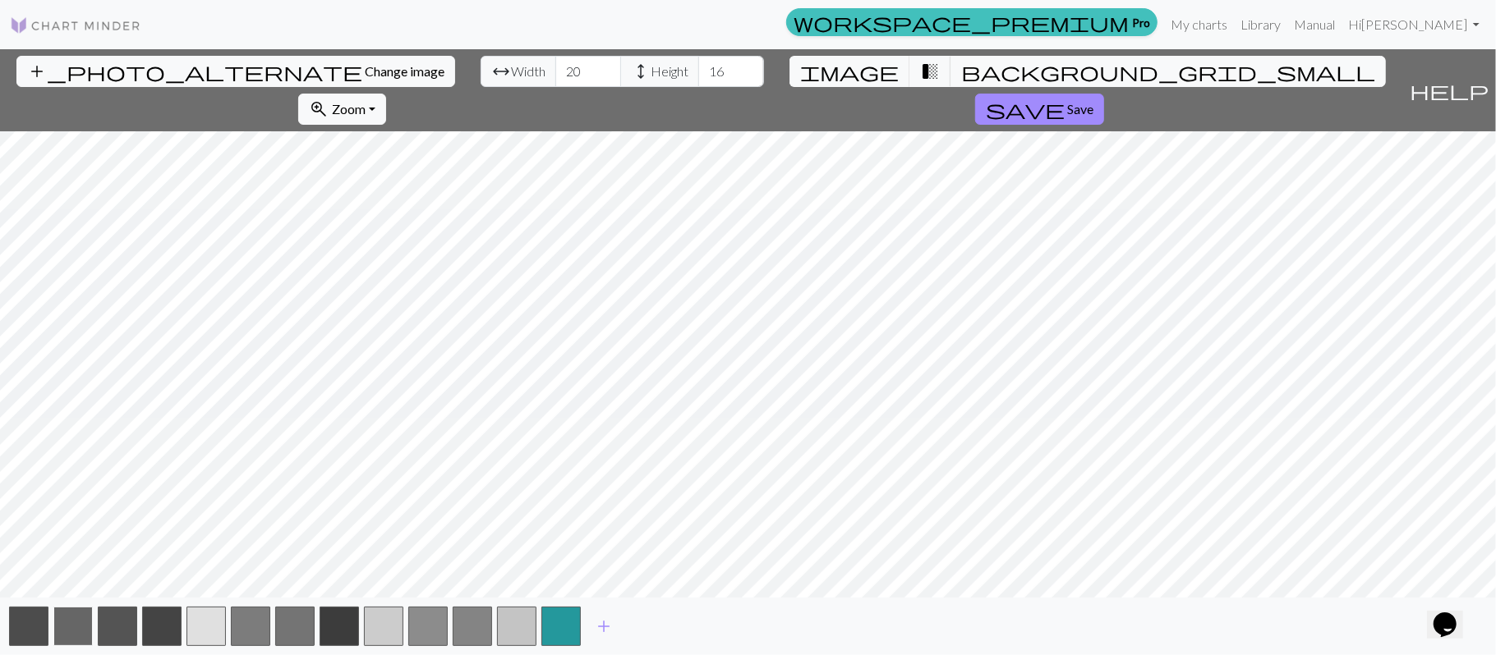
click at [64, 618] on button "button" at bounding box center [72, 626] width 39 height 39
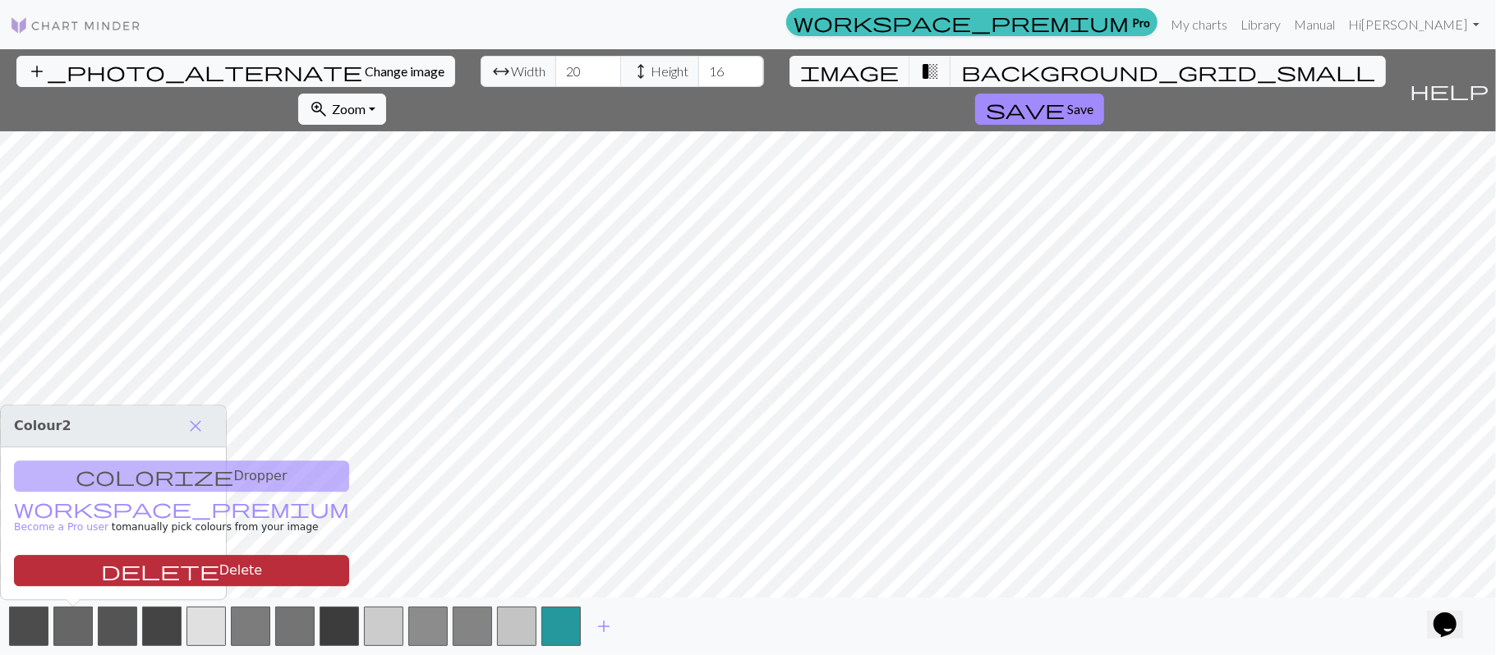
click at [125, 565] on button "delete Delete" at bounding box center [181, 570] width 335 height 31
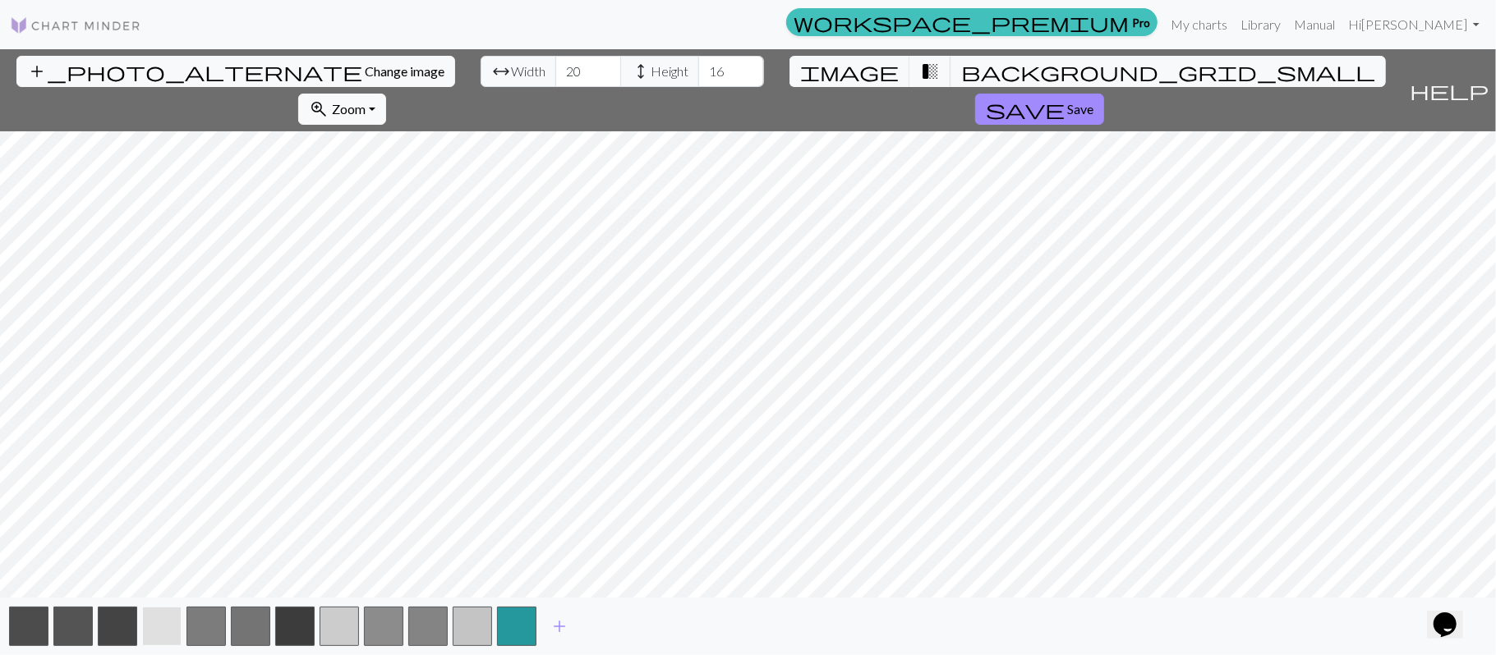
click at [166, 616] on button "button" at bounding box center [161, 626] width 39 height 39
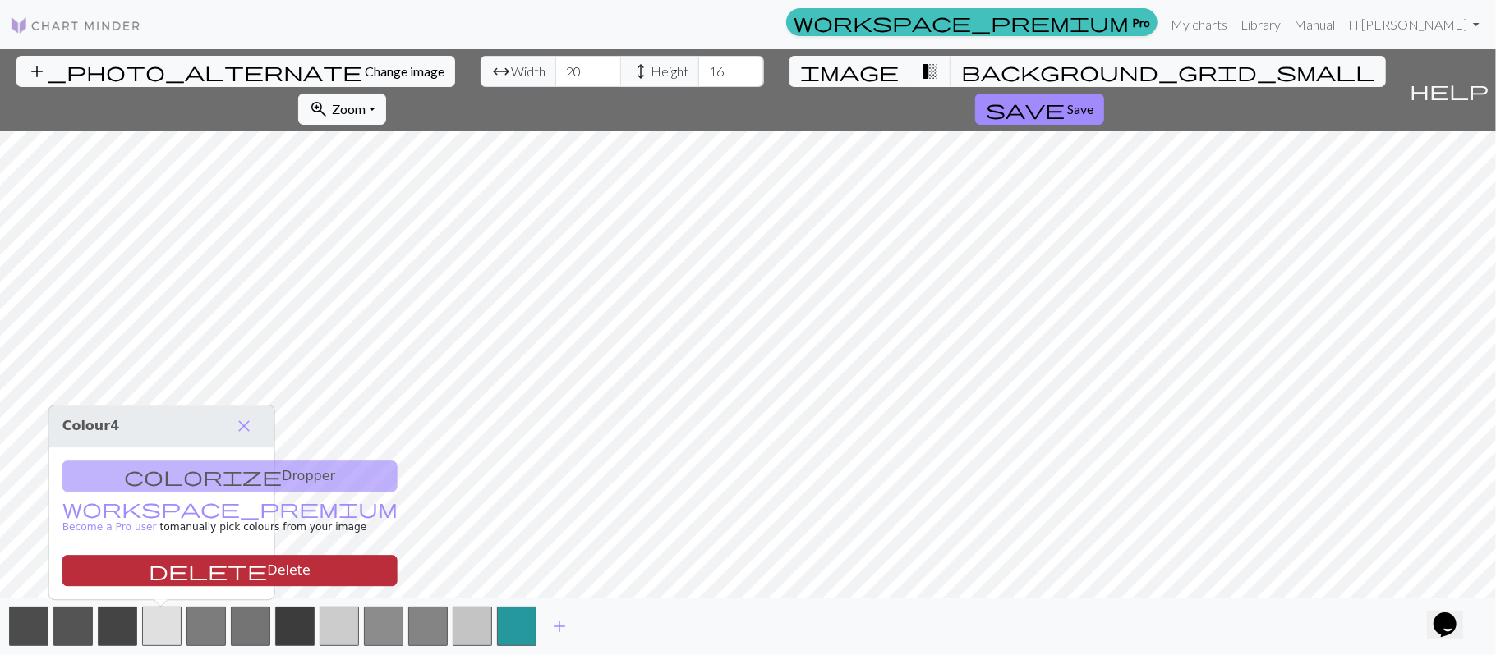
click at [199, 562] on button "delete Delete" at bounding box center [229, 570] width 335 height 31
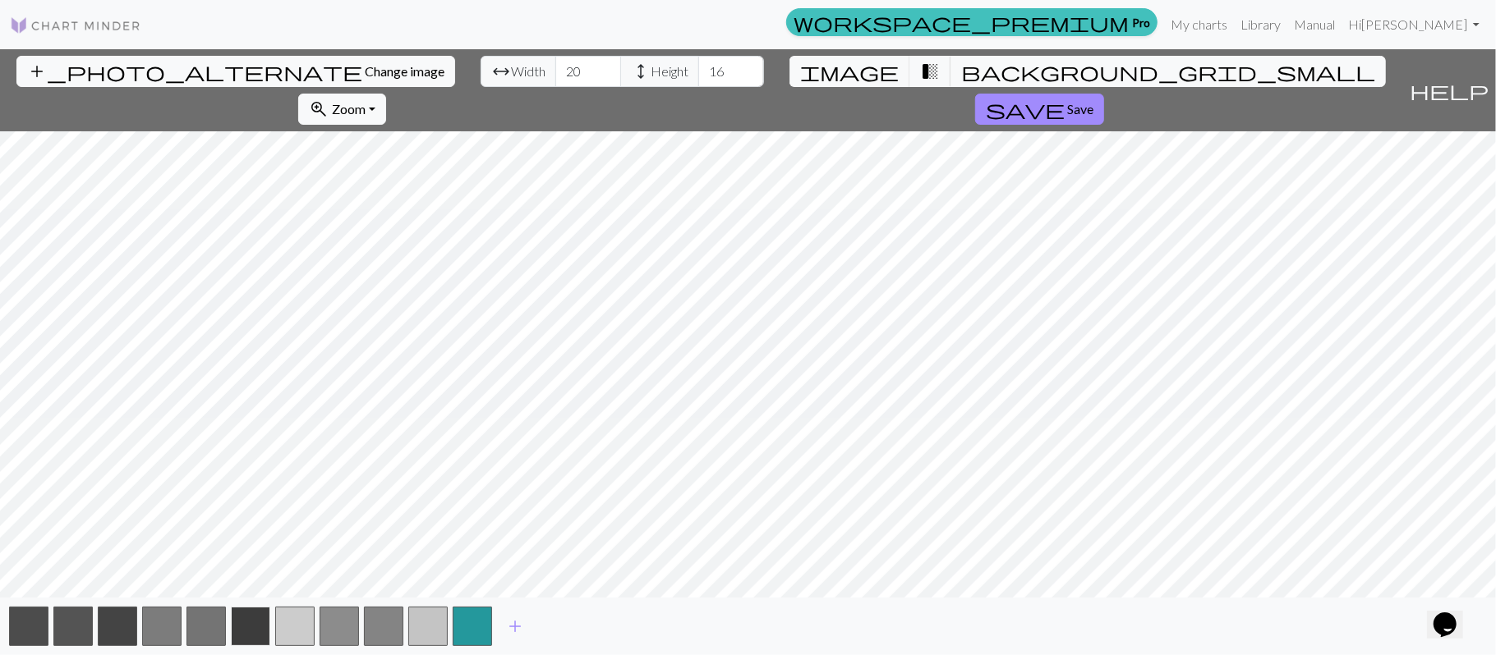
click at [250, 622] on button "button" at bounding box center [250, 626] width 39 height 39
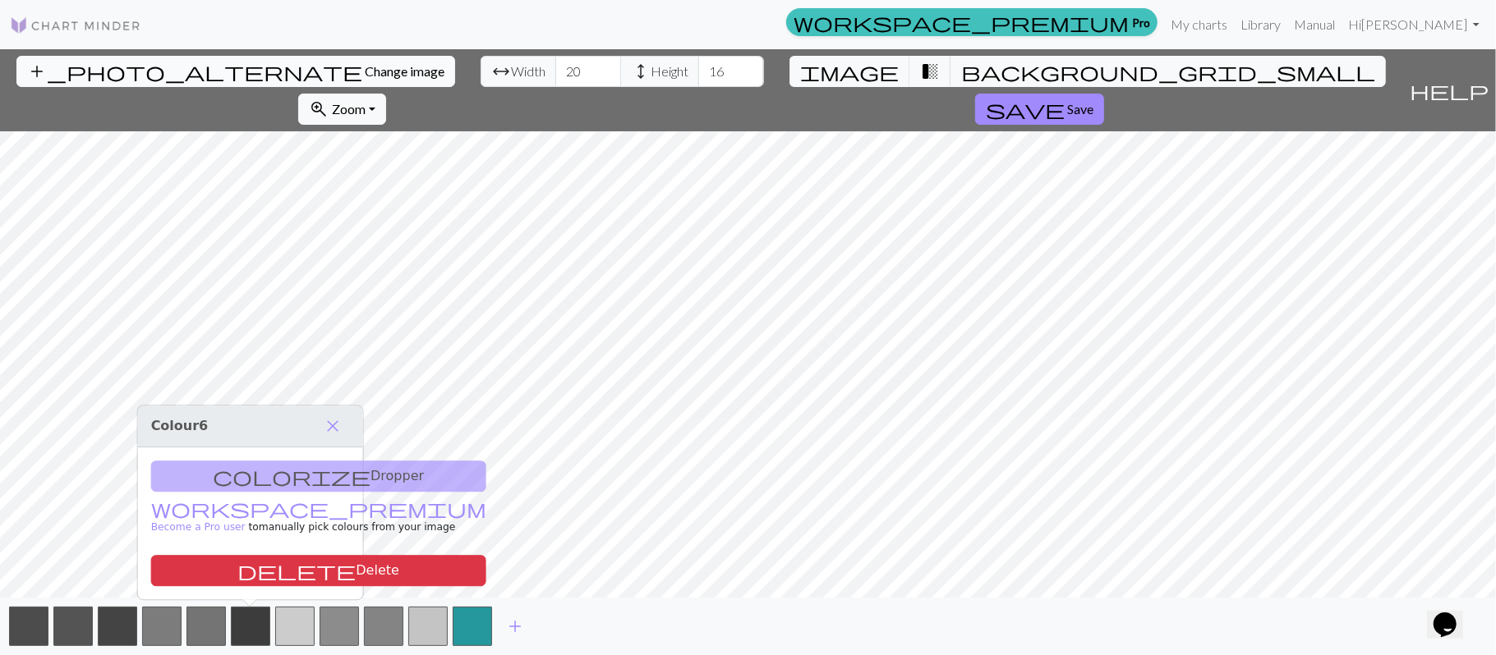
click at [365, 76] on span "Change image" at bounding box center [405, 71] width 80 height 16
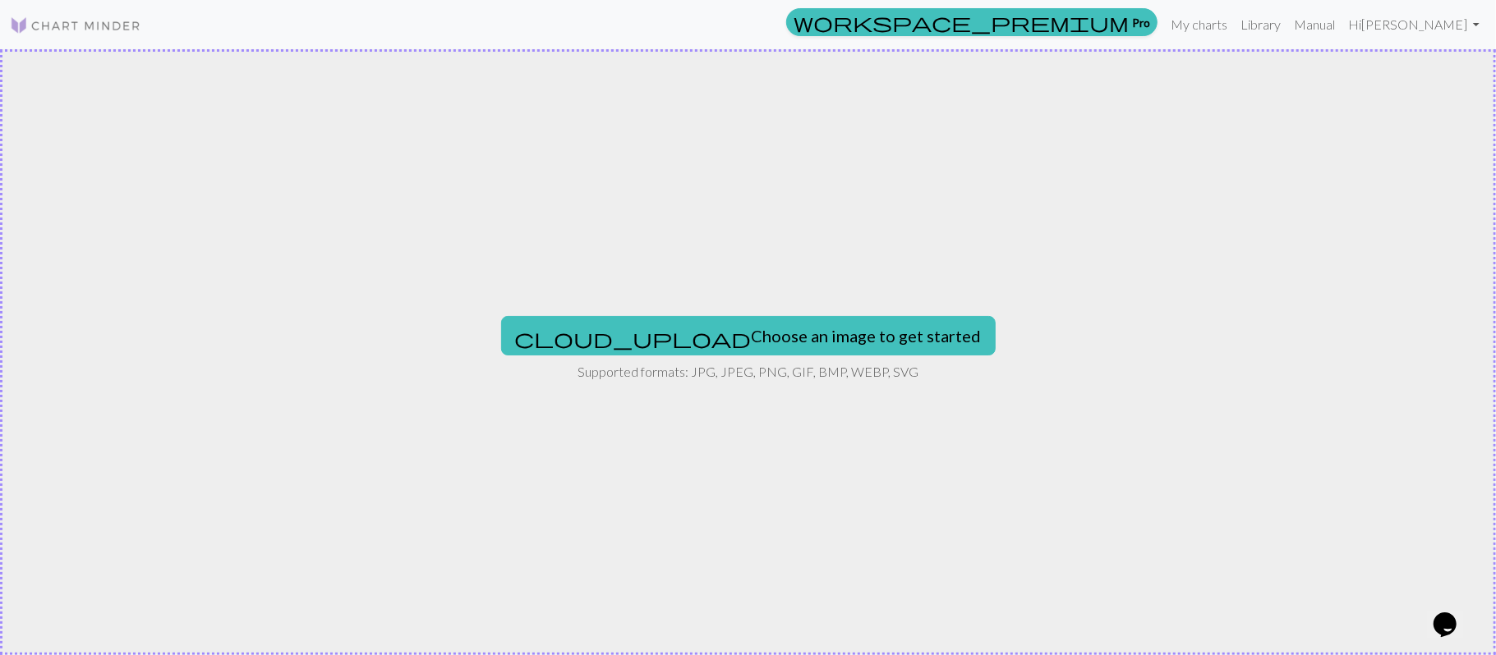
click at [80, 28] on img at bounding box center [75, 26] width 131 height 20
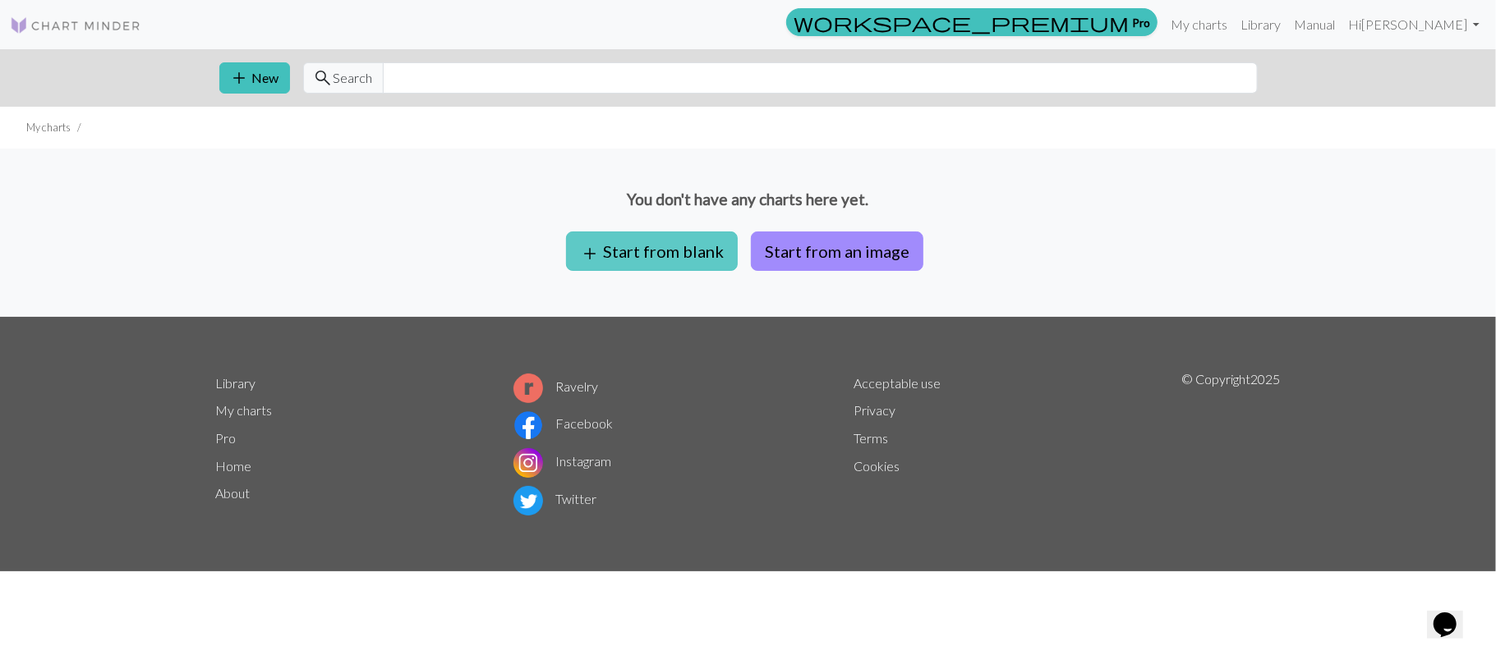
click at [675, 254] on button "add Start from blank" at bounding box center [652, 251] width 172 height 39
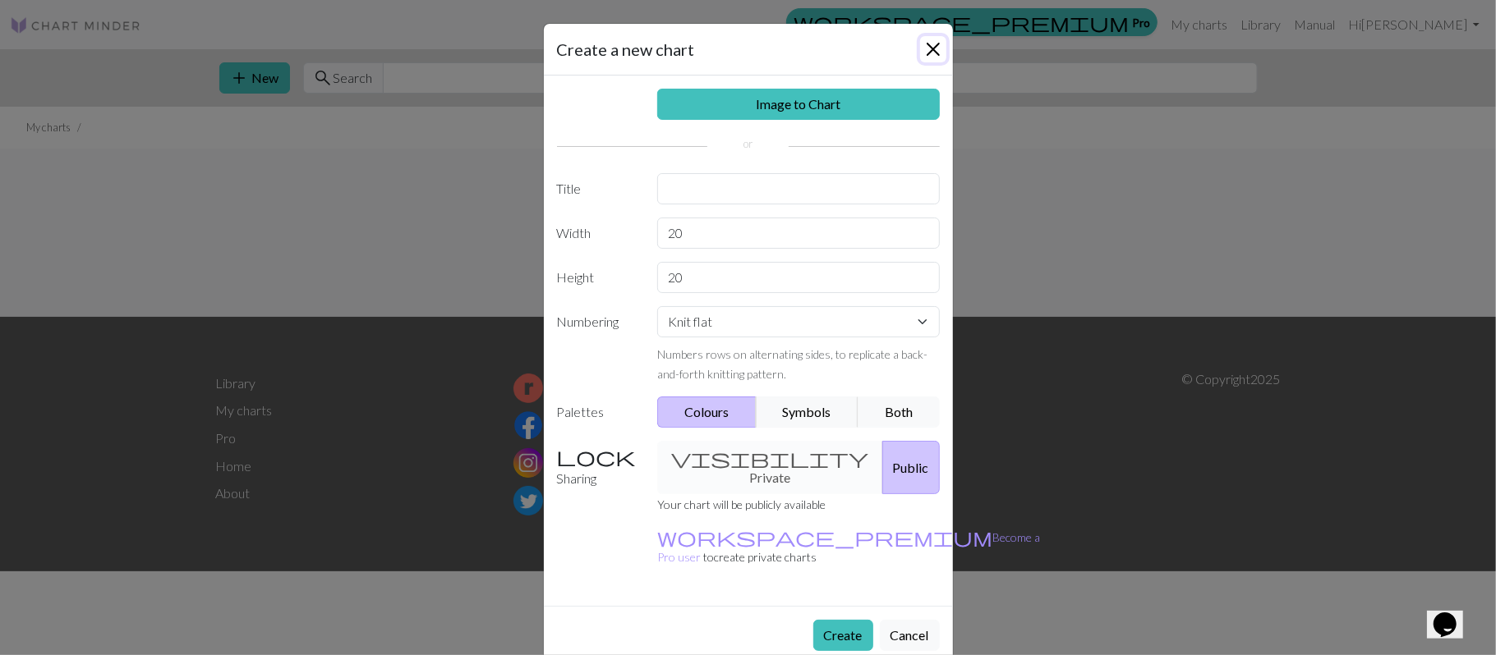
click at [934, 36] on button "Close" at bounding box center [933, 49] width 26 height 26
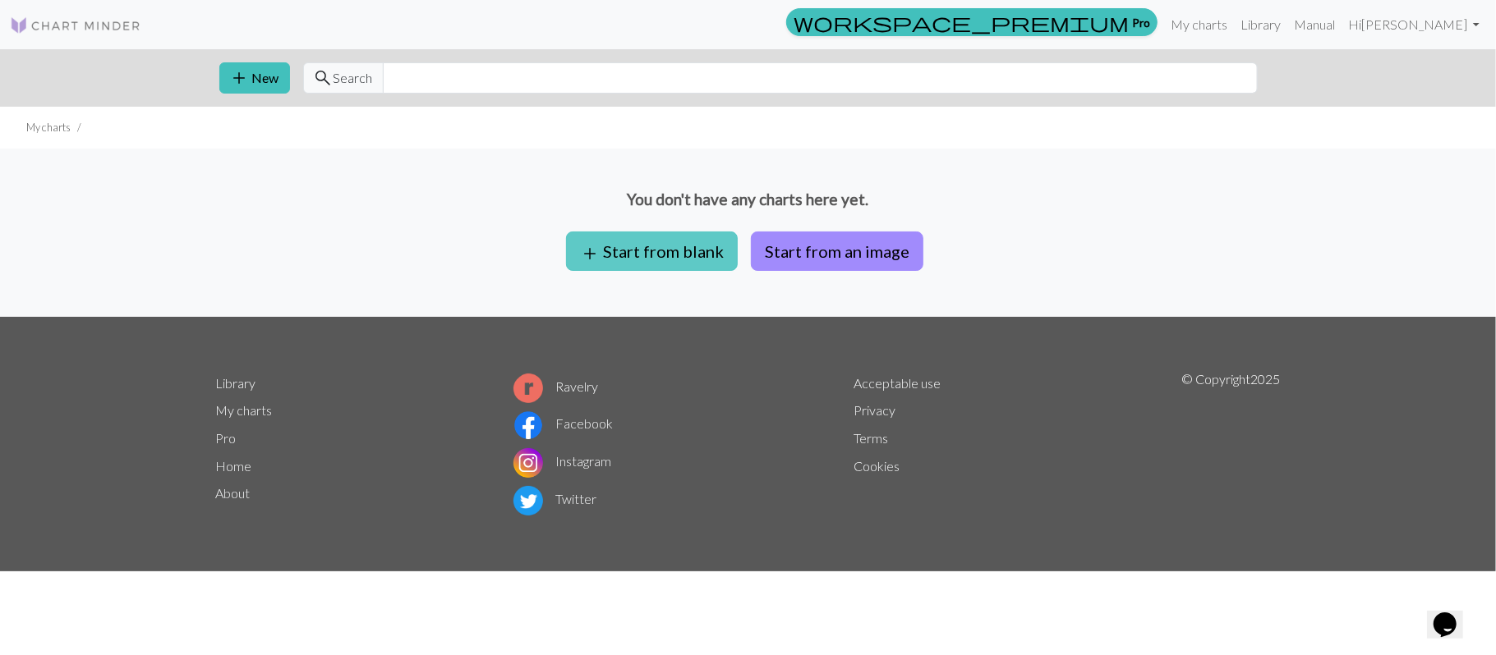
click at [672, 250] on button "add Start from blank" at bounding box center [652, 251] width 172 height 39
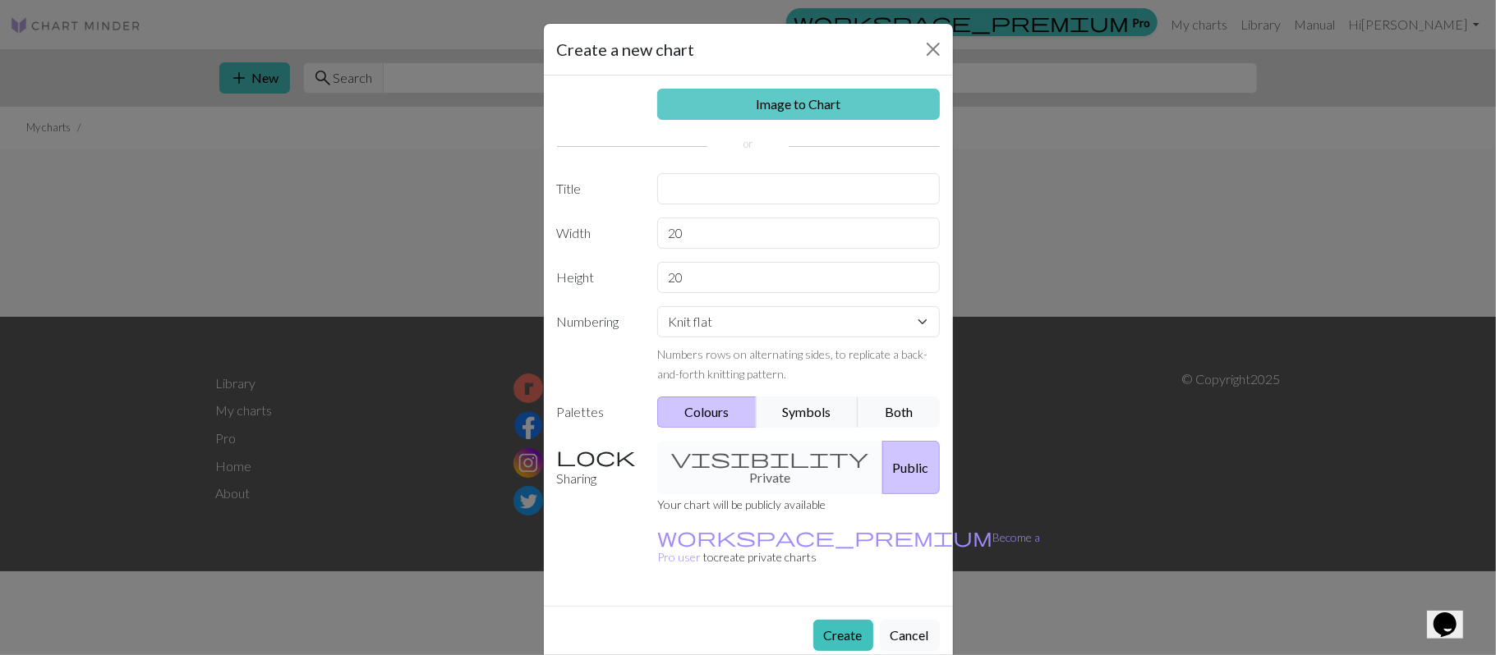
click at [731, 103] on link "Image to Chart" at bounding box center [798, 104] width 283 height 31
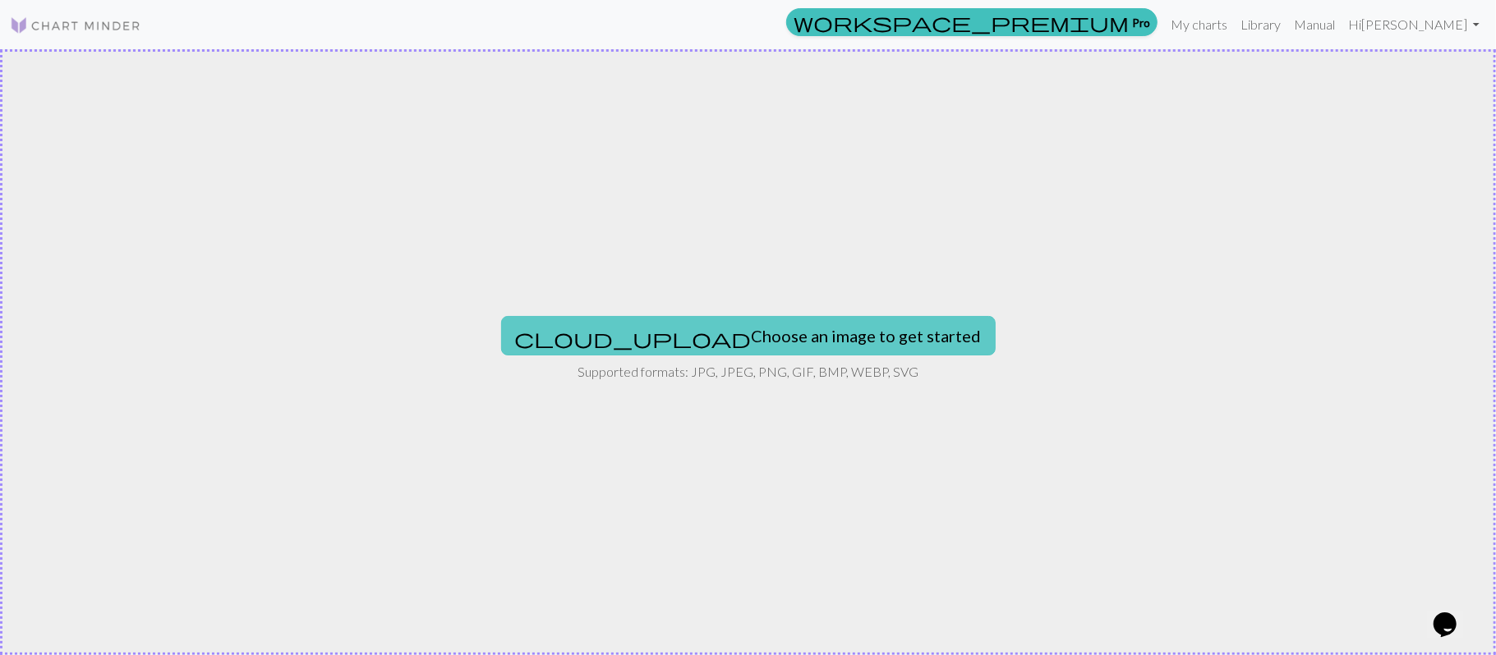
click at [752, 339] on button "cloud_upload Choose an image to get started" at bounding box center [748, 335] width 494 height 39
type input "C:\fakepath\equilibrio.jpg"
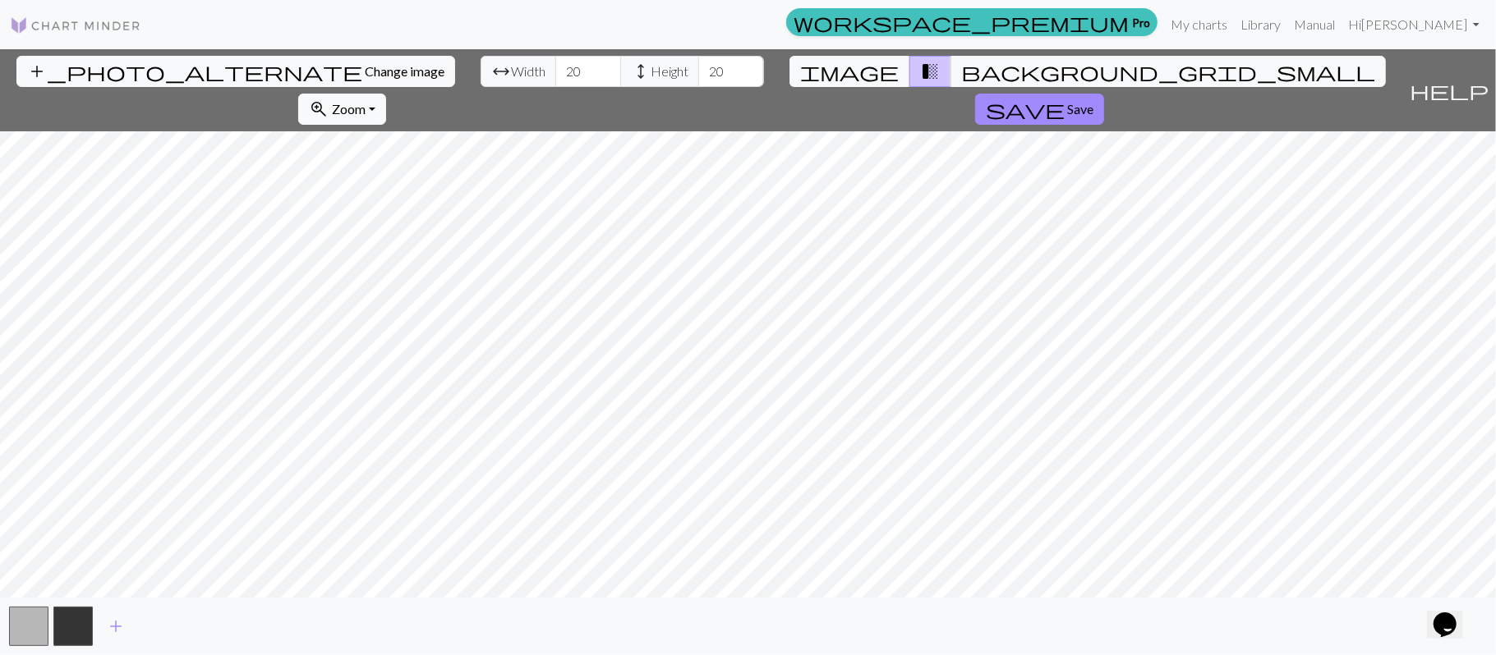
click at [54, 11] on link at bounding box center [75, 25] width 131 height 30
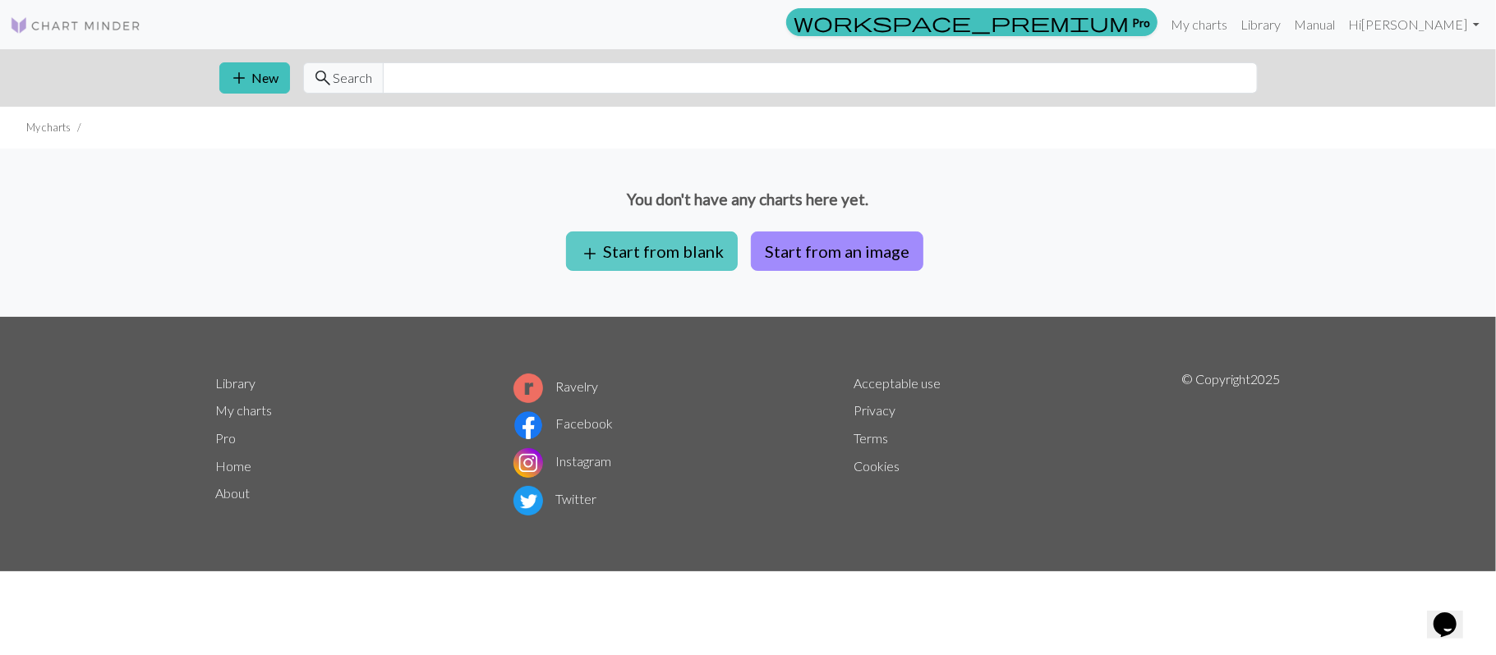
click at [644, 260] on button "add Start from blank" at bounding box center [652, 251] width 172 height 39
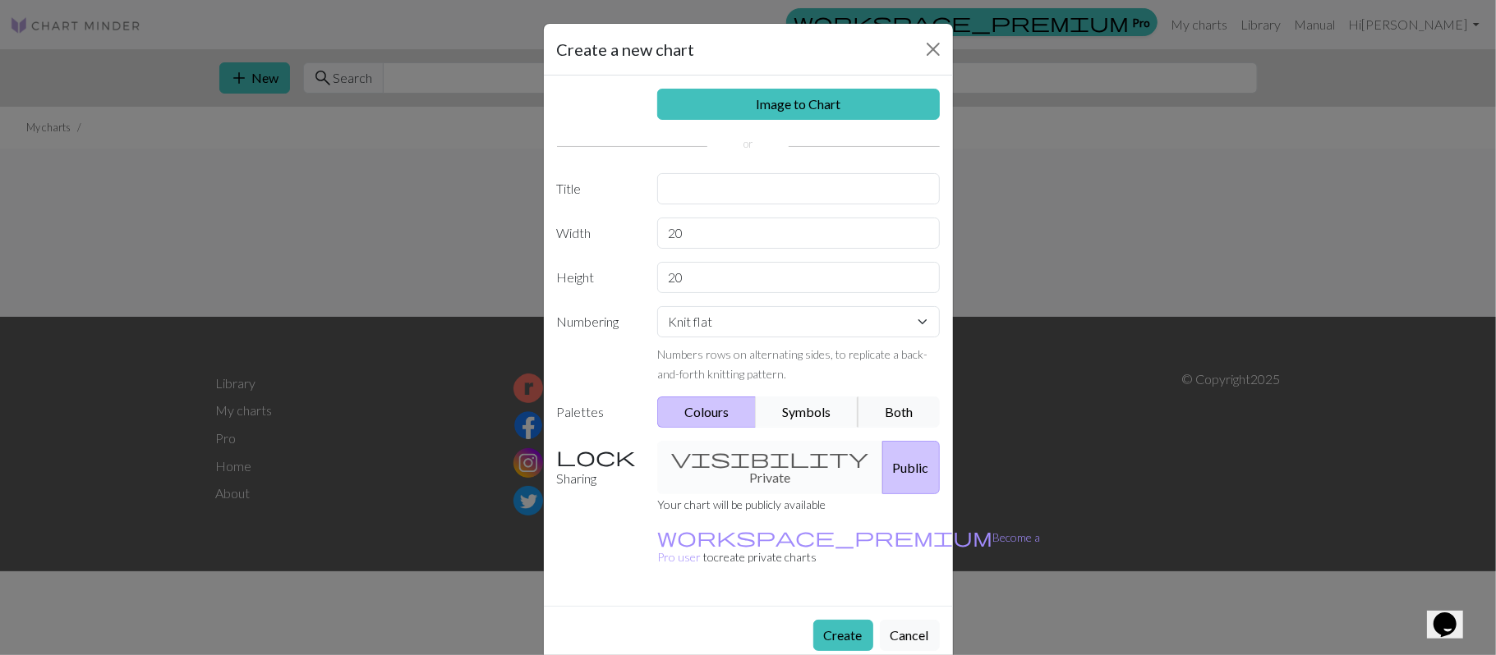
click at [797, 416] on button "Symbols" at bounding box center [807, 412] width 103 height 31
click at [705, 435] on div "Image to Chart Title Width 20 Height 20 Numbering Knit flat Knit in the round L…" at bounding box center [748, 341] width 409 height 531
click at [897, 338] on select "Knit flat Knit in the round Lace knitting Cross stitch" at bounding box center [798, 321] width 283 height 31
click at [894, 338] on select "Knit flat Knit in the round Lace knitting Cross stitch" at bounding box center [798, 321] width 283 height 31
click at [705, 419] on button "Colours" at bounding box center [706, 412] width 99 height 31
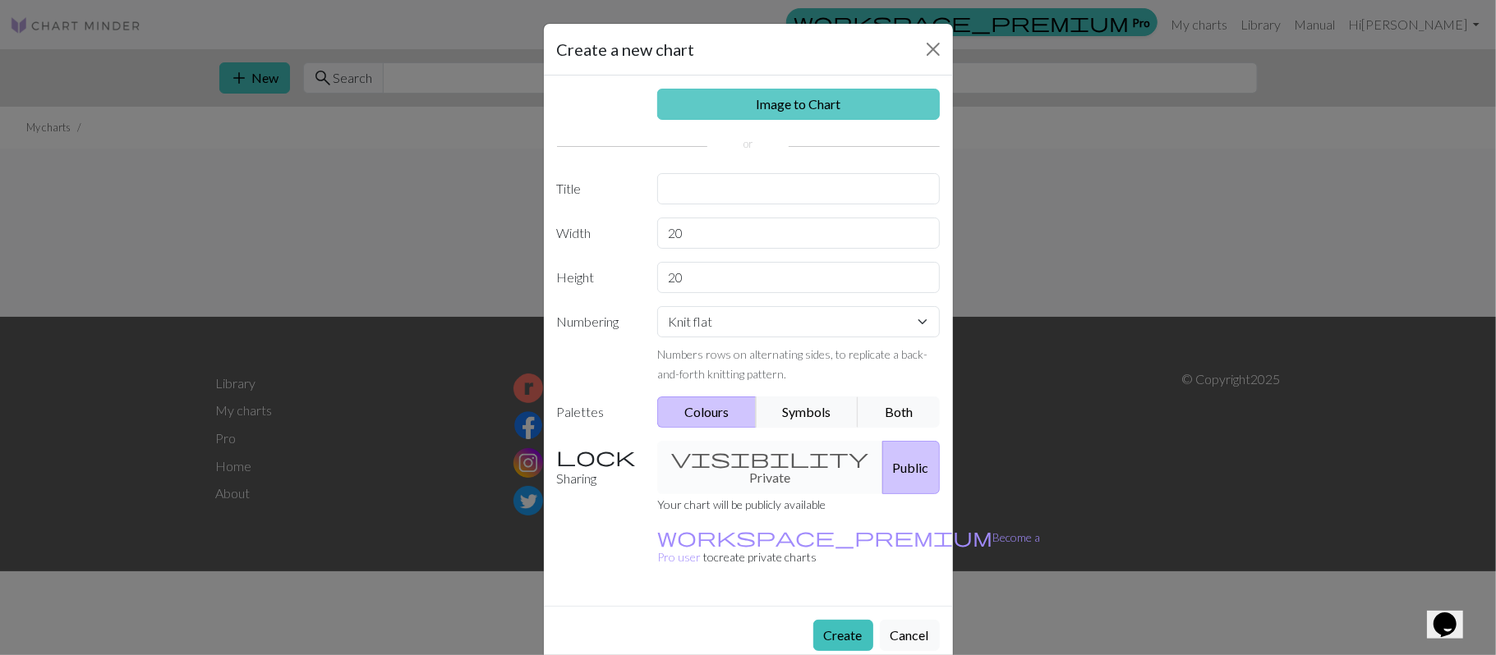
click at [780, 112] on link "Image to Chart" at bounding box center [798, 104] width 283 height 31
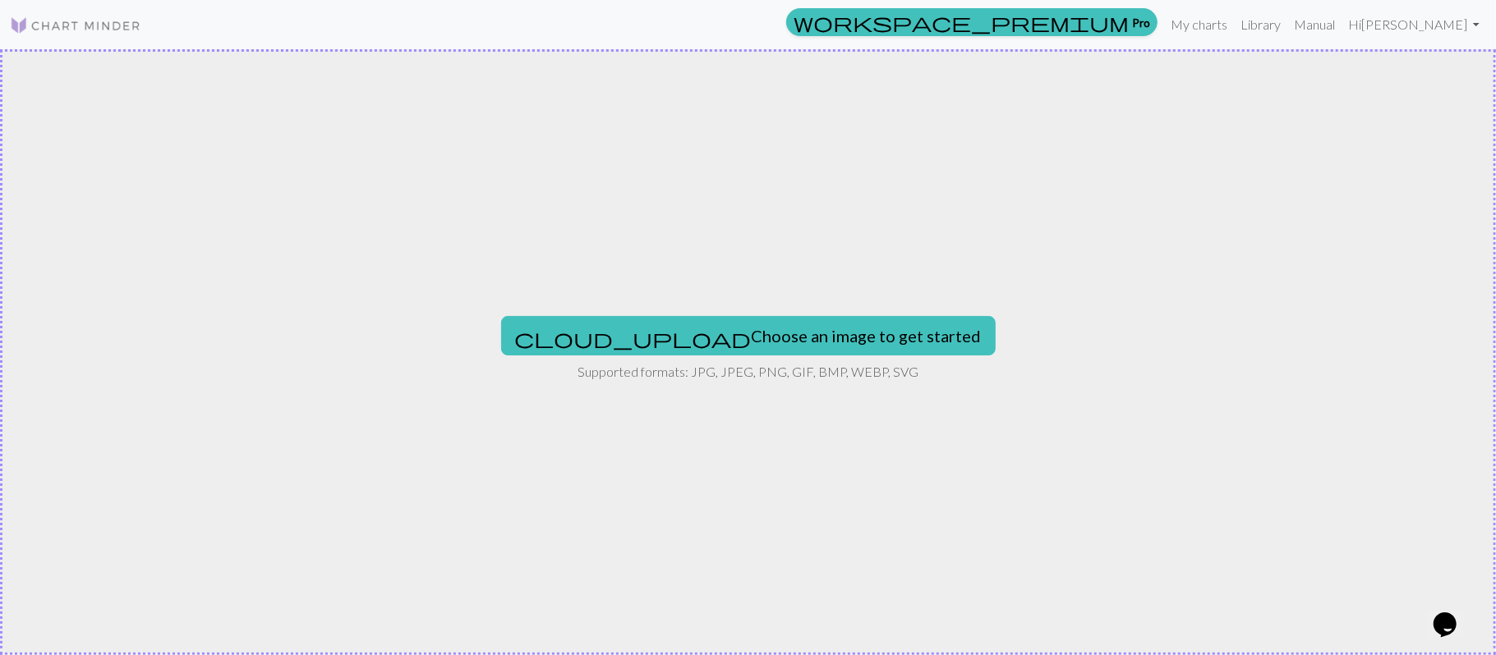
click at [731, 306] on div "cloud_upload Choose an image to get started Supported formats: JPG, JPEG, PNG, …" at bounding box center [748, 352] width 1496 height 606
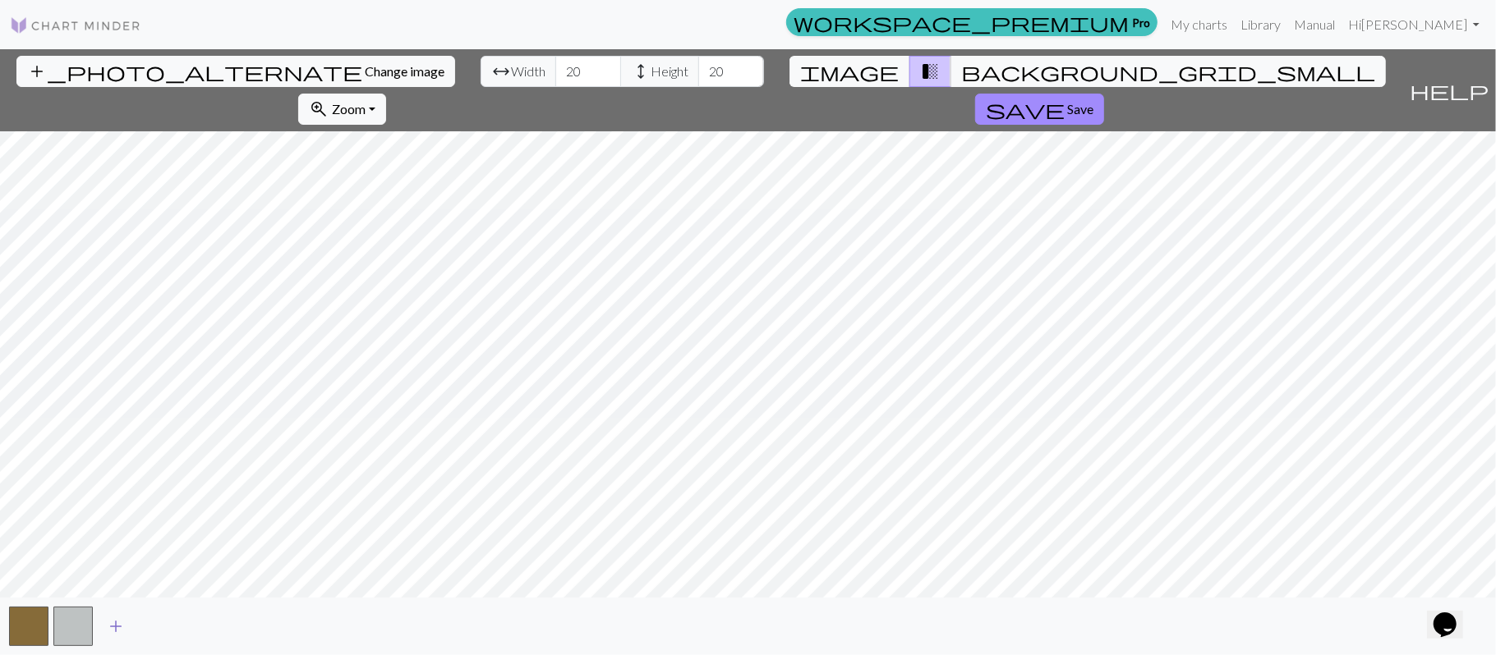
click at [115, 632] on span "add" at bounding box center [116, 626] width 20 height 23
click at [115, 632] on button "button" at bounding box center [117, 626] width 39 height 39
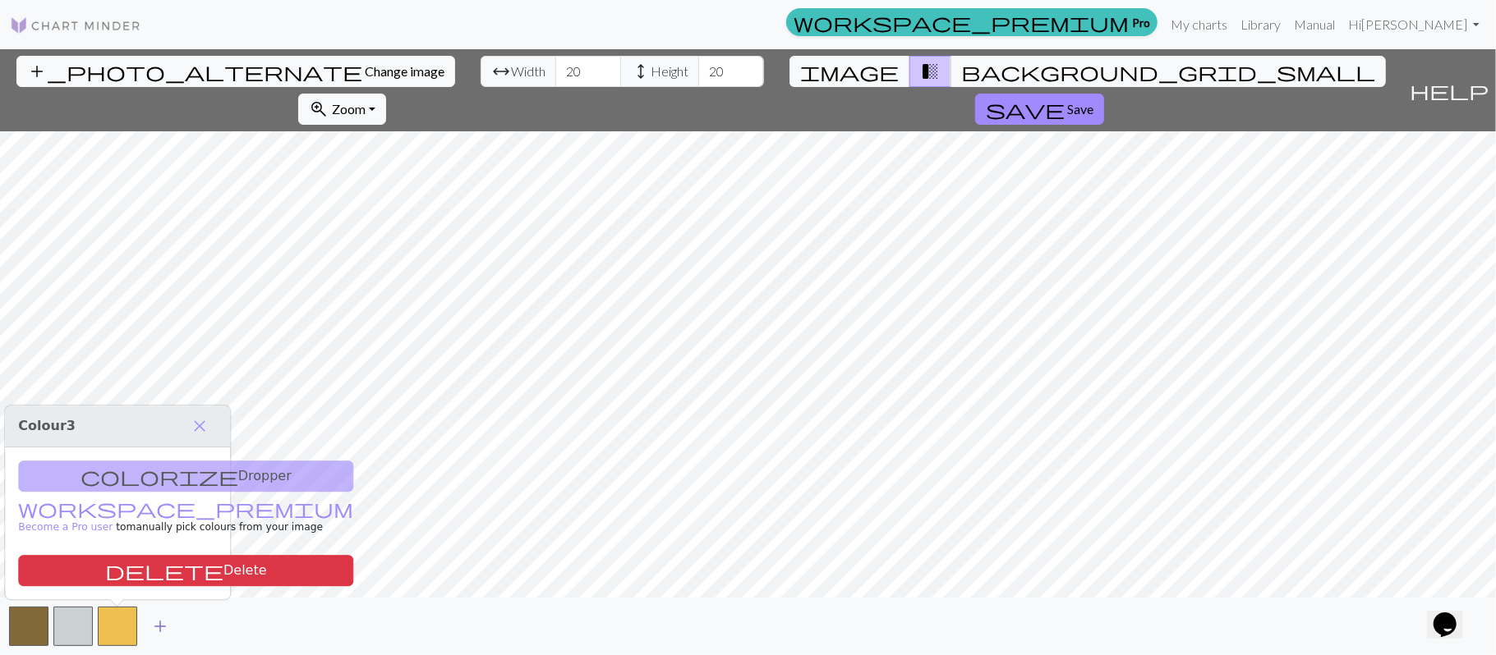
click at [149, 629] on button "add" at bounding box center [160, 626] width 41 height 31
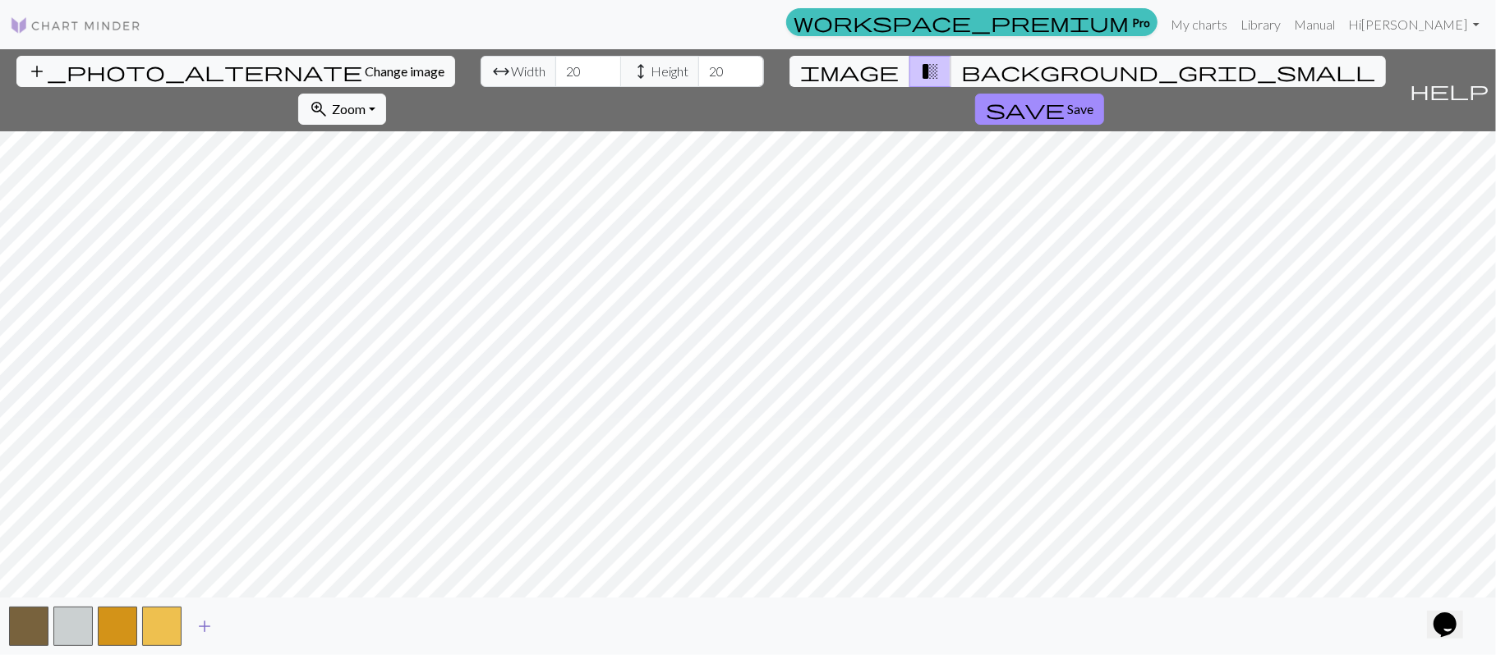
click at [191, 615] on button "add" at bounding box center [204, 626] width 41 height 31
click at [255, 628] on span "add" at bounding box center [249, 626] width 20 height 23
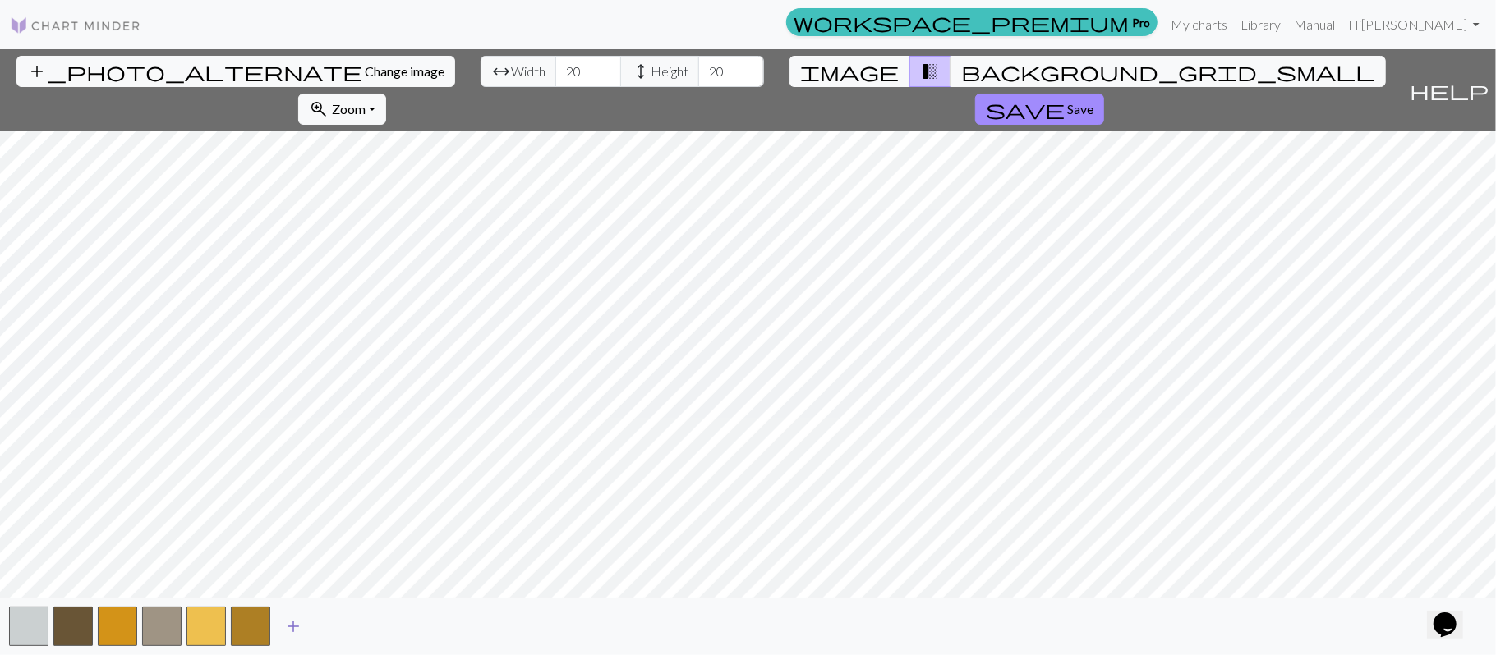
click at [283, 625] on span "add" at bounding box center [293, 626] width 20 height 23
click at [343, 628] on span "add" at bounding box center [338, 626] width 20 height 23
click at [383, 626] on span "add" at bounding box center [382, 626] width 20 height 23
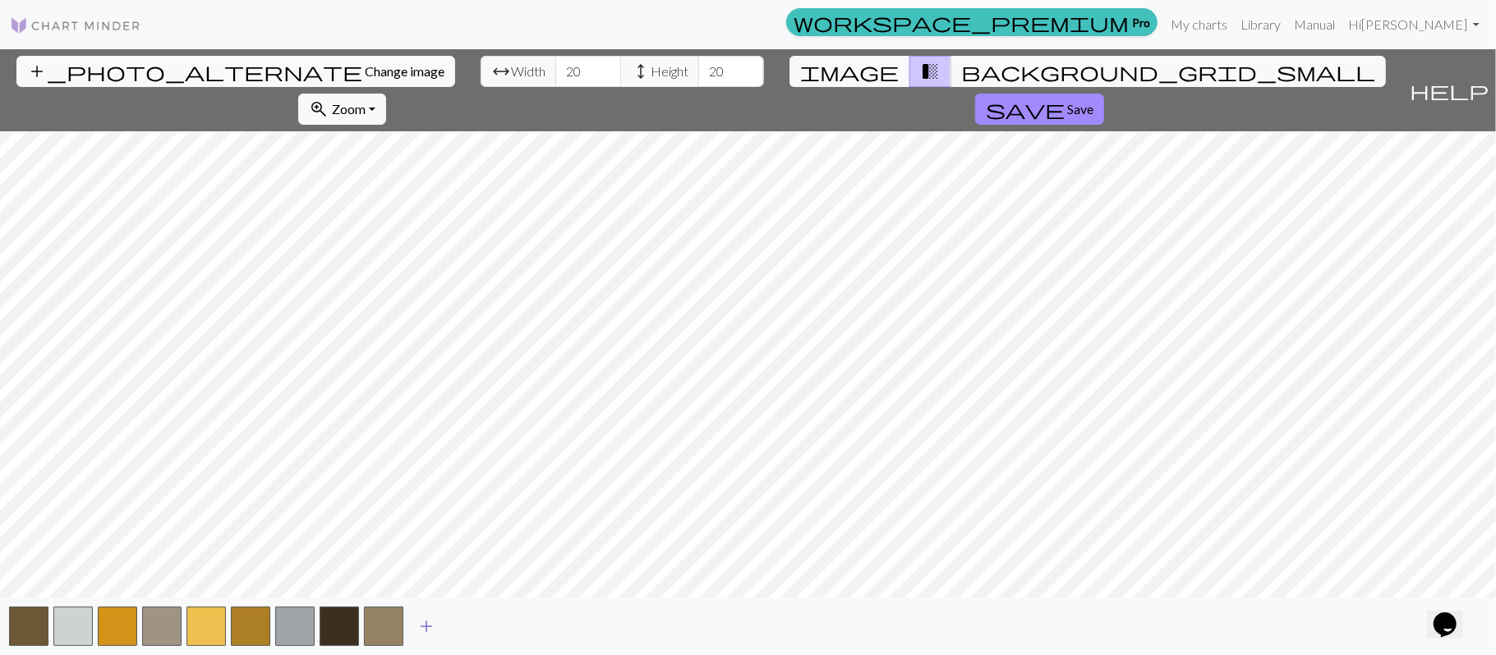
click at [435, 619] on span "add" at bounding box center [426, 626] width 20 height 23
click at [476, 632] on span "add" at bounding box center [471, 626] width 20 height 23
click at [524, 625] on span "add" at bounding box center [515, 626] width 20 height 23
click at [575, 629] on button "add" at bounding box center [559, 626] width 41 height 31
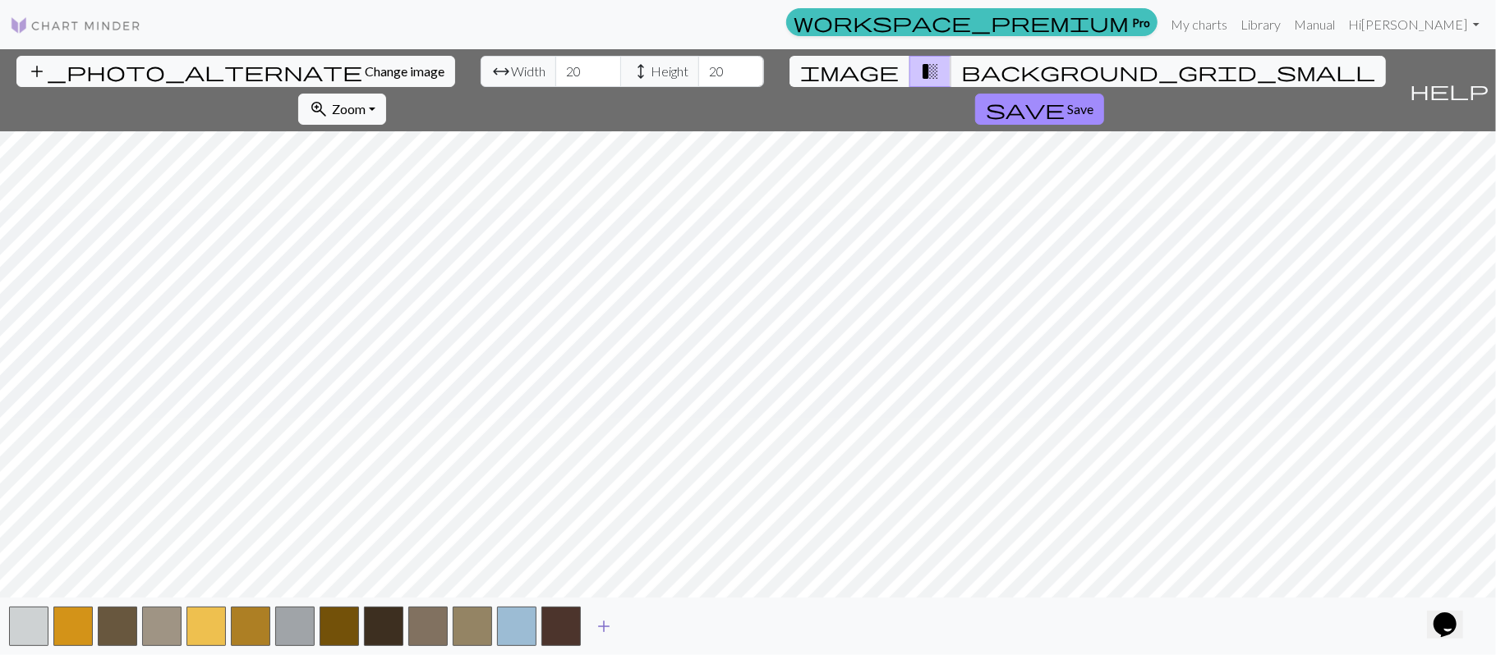
click at [608, 628] on span "add" at bounding box center [604, 626] width 20 height 23
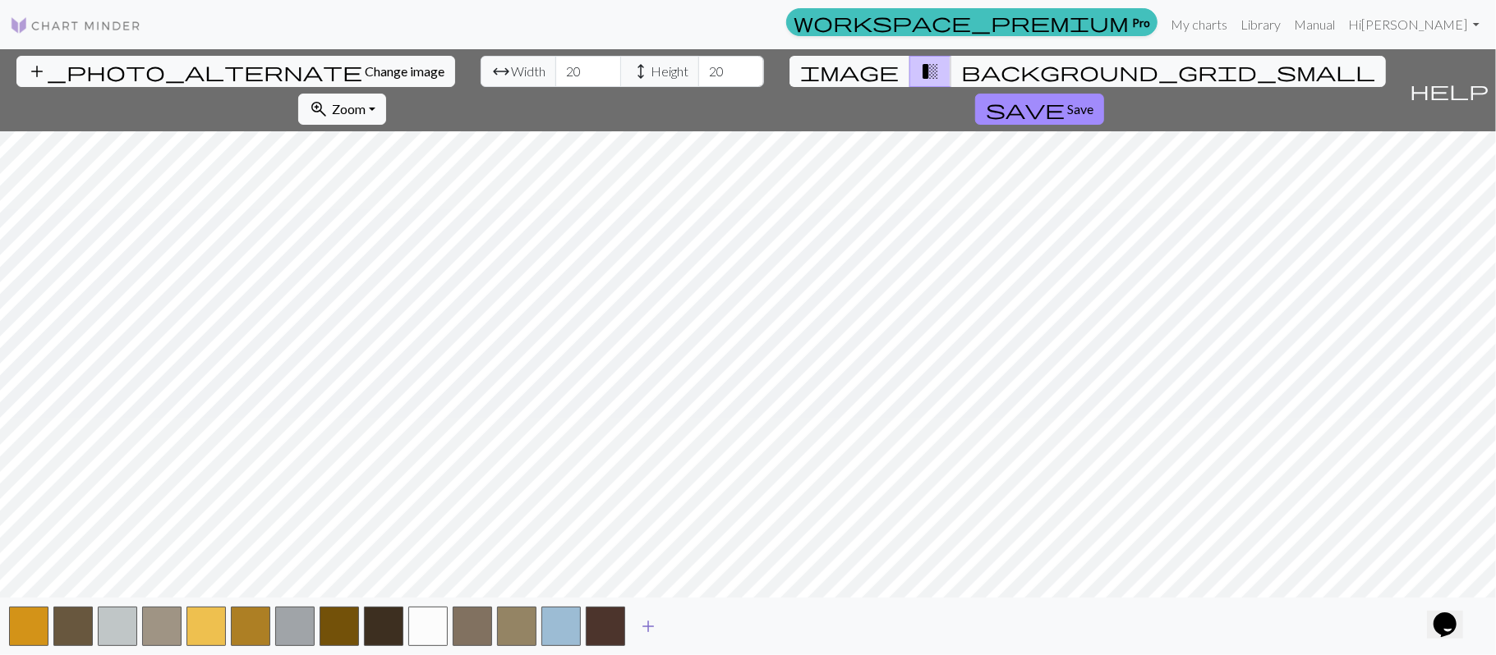
click at [654, 635] on span "add" at bounding box center [648, 626] width 20 height 23
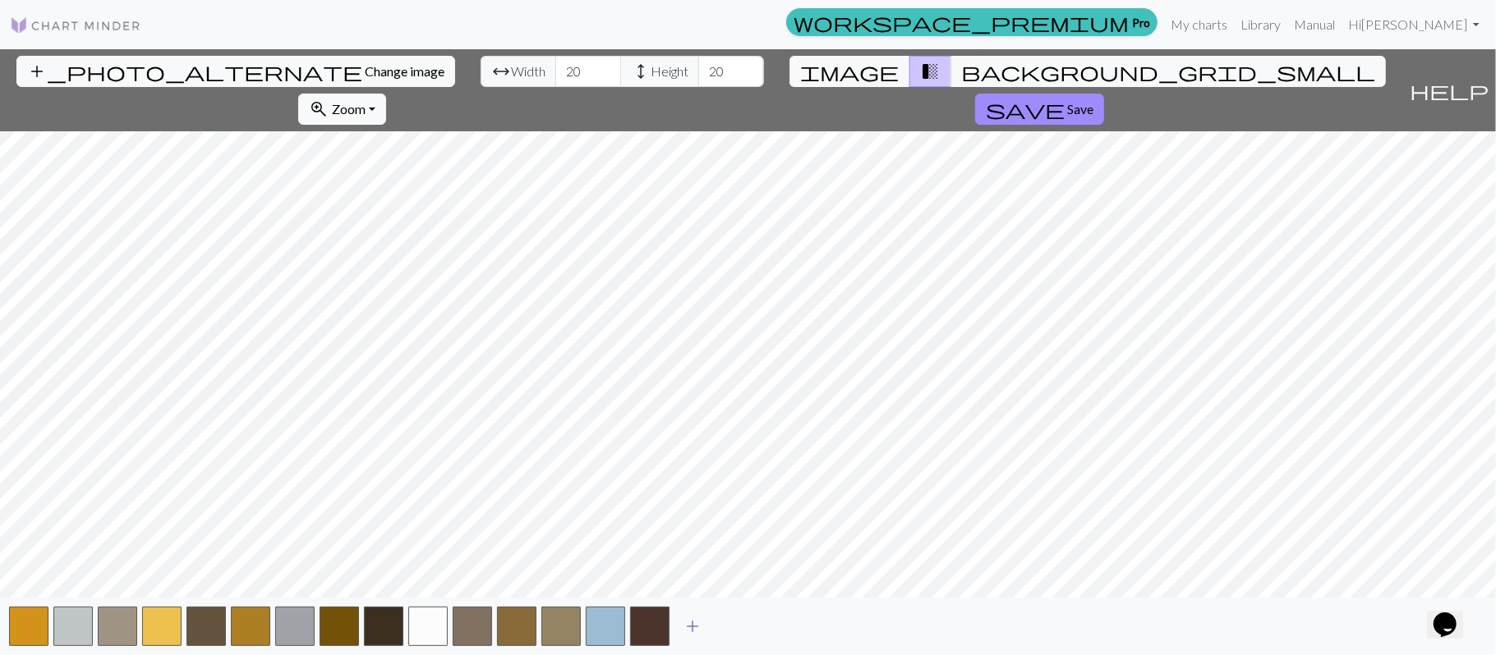
click at [691, 631] on span "add" at bounding box center [693, 626] width 20 height 23
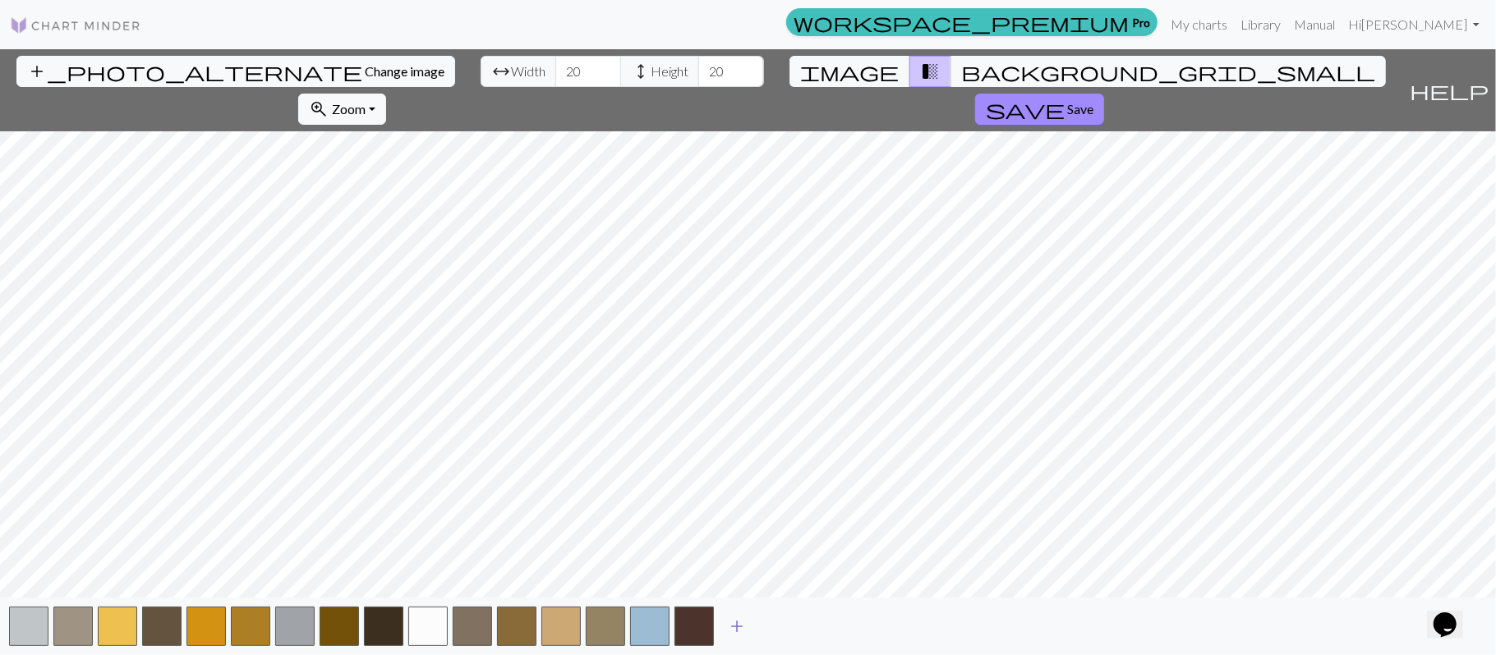
click at [720, 631] on button "add" at bounding box center [736, 626] width 41 height 31
click at [774, 635] on span "add" at bounding box center [781, 626] width 20 height 23
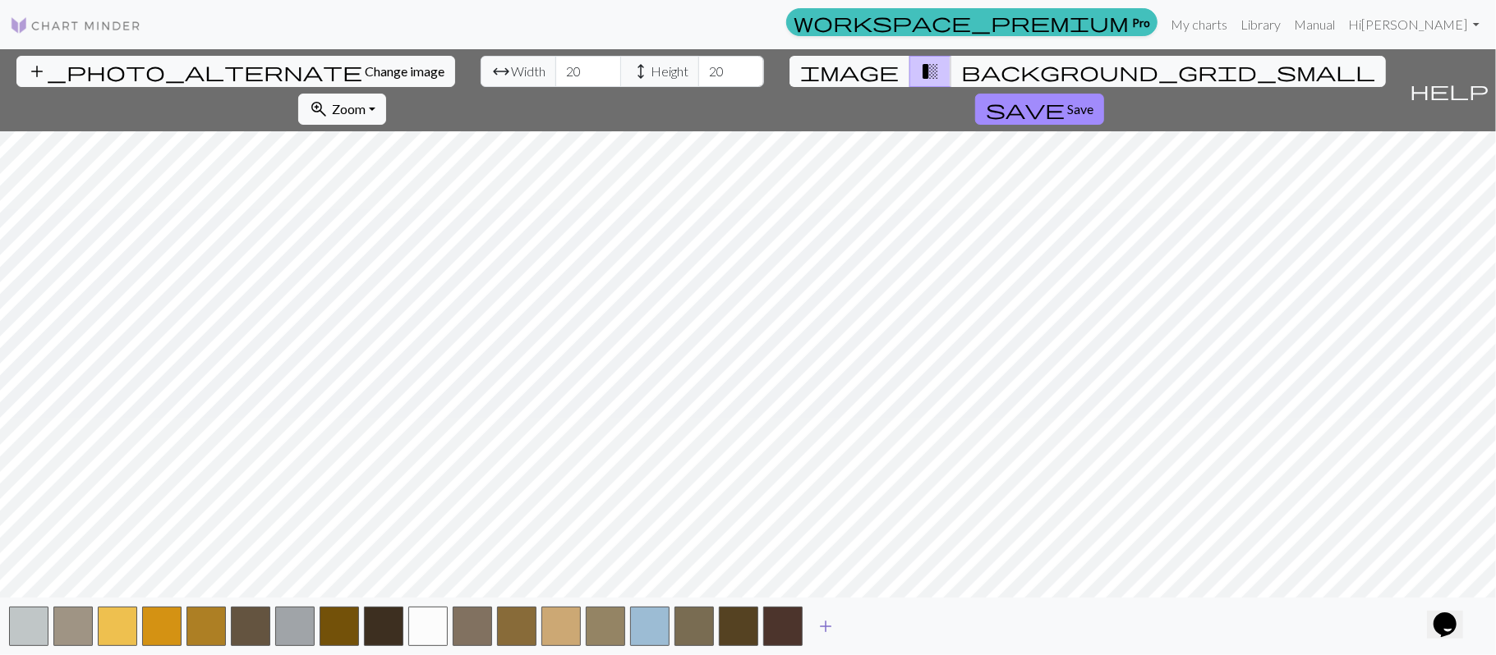
click at [822, 626] on span "add" at bounding box center [826, 626] width 20 height 23
click at [855, 624] on button "add" at bounding box center [869, 626] width 41 height 31
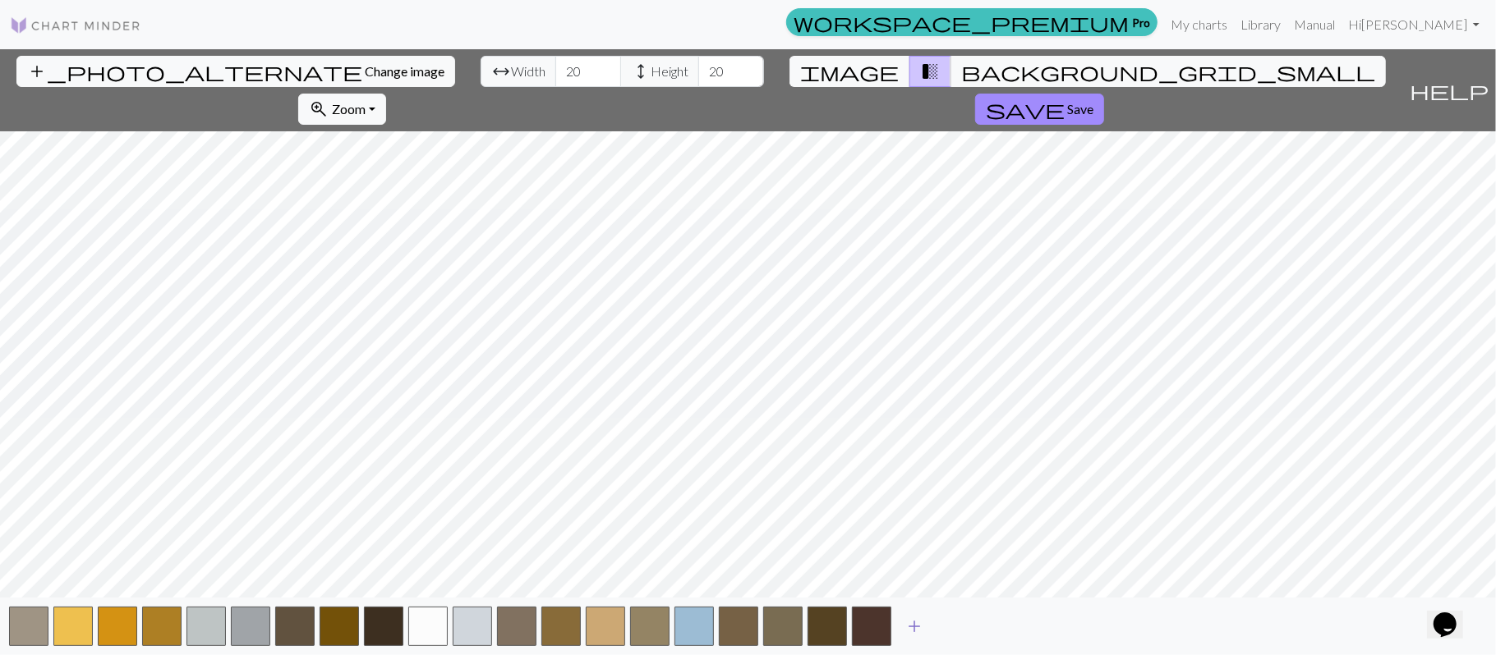
click at [905, 631] on span "add" at bounding box center [914, 626] width 20 height 23
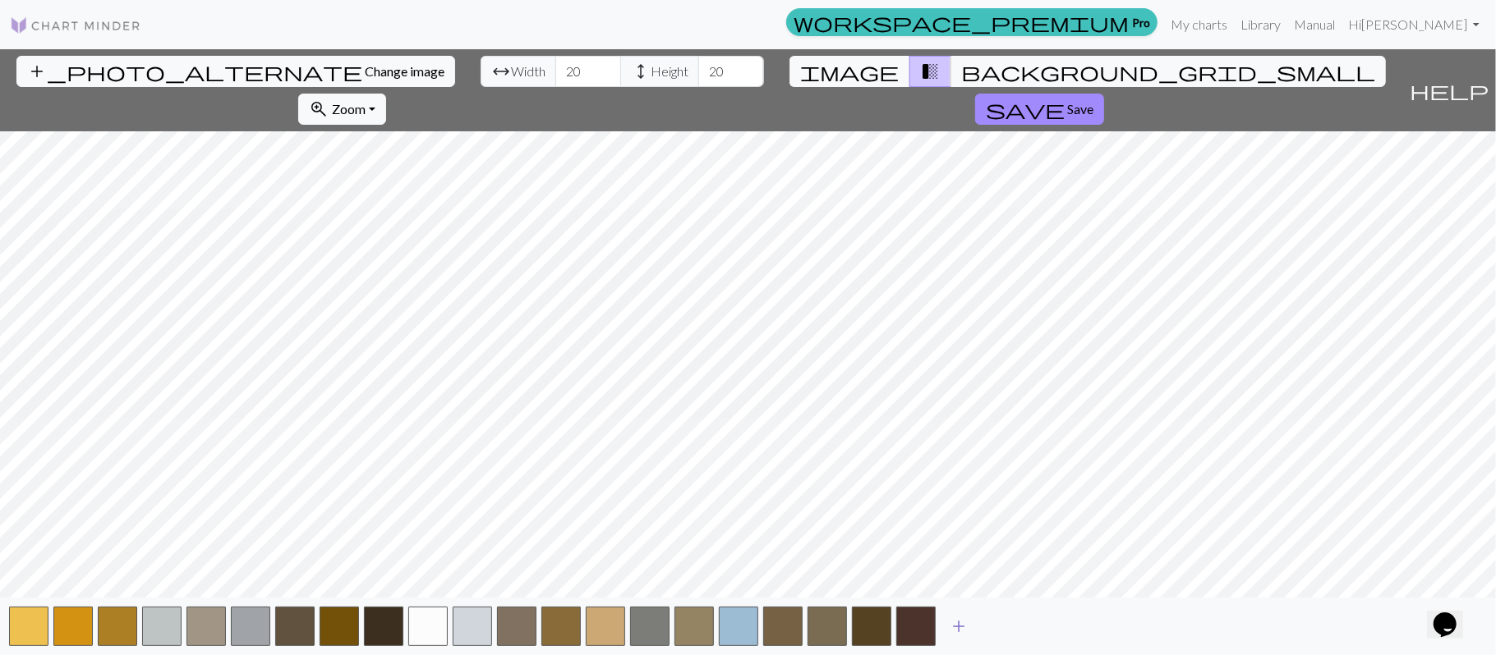
click at [957, 635] on span "add" at bounding box center [959, 626] width 20 height 23
click at [1004, 629] on span "add" at bounding box center [1003, 626] width 20 height 23
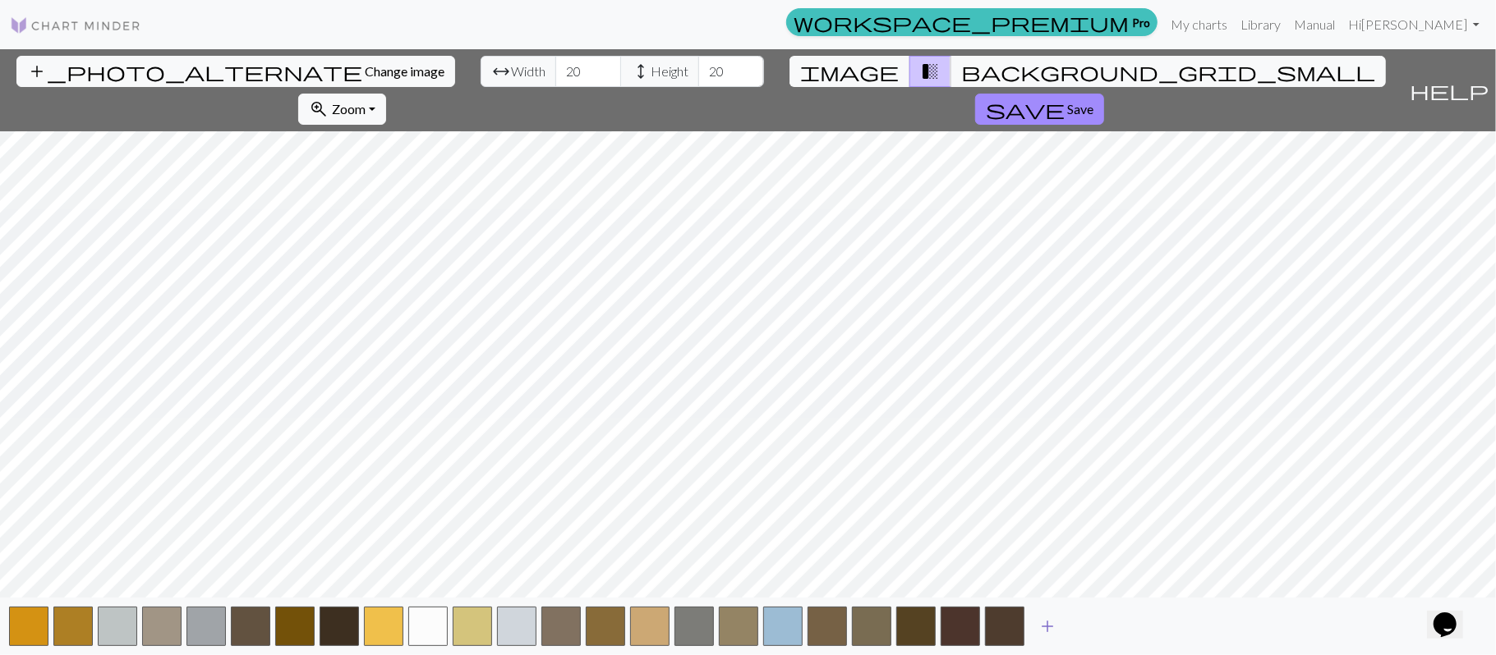
click at [1052, 632] on span "add" at bounding box center [1047, 626] width 20 height 23
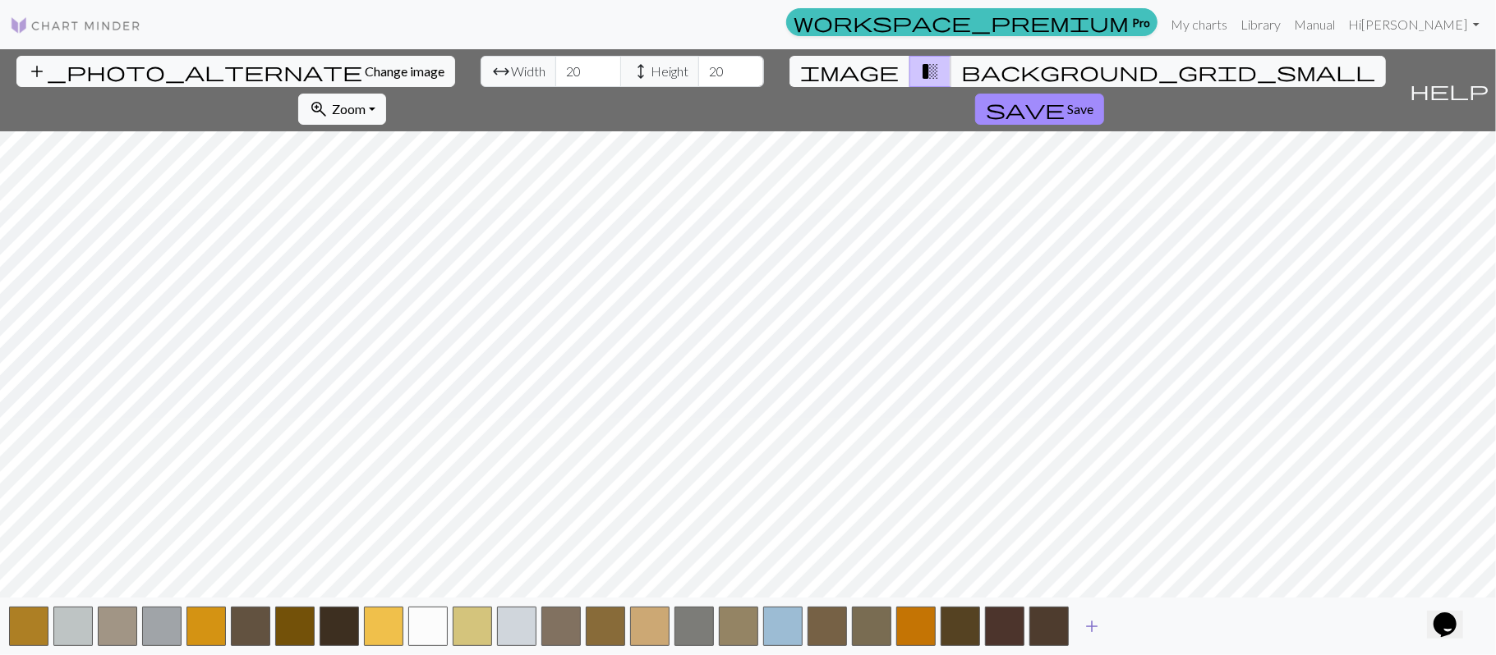
click at [1082, 636] on button "add" at bounding box center [1091, 626] width 41 height 31
click at [1128, 631] on span "add" at bounding box center [1136, 626] width 20 height 23
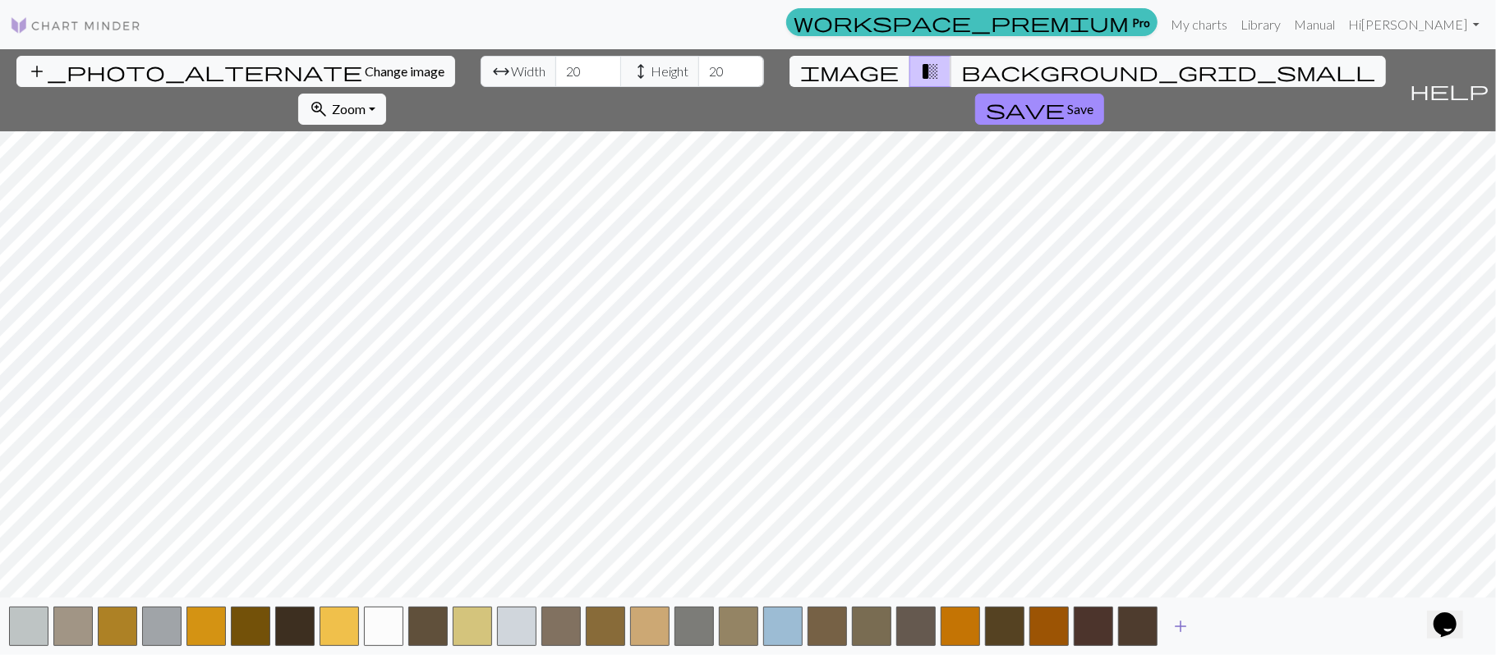
click at [1167, 625] on button "add" at bounding box center [1180, 626] width 41 height 31
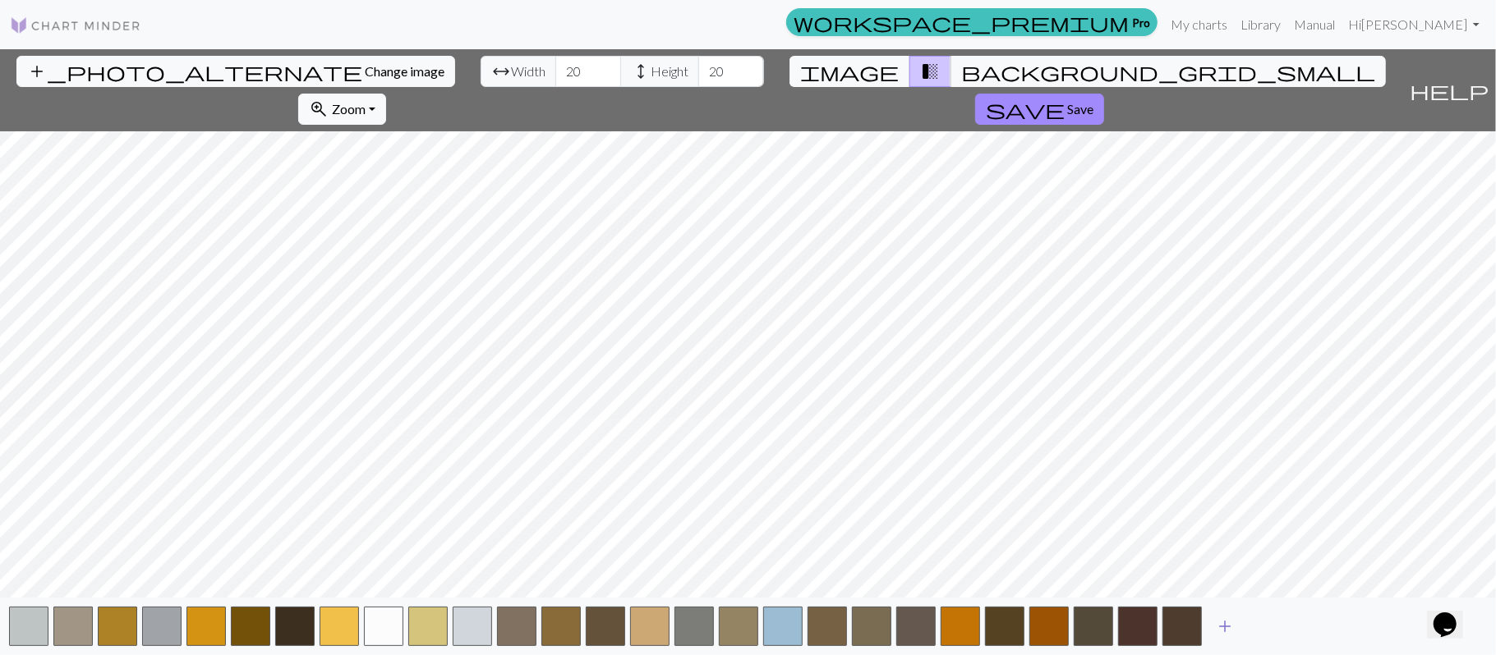
click at [1216, 623] on span "add" at bounding box center [1225, 626] width 20 height 23
